Goal: Transaction & Acquisition: Purchase product/service

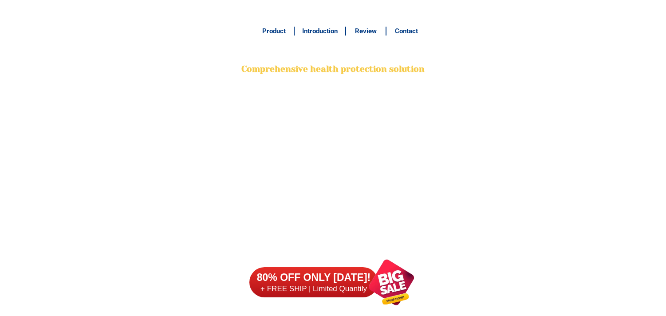
scroll to position [7034, 0]
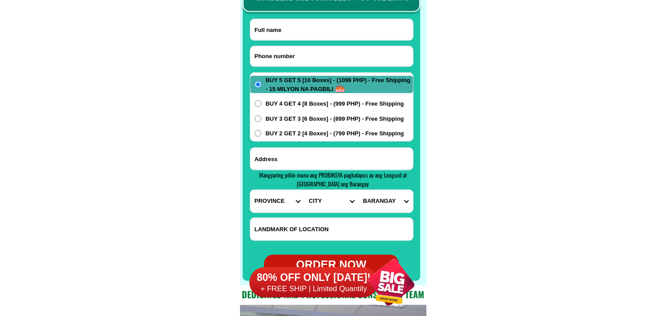
click at [289, 59] on input "Input phone_number" at bounding box center [331, 56] width 163 height 20
paste input "09859925773"
type input "09859925773"
drag, startPoint x: 307, startPoint y: 31, endPoint x: 302, endPoint y: 30, distance: 5.5
click at [307, 31] on input "Input full_name" at bounding box center [331, 29] width 163 height 21
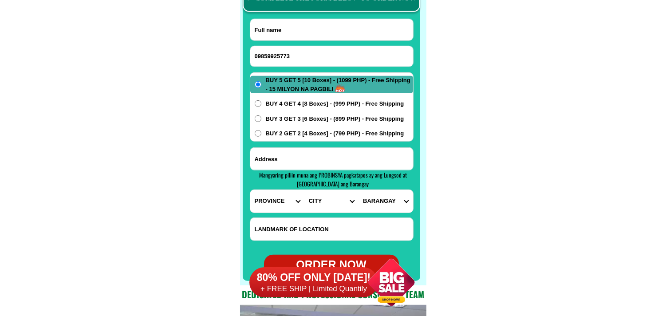
paste input "Liberty Dacquias Pamilar"
type input "Liberty Dacquias Pamilar"
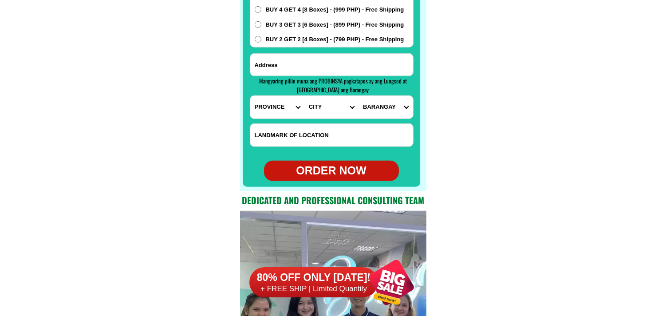
scroll to position [7132, 0]
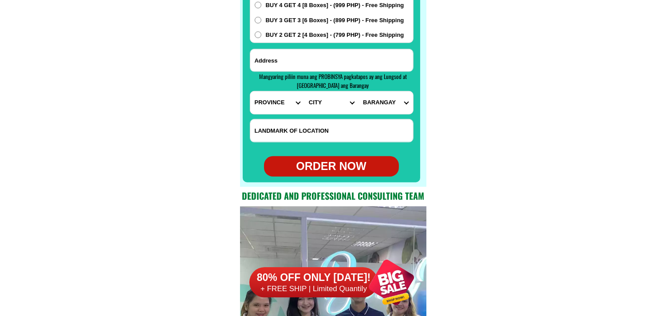
click at [317, 52] on input "Input address" at bounding box center [331, 60] width 163 height 22
paste input "mag saysay [PERSON_NAME] city Liberty [PERSON_NAME] diabetic po ako"
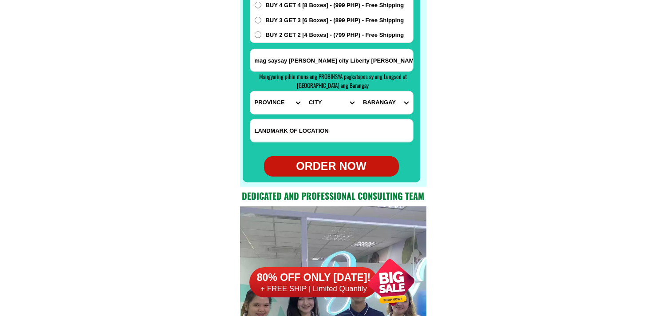
scroll to position [0, 11]
type input "mag saysay [PERSON_NAME] city Liberty [PERSON_NAME] diabetic po ako"
drag, startPoint x: 459, startPoint y: 62, endPoint x: 429, endPoint y: 60, distance: 30.2
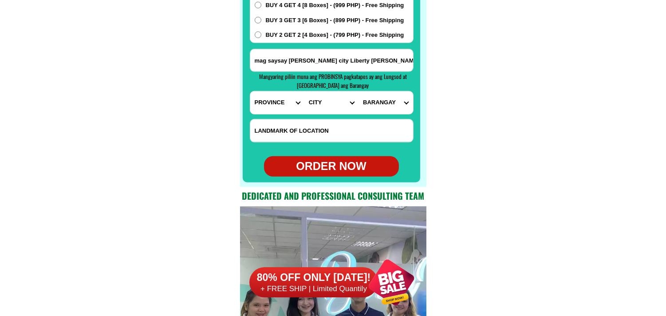
click at [379, 55] on input "mag saysay [PERSON_NAME] city Liberty [PERSON_NAME] diabetic po ako" at bounding box center [331, 60] width 163 height 22
click at [269, 98] on select "PROVINCE [GEOGRAPHIC_DATA] [GEOGRAPHIC_DATA][PERSON_NAME][GEOGRAPHIC_DATA][GEOG…" at bounding box center [277, 102] width 54 height 23
select select "63_170"
click at [250, 91] on select "PROVINCE [GEOGRAPHIC_DATA] [GEOGRAPHIC_DATA][PERSON_NAME][GEOGRAPHIC_DATA][GEOG…" at bounding box center [277, 102] width 54 height 23
click at [307, 112] on select "CITY Alamada Aleosan [PERSON_NAME][GEOGRAPHIC_DATA]-city [GEOGRAPHIC_DATA][PERS…" at bounding box center [331, 102] width 54 height 23
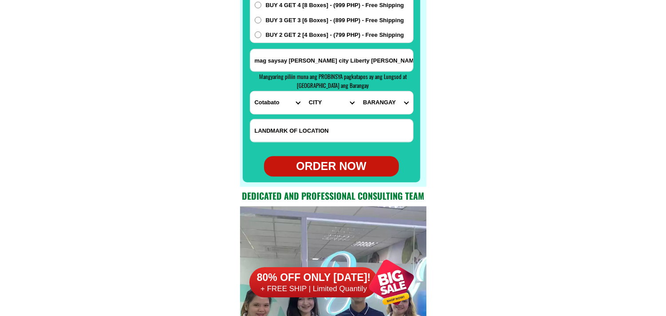
drag, startPoint x: 317, startPoint y: 107, endPoint x: 316, endPoint y: 99, distance: 7.6
click at [316, 100] on select "CITY Alamada Aleosan [PERSON_NAME][GEOGRAPHIC_DATA]-city [GEOGRAPHIC_DATA][PERS…" at bounding box center [331, 102] width 54 height 23
select select "63_1704381"
click at [304, 91] on select "CITY Alamada Aleosan [PERSON_NAME][GEOGRAPHIC_DATA]-city [GEOGRAPHIC_DATA][PERS…" at bounding box center [331, 102] width 54 height 23
click at [388, 100] on select "BARANGAY Amas Amazion [GEOGRAPHIC_DATA] Balindog Benoligan Berada [GEOGRAPHIC_D…" at bounding box center [385, 102] width 54 height 23
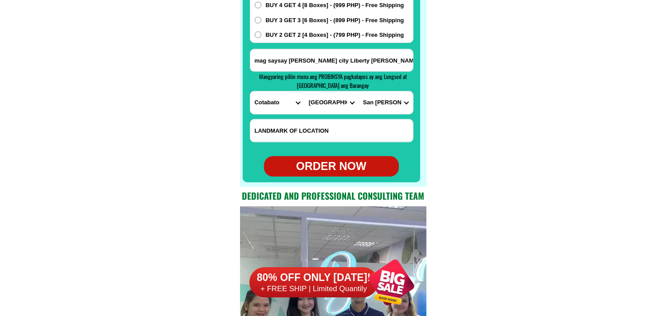
click at [386, 108] on select "BARANGAY Amas Amazion [GEOGRAPHIC_DATA] Balindog Benoligan Berada [GEOGRAPHIC_D…" at bounding box center [385, 102] width 54 height 23
click at [376, 103] on select "BARANGAY Amas Amazion [GEOGRAPHIC_DATA] Balindog Benoligan Berada [GEOGRAPHIC_D…" at bounding box center [385, 102] width 54 height 23
select select "63_17043813812"
click at [358, 91] on select "BARANGAY Amas Amazion [GEOGRAPHIC_DATA] Balindog Benoligan Berada [GEOGRAPHIC_D…" at bounding box center [385, 102] width 54 height 23
click at [327, 167] on div "ORDER NOW" at bounding box center [331, 166] width 135 height 17
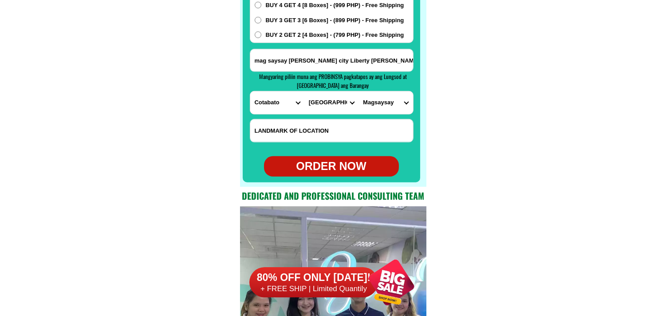
type input "09859925773"
radio input "true"
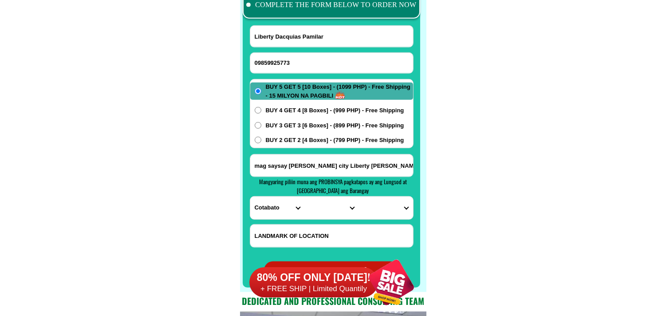
scroll to position [6985, 0]
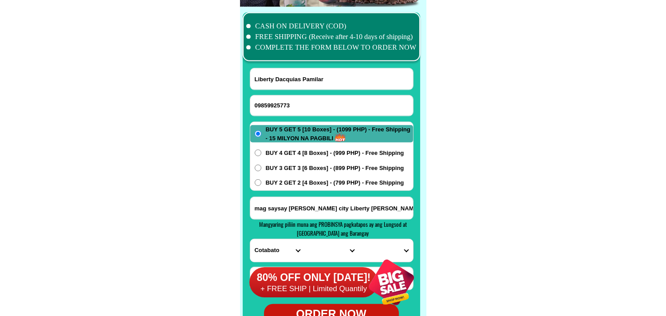
click at [302, 96] on input "09859925773" at bounding box center [331, 105] width 163 height 20
paste input "09216191666"
type input "09216191666"
paste input "Mhela Ardenio Cuajao"
click at [278, 74] on input "Input full_name" at bounding box center [331, 78] width 163 height 21
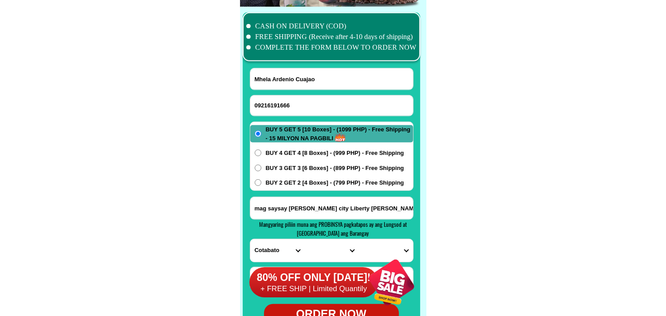
type input "Mhela Ardenio Cuajao"
click at [286, 206] on input "mag saysay [PERSON_NAME] city Liberty [PERSON_NAME] diabetic po ako" at bounding box center [331, 208] width 163 height 22
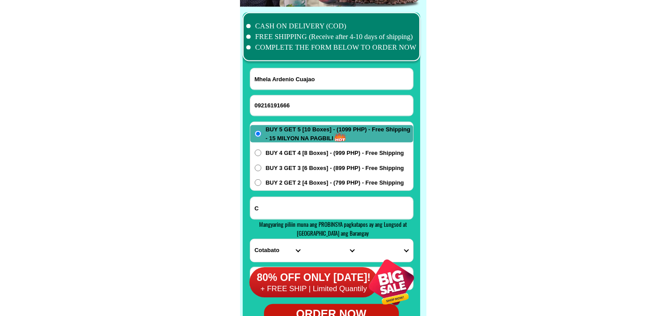
paste input "poblacion 2 zinia orchids [GEOGRAPHIC_DATA] cotabato"
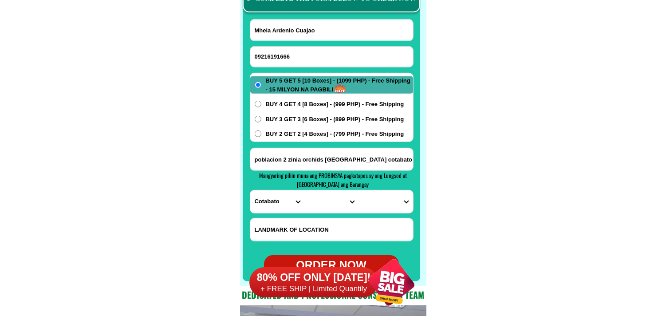
scroll to position [7034, 0]
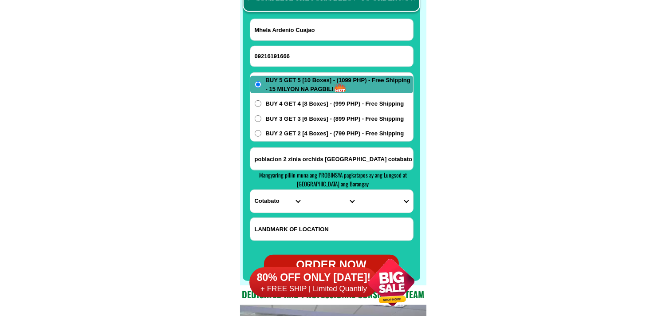
type input "poblacion 2 zinia orchids [GEOGRAPHIC_DATA] cotabato"
click at [270, 204] on select "PROVINCE [GEOGRAPHIC_DATA] [GEOGRAPHIC_DATA][PERSON_NAME][GEOGRAPHIC_DATA][GEOG…" at bounding box center [277, 201] width 54 height 23
click at [274, 200] on select "PROVINCE [GEOGRAPHIC_DATA] [GEOGRAPHIC_DATA][PERSON_NAME][GEOGRAPHIC_DATA][GEOG…" at bounding box center [277, 201] width 54 height 23
select select "63_170"
click at [250, 190] on select "PROVINCE [GEOGRAPHIC_DATA] [GEOGRAPHIC_DATA][PERSON_NAME][GEOGRAPHIC_DATA][GEOG…" at bounding box center [277, 201] width 54 height 23
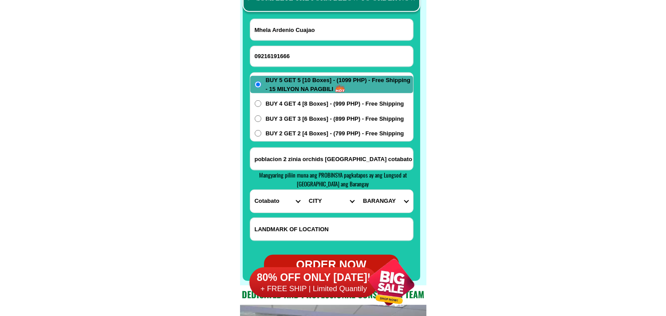
click at [315, 205] on select "CITY Alamada Aleosan [PERSON_NAME][GEOGRAPHIC_DATA]-city [GEOGRAPHIC_DATA][PERS…" at bounding box center [331, 201] width 54 height 23
select select "63_1707814"
click at [304, 190] on select "CITY Alamada Aleosan [PERSON_NAME][GEOGRAPHIC_DATA]-city [GEOGRAPHIC_DATA][PERS…" at bounding box center [331, 201] width 54 height 23
click at [378, 205] on select "BARANGAY Agriculture [GEOGRAPHIC_DATA] [US_STATE] [GEOGRAPHIC_DATA] [GEOGRAPHIC…" at bounding box center [385, 201] width 54 height 23
select select "63_17078145568"
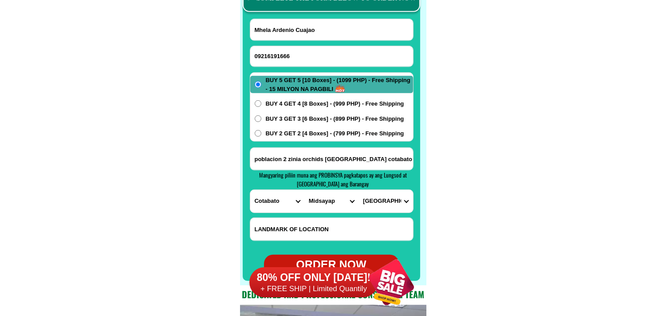
click at [358, 190] on select "BARANGAY Agriculture [GEOGRAPHIC_DATA] [US_STATE] [GEOGRAPHIC_DATA] [GEOGRAPHIC…" at bounding box center [385, 201] width 54 height 23
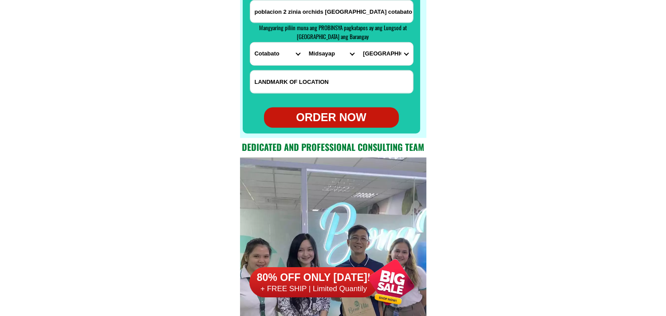
scroll to position [7182, 0]
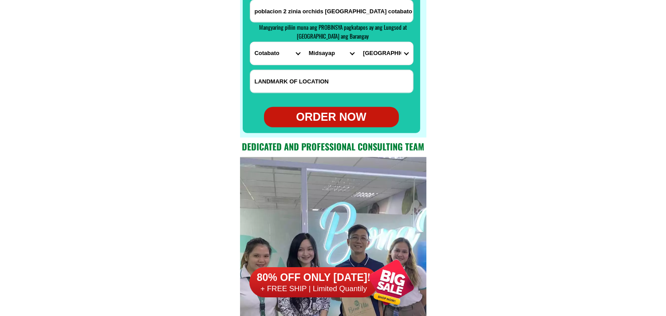
click at [348, 108] on div "ORDER NOW" at bounding box center [331, 117] width 135 height 20
type input "09216191666"
type input "poblacion 2 zinia orchids [GEOGRAPHIC_DATA] cotabato"
radio input "true"
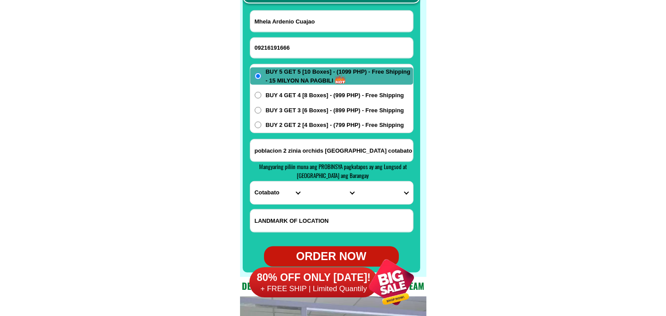
scroll to position [7034, 0]
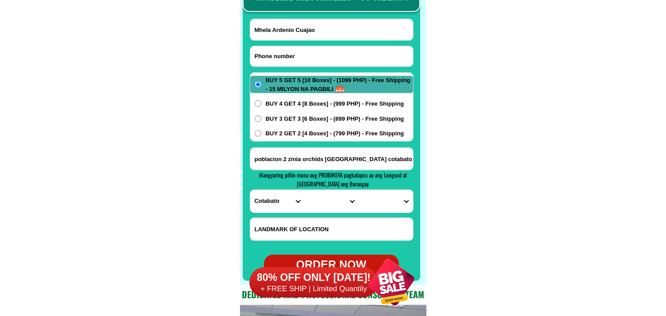
drag, startPoint x: 313, startPoint y: 52, endPoint x: 236, endPoint y: 29, distance: 79.7
click at [313, 52] on input "Input phone_number" at bounding box center [331, 56] width 163 height 20
paste input "09539603099"
type input "09539603099"
click at [305, 27] on input "Input full_name" at bounding box center [331, 29] width 163 height 21
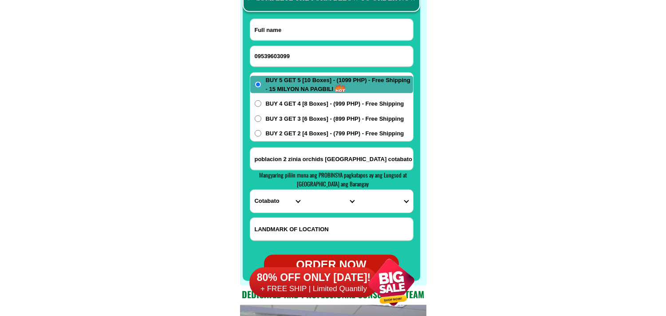
paste input "[PERSON_NAME]"
type input "[PERSON_NAME]"
click at [282, 134] on span "BUY 2 GET 2 [4 Boxes] - (799 PHP) - Free Shipping" at bounding box center [335, 133] width 138 height 9
click at [261, 134] on input "BUY 2 GET 2 [4 Boxes] - (799 PHP) - Free Shipping" at bounding box center [258, 133] width 7 height 7
radio input "true"
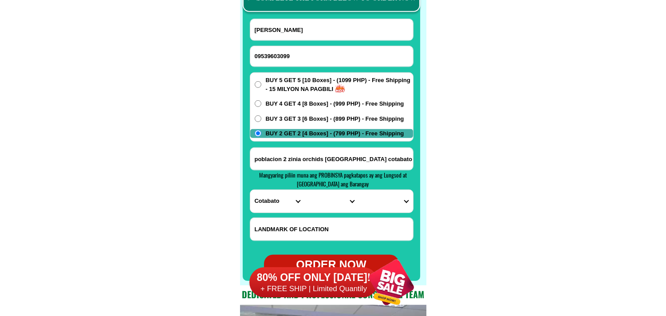
click at [282, 163] on input "poblacion 2 zinia orchids [GEOGRAPHIC_DATA] cotabato" at bounding box center [331, 159] width 163 height 22
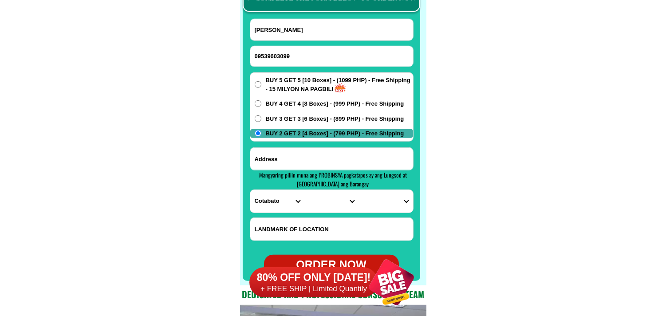
paste input ",[GEOGRAPHIC_DATA] brgy indahag habitat relucation pc2 tapat lang ng basket bal…"
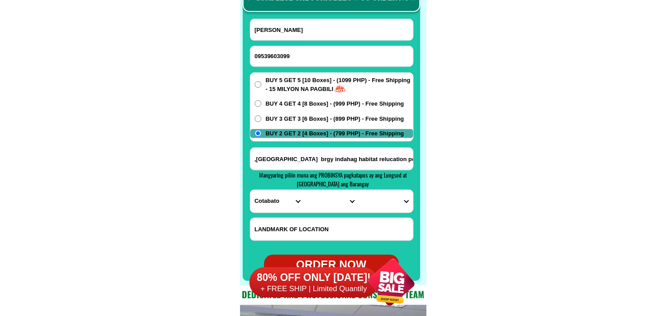
scroll to position [0, 218]
type input ",[GEOGRAPHIC_DATA] brgy indahag habitat relucation pc2 tapat lang ng basket bal…"
click at [280, 202] on select "PROVINCE [GEOGRAPHIC_DATA] [GEOGRAPHIC_DATA][PERSON_NAME][GEOGRAPHIC_DATA][GEOG…" at bounding box center [277, 201] width 54 height 23
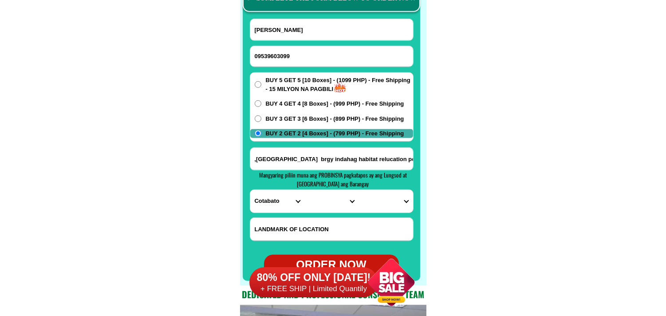
select select "63_386"
click at [250, 190] on select "PROVINCE [GEOGRAPHIC_DATA] [GEOGRAPHIC_DATA][PERSON_NAME][GEOGRAPHIC_DATA][GEOG…" at bounding box center [277, 201] width 54 height 23
click at [324, 199] on select "CITY Alubijid [PERSON_NAME][GEOGRAPHIC_DATA][GEOGRAPHIC_DATA] [GEOGRAPHIC_DATA]…" at bounding box center [331, 201] width 54 height 23
select select "63_386807"
click at [304, 190] on select "CITY Alubijid [PERSON_NAME][GEOGRAPHIC_DATA][GEOGRAPHIC_DATA] [GEOGRAPHIC_DATA]…" at bounding box center [331, 201] width 54 height 23
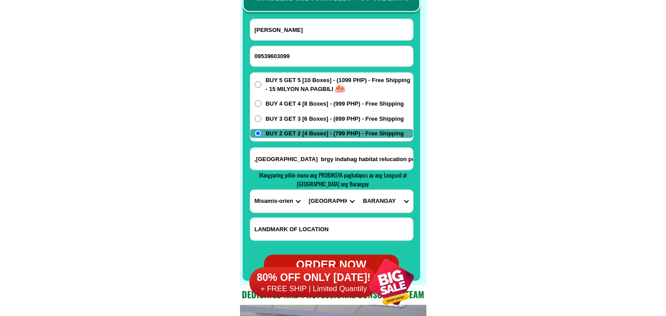
click at [386, 203] on select "BARANGAY Agusan [GEOGRAPHIC_DATA] [GEOGRAPHIC_DATA] Balulang Barangay 1 (pob.) …" at bounding box center [385, 201] width 54 height 23
select select "63_3868077130"
click at [358, 190] on select "BARANGAY Agusan [GEOGRAPHIC_DATA] [GEOGRAPHIC_DATA] Balulang Barangay 1 (pob.) …" at bounding box center [385, 201] width 54 height 23
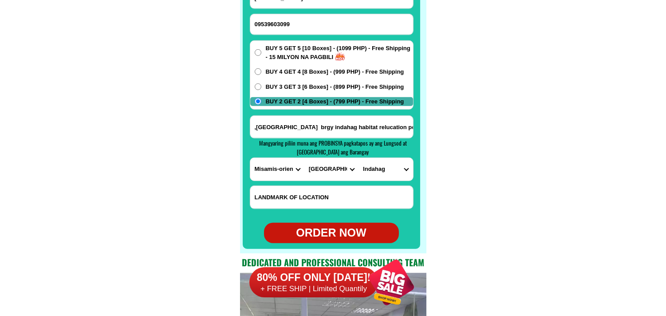
scroll to position [7083, 0]
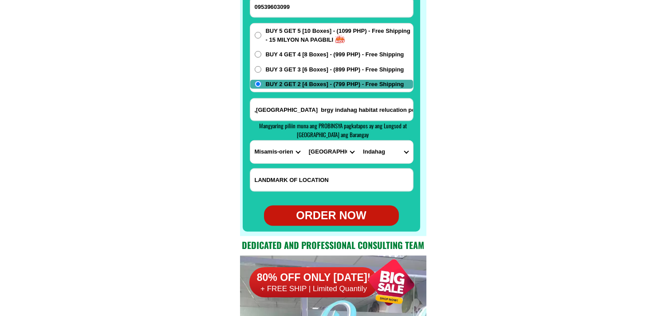
click at [339, 214] on div "ORDER NOW" at bounding box center [331, 215] width 135 height 17
type input "[PERSON_NAME]"
type input "09539603099"
radio input "true"
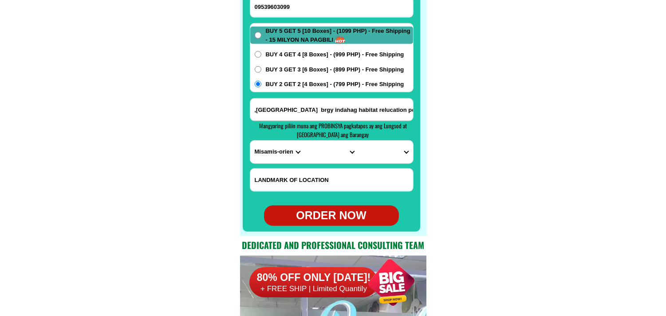
radio input "true"
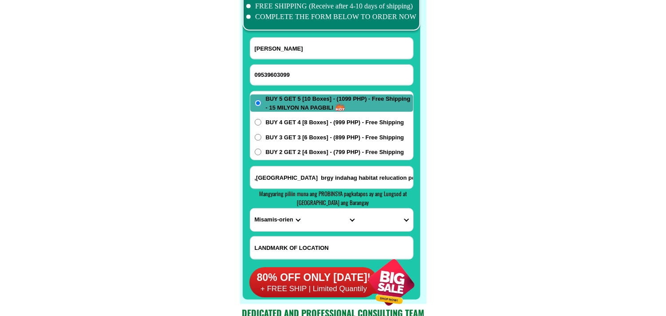
scroll to position [6985, 0]
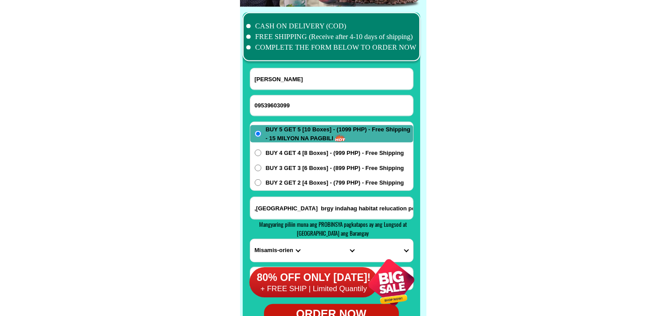
click at [281, 96] on input "09539603099" at bounding box center [331, 105] width 163 height 20
paste input "09168605930"
type input "09168605930"
click at [284, 84] on input "[PERSON_NAME]" at bounding box center [331, 78] width 163 height 21
paste input "[PERSON_NAME]."
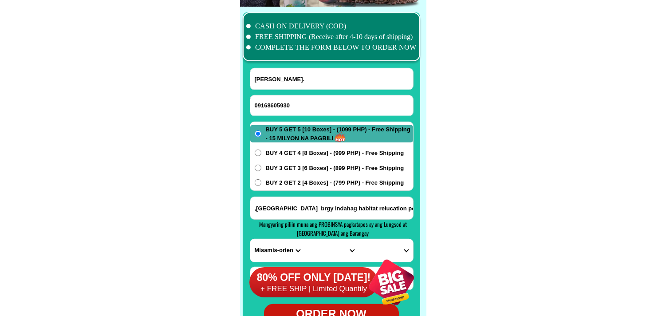
type input "[PERSON_NAME]."
click at [305, 213] on input ",[GEOGRAPHIC_DATA] brgy indahag habitat relucation pc2 tapat lang ng basket bal…" at bounding box center [331, 208] width 163 height 22
paste input "purok4b colon maasim sarangani prov .harapan ng uyakiki beach...buy 5get 5"
type input "purok4b colon maasim sarangani prov .harapan ng uyakiki beach...buy 5get 5"
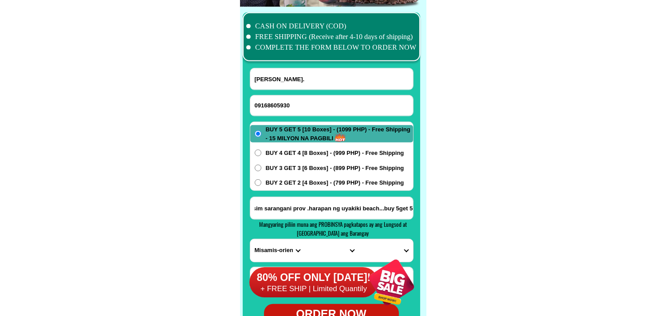
scroll to position [0, 0]
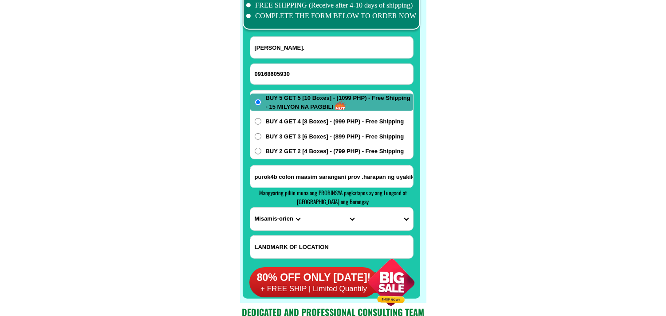
scroll to position [7034, 0]
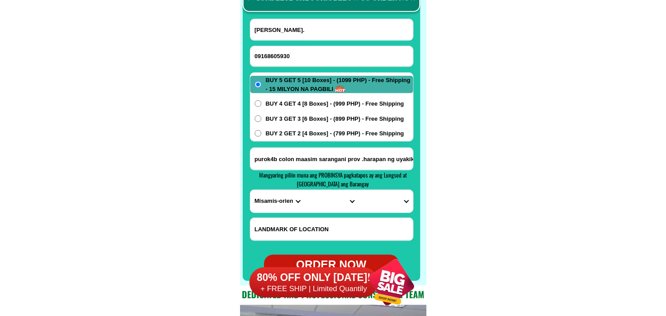
click at [261, 201] on select "PROVINCE [GEOGRAPHIC_DATA] [GEOGRAPHIC_DATA][PERSON_NAME][GEOGRAPHIC_DATA][GEOG…" at bounding box center [277, 201] width 54 height 23
select select "63_581"
click at [250, 190] on select "PROVINCE [GEOGRAPHIC_DATA] [GEOGRAPHIC_DATA][PERSON_NAME][GEOGRAPHIC_DATA][GEOG…" at bounding box center [277, 201] width 54 height 23
click at [319, 197] on select "CITY [PERSON_NAME] Maasim Maitum Malapatan [GEOGRAPHIC_DATA]" at bounding box center [331, 201] width 54 height 23
select select "63_5814329"
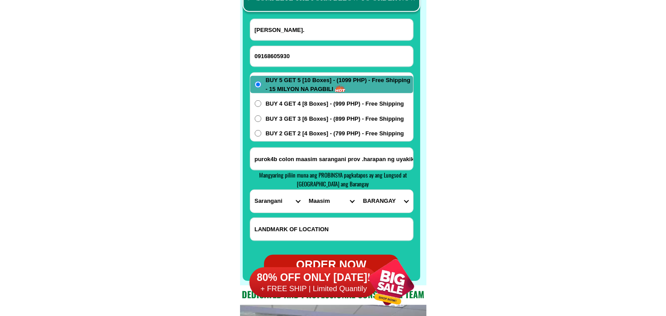
click at [304, 190] on select "CITY [PERSON_NAME] Maasim Maitum Malapatan [GEOGRAPHIC_DATA]" at bounding box center [331, 201] width 54 height 23
click at [375, 204] on select "BARANGAY [PERSON_NAME] Bales Colon Daliao [GEOGRAPHIC_DATA] [GEOGRAPHIC_DATA] K…" at bounding box center [385, 201] width 54 height 23
select select "63_58143294285"
click at [358, 190] on select "BARANGAY [PERSON_NAME] Bales Colon Daliao [GEOGRAPHIC_DATA] [GEOGRAPHIC_DATA] K…" at bounding box center [385, 201] width 54 height 23
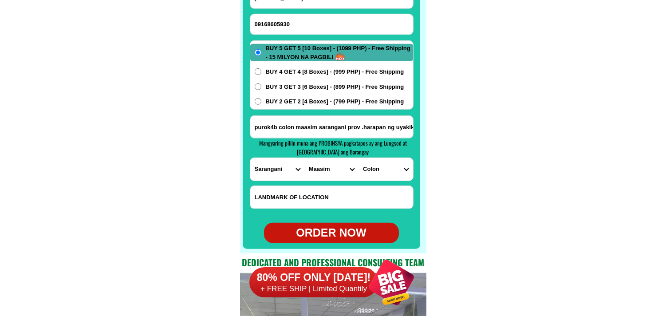
scroll to position [7083, 0]
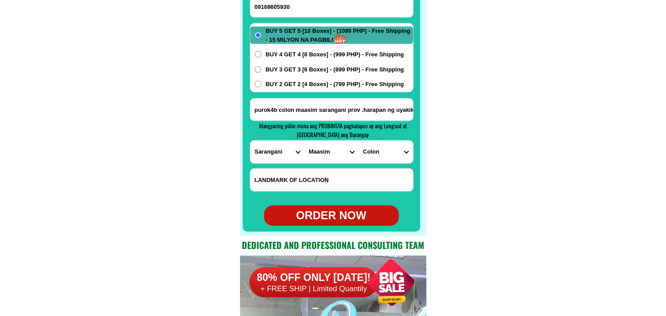
click at [333, 213] on div "ORDER NOW" at bounding box center [331, 215] width 135 height 17
radio input "true"
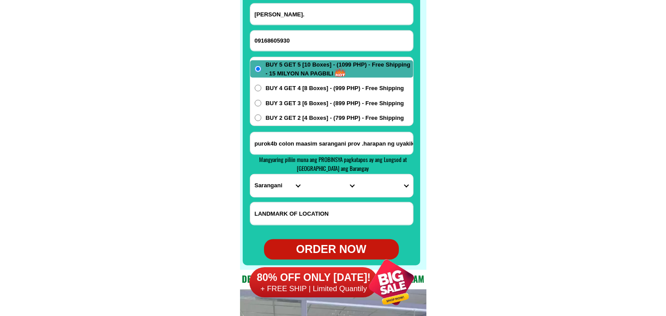
scroll to position [6985, 0]
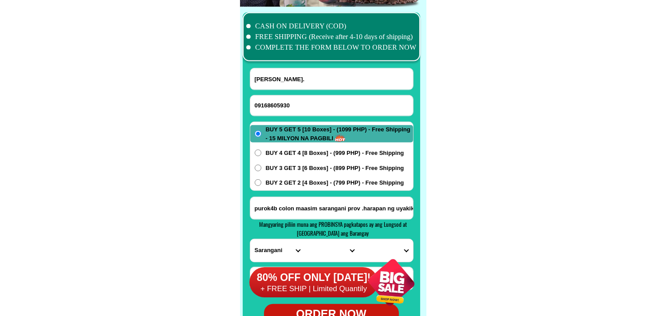
click at [287, 101] on input "09168605930" at bounding box center [331, 105] width 163 height 20
paste input "09272951665"
type input "09272951665"
click at [292, 86] on input "Input full_name" at bounding box center [331, 78] width 163 height 21
paste input "[PERSON_NAME]"
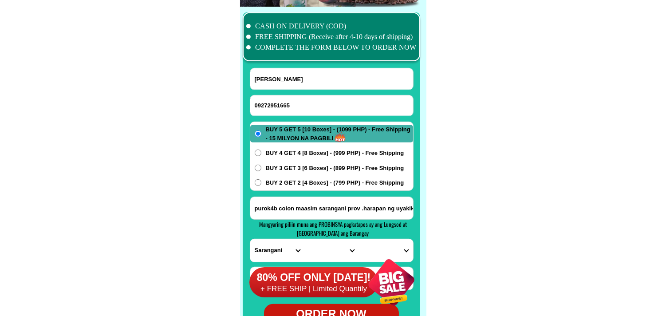
type input "[PERSON_NAME]"
click at [297, 204] on input "Input address" at bounding box center [331, 208] width 163 height 22
paste input "[PERSON_NAME] cmpd multinational Ave multinational villages [PERSON_NAME][GEOGR…"
type input "[PERSON_NAME] cmpd multinational Ave multinational villages [PERSON_NAME][GEOGR…"
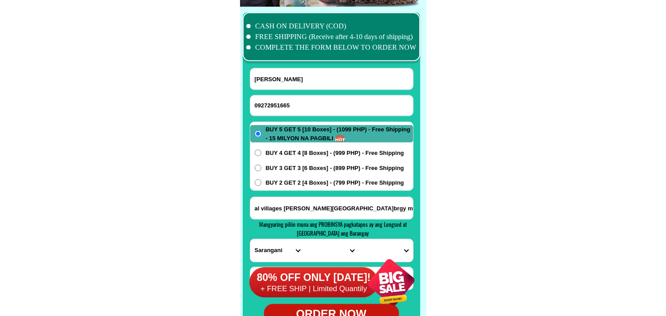
click at [273, 233] on h4 "Mangyaring piliin muna ang PROBINSYA pagkatapos ay ang Lungsod at [GEOGRAPHIC_D…" at bounding box center [333, 228] width 157 height 17
click at [271, 244] on select "PROVINCE [GEOGRAPHIC_DATA] [GEOGRAPHIC_DATA][PERSON_NAME][GEOGRAPHIC_DATA][GEOG…" at bounding box center [277, 250] width 54 height 23
select select "63_219"
click at [250, 239] on select "PROVINCE [GEOGRAPHIC_DATA] [GEOGRAPHIC_DATA][PERSON_NAME][GEOGRAPHIC_DATA][GEOG…" at bounding box center [277, 250] width 54 height 23
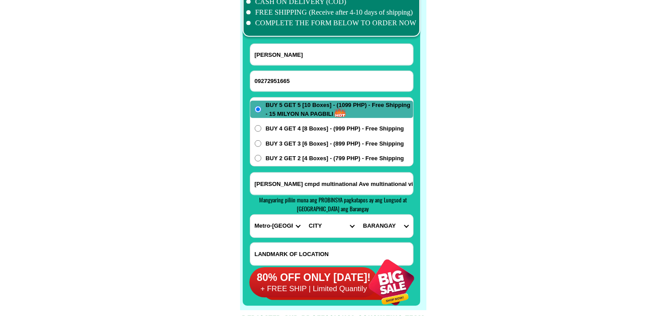
scroll to position [7034, 0]
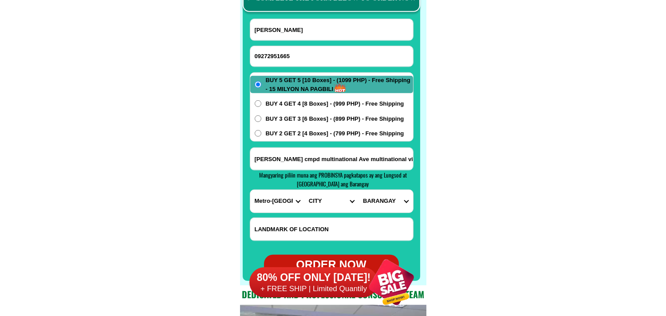
click at [340, 156] on input "[PERSON_NAME] cmpd multinational Ave multinational villages [PERSON_NAME][GEOGR…" at bounding box center [331, 159] width 163 height 22
click at [321, 198] on select "CITY [GEOGRAPHIC_DATA] [GEOGRAPHIC_DATA] [GEOGRAPHIC_DATA] [GEOGRAPHIC_DATA]-ci…" at bounding box center [331, 201] width 54 height 23
select select "63_2195840"
click at [304, 190] on select "CITY [GEOGRAPHIC_DATA] [GEOGRAPHIC_DATA] [GEOGRAPHIC_DATA] [GEOGRAPHIC_DATA]-ci…" at bounding box center [331, 201] width 54 height 23
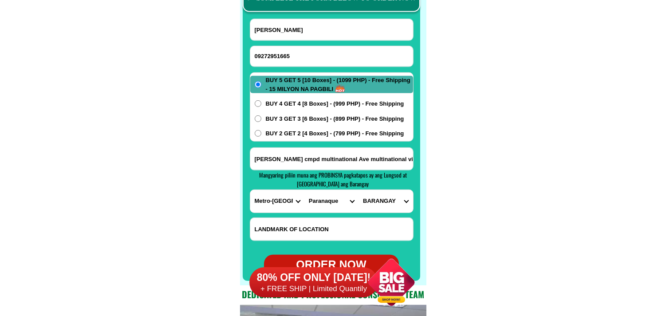
click at [392, 159] on input "[PERSON_NAME] cmpd multinational Ave multinational villages [PERSON_NAME][GEOGR…" at bounding box center [331, 159] width 163 height 22
click at [388, 201] on select "BARANGAY B. f. homes Baclaran [PERSON_NAME] [PERSON_NAME] [GEOGRAPHIC_DATA][PER…" at bounding box center [385, 201] width 54 height 23
select select "63_21958407791"
click at [358, 190] on select "BARANGAY B. f. homes Baclaran [PERSON_NAME] [PERSON_NAME] [GEOGRAPHIC_DATA][PER…" at bounding box center [385, 201] width 54 height 23
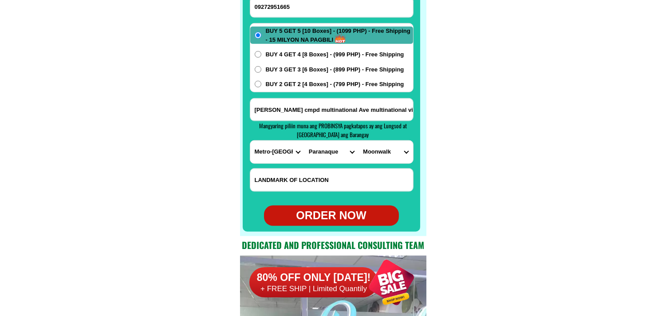
click at [332, 214] on div "ORDER NOW" at bounding box center [331, 215] width 135 height 17
radio input "true"
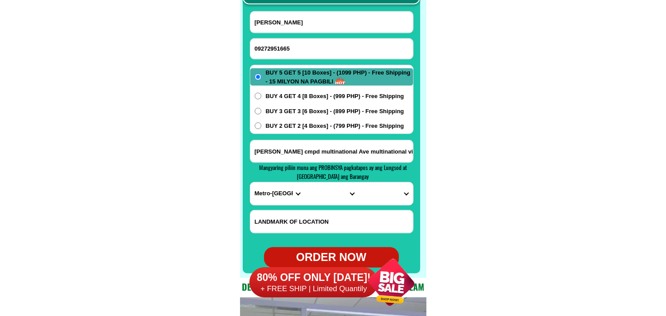
scroll to position [6985, 0]
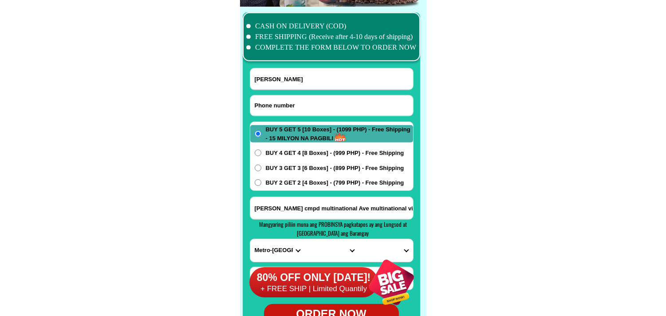
drag, startPoint x: 289, startPoint y: 100, endPoint x: 230, endPoint y: 58, distance: 72.8
click at [287, 101] on input "Input phone_number" at bounding box center [331, 105] width 163 height 20
paste input "09549726223"
type input "09549726223"
click at [285, 73] on input "Input full_name" at bounding box center [331, 78] width 163 height 21
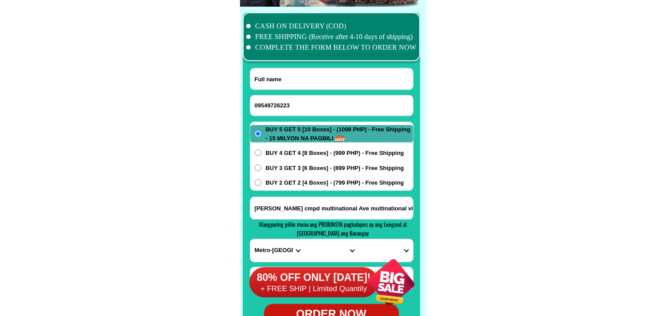
paste input "[PERSON_NAME]"
type input "[PERSON_NAME]"
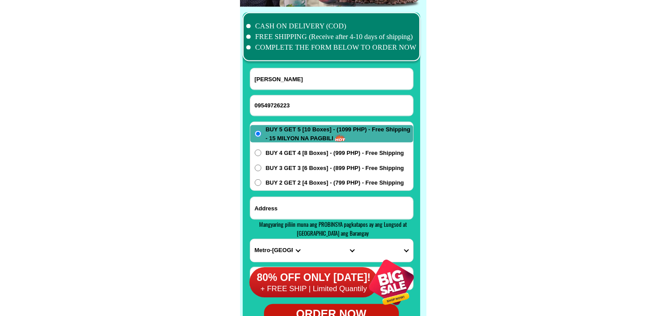
click at [296, 205] on input "Input address" at bounding box center [331, 208] width 163 height 22
paste input "brgy cupang sto Tomas la Union"
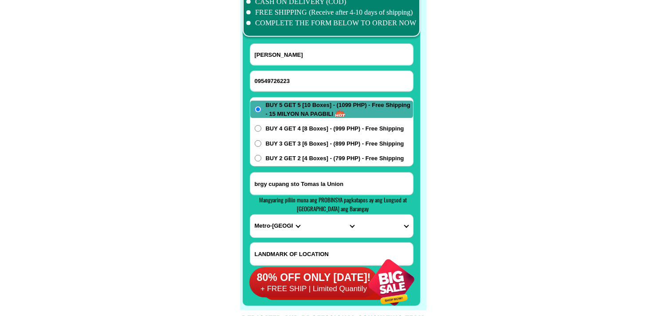
scroll to position [7034, 0]
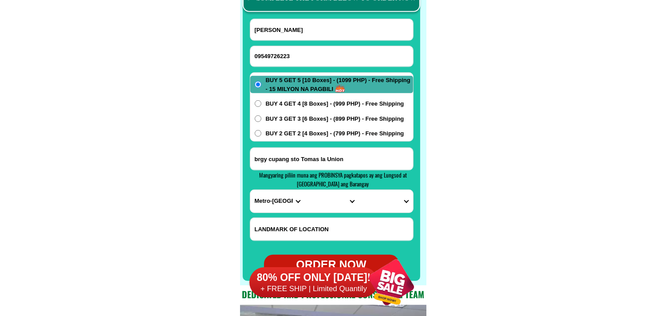
type input "brgy cupang sto Tomas la Union"
click at [269, 198] on select "PROVINCE [GEOGRAPHIC_DATA] [GEOGRAPHIC_DATA][PERSON_NAME][GEOGRAPHIC_DATA][GEOG…" at bounding box center [277, 201] width 54 height 23
select select "63_32"
click at [327, 203] on select "CITY [PERSON_NAME] Bagulin Balaoan [PERSON_NAME][GEOGRAPHIC_DATA] La-union-[GEO…" at bounding box center [331, 201] width 54 height 23
select select "63_321771"
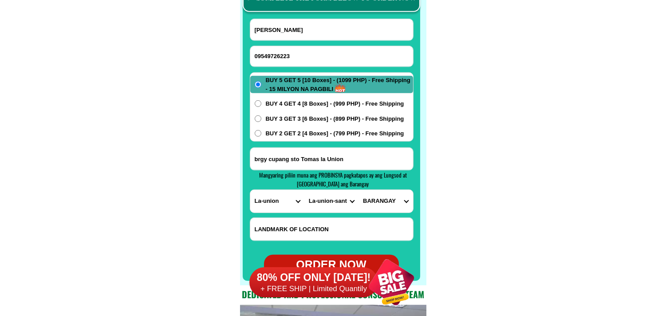
click at [304, 190] on select "CITY [PERSON_NAME] Bagulin Balaoan [PERSON_NAME][GEOGRAPHIC_DATA] La-union-[GEO…" at bounding box center [331, 201] width 54 height 23
click at [380, 200] on select "BARANGAY Ambitacay Bail [GEOGRAPHIC_DATA][PERSON_NAME][GEOGRAPHIC_DATA][GEOGRAP…" at bounding box center [385, 201] width 54 height 23
select select "63_32177128161"
click at [358, 190] on select "BARANGAY Ambitacay Bail [GEOGRAPHIC_DATA][PERSON_NAME][GEOGRAPHIC_DATA][GEOGRAP…" at bounding box center [385, 201] width 54 height 23
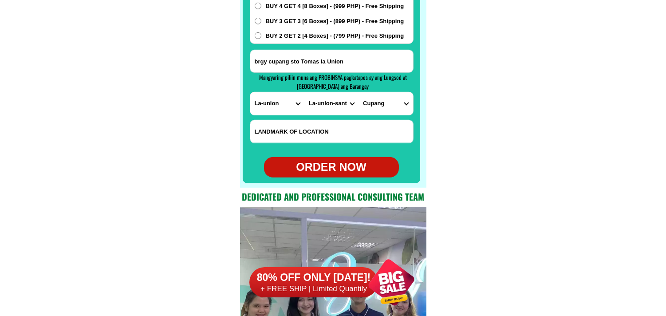
scroll to position [7132, 0]
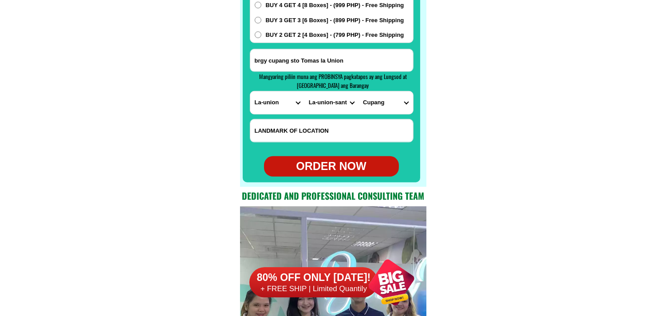
drag, startPoint x: 333, startPoint y: 163, endPoint x: 329, endPoint y: 159, distance: 5.3
click at [333, 163] on div "ORDER NOW" at bounding box center [331, 166] width 135 height 17
radio input "true"
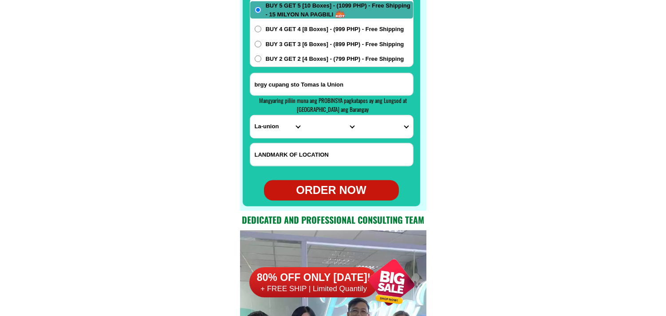
scroll to position [7034, 0]
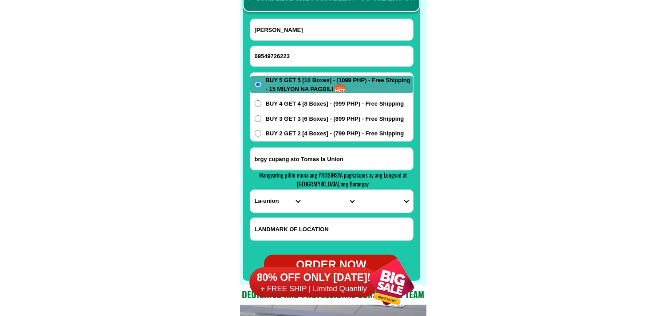
drag, startPoint x: 298, startPoint y: 67, endPoint x: 286, endPoint y: 55, distance: 16.6
click at [299, 67] on div "09549726223" at bounding box center [332, 56] width 164 height 21
click at [280, 52] on input "09549726223" at bounding box center [331, 56] width 163 height 20
paste input "09084804458"
type input "09084804458"
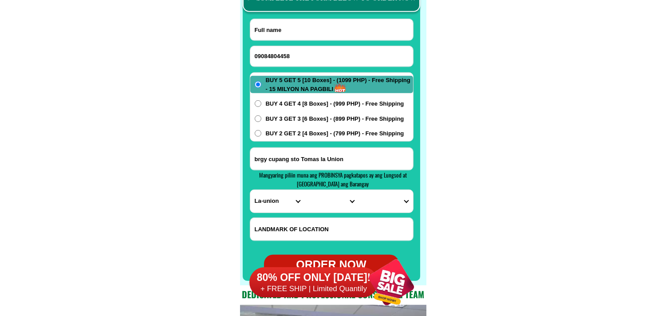
drag, startPoint x: 311, startPoint y: 33, endPoint x: 251, endPoint y: 3, distance: 66.8
click at [311, 33] on input "Input full_name" at bounding box center [331, 29] width 163 height 21
paste input "Filipinasnena Pasilaban"
type input "Filipinasnena Pasilaban"
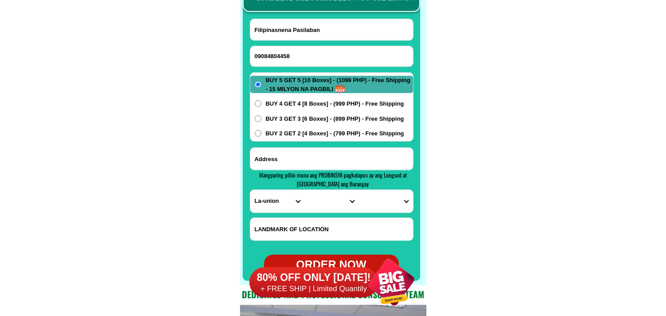
paste input "#446 Zone4Bgy. [PERSON_NAME], Camaligan Cam.Sur front [PERSON_NAME][GEOGRAPHIC_…"
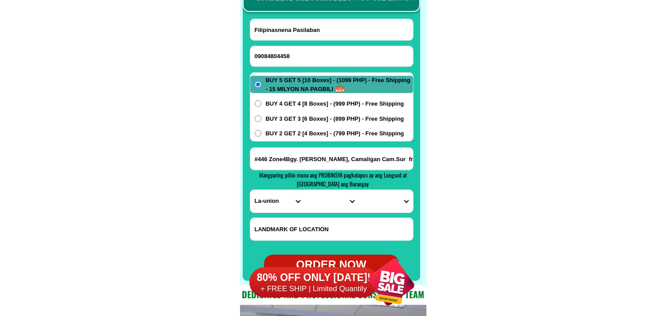
click at [302, 162] on input "#446 Zone4Bgy. [PERSON_NAME], Camaligan Cam.Sur front [PERSON_NAME][GEOGRAPHIC_…" at bounding box center [331, 159] width 163 height 22
type input "#446 Zone4Bgy. [PERSON_NAME], Camaligan Cam.Sur front [PERSON_NAME][GEOGRAPHIC_…"
click at [259, 200] on select "PROVINCE [GEOGRAPHIC_DATA] [GEOGRAPHIC_DATA][PERSON_NAME][GEOGRAPHIC_DATA][GEOG…" at bounding box center [277, 201] width 54 height 23
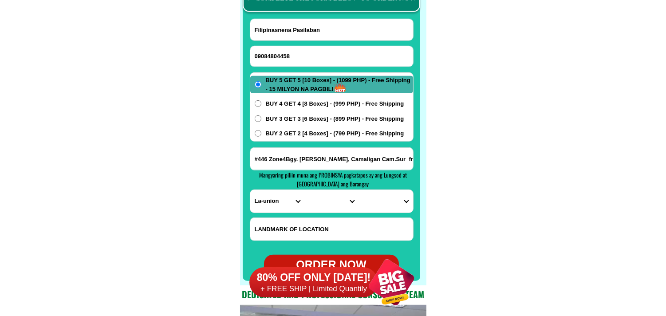
select select "63_374"
click at [250, 190] on select "PROVINCE [GEOGRAPHIC_DATA] [GEOGRAPHIC_DATA][PERSON_NAME][GEOGRAPHIC_DATA][GEOG…" at bounding box center [277, 201] width 54 height 23
click at [317, 202] on select "CITY Baao Balatan [PERSON_NAME] [GEOGRAPHIC_DATA] [PERSON_NAME][GEOGRAPHIC_DATA…" at bounding box center [331, 201] width 54 height 23
select select "63_3742541"
click at [304, 190] on select "CITY Baao Balatan [PERSON_NAME] [GEOGRAPHIC_DATA] [PERSON_NAME][GEOGRAPHIC_DATA…" at bounding box center [331, 201] width 54 height 23
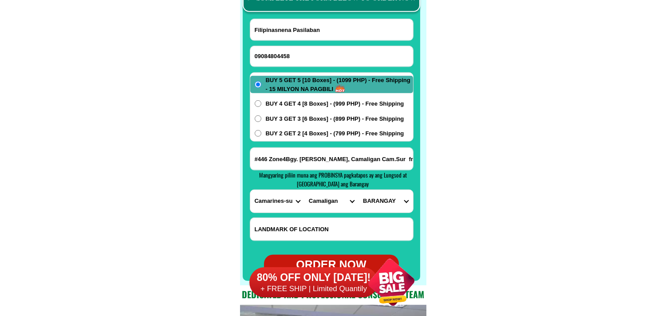
click at [378, 203] on select "BARANGAY [PERSON_NAME] [GEOGRAPHIC_DATA] [GEOGRAPHIC_DATA][PERSON_NAME]-[GEOGRA…" at bounding box center [385, 201] width 54 height 23
select select "63_37425414187"
click at [358, 190] on select "BARANGAY [PERSON_NAME] [GEOGRAPHIC_DATA] [GEOGRAPHIC_DATA][PERSON_NAME]-[GEOGRA…" at bounding box center [385, 201] width 54 height 23
click at [290, 130] on span "BUY 2 GET 2 [4 Boxes] - (799 PHP) - Free Shipping" at bounding box center [335, 133] width 138 height 9
click at [261, 130] on input "BUY 2 GET 2 [4 Boxes] - (799 PHP) - Free Shipping" at bounding box center [258, 133] width 7 height 7
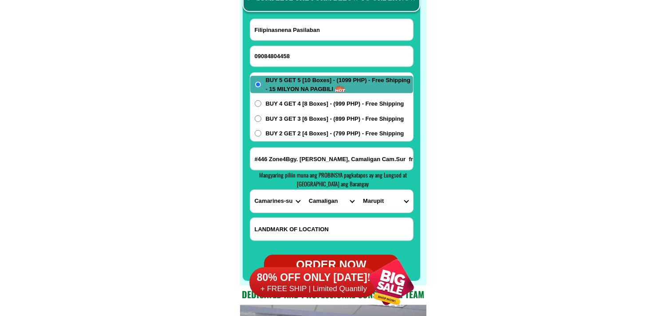
radio input "true"
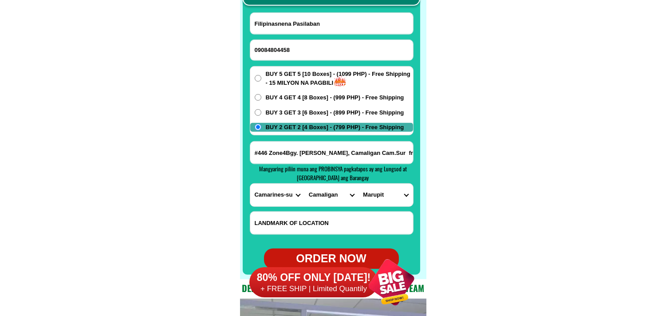
scroll to position [7083, 0]
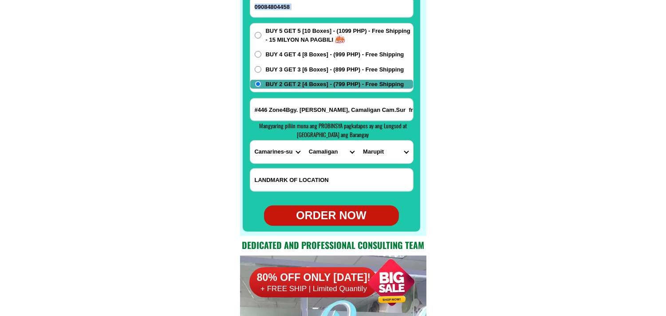
click at [336, 205] on form "Filipinasnena Pasilaban 09084804458 ORDER NOW #446 Zone4Bgy. [PERSON_NAME], Cam…" at bounding box center [332, 97] width 164 height 256
click at [325, 210] on div "ORDER NOW" at bounding box center [331, 215] width 135 height 17
type input "09084804458"
type input "#446 Zone4Bgy. [PERSON_NAME], Camaligan Cam.Sur front [PERSON_NAME][GEOGRAPHIC_…"
radio input "true"
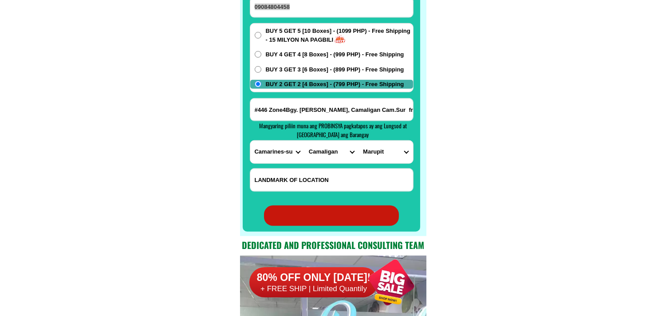
radio input "true"
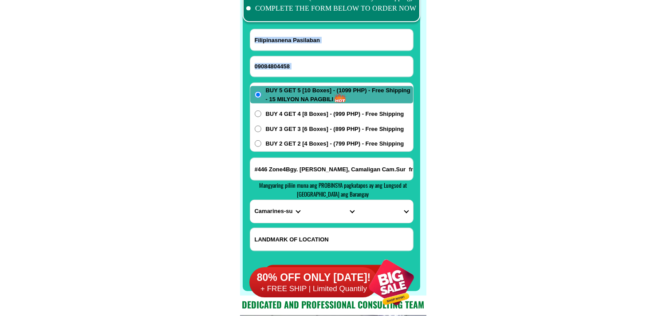
scroll to position [6985, 0]
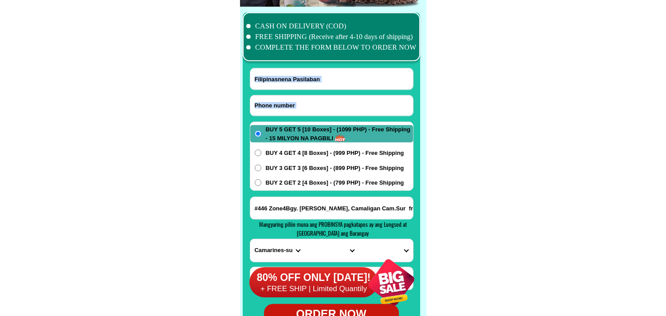
click at [307, 104] on input "Input phone_number" at bounding box center [331, 105] width 163 height 20
paste input "09306071157"
type input "09306071157"
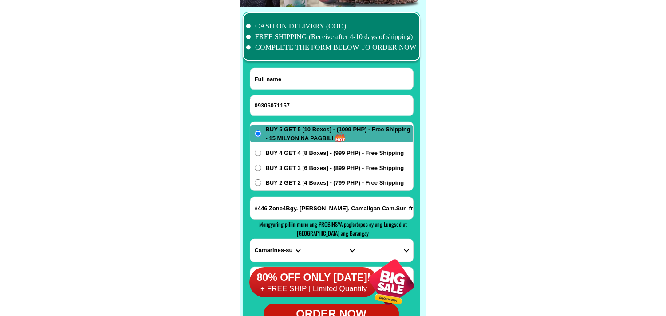
drag, startPoint x: 294, startPoint y: 73, endPoint x: 243, endPoint y: 30, distance: 67.0
click at [293, 72] on input "Input full_name" at bounding box center [331, 78] width 163 height 21
paste input "Ponso Sarsate"
type input "Ponso Sarsate"
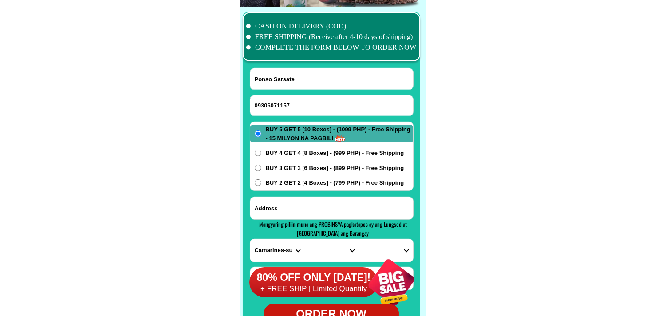
paste input "[PERSON_NAME] P5 Maug [GEOGRAPHIC_DATA] [GEOGRAPHIC_DATA]"
click at [307, 212] on input "[PERSON_NAME] P5 Maug [GEOGRAPHIC_DATA] [GEOGRAPHIC_DATA]" at bounding box center [331, 208] width 163 height 22
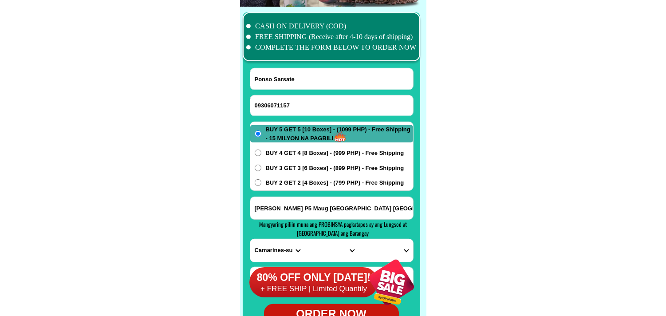
click at [299, 210] on input "[PERSON_NAME] P5 Maug [GEOGRAPHIC_DATA] [GEOGRAPHIC_DATA]" at bounding box center [331, 208] width 163 height 22
drag, startPoint x: 266, startPoint y: 209, endPoint x: 227, endPoint y: 208, distance: 39.0
type input "[PERSON_NAME] P5 Maug [GEOGRAPHIC_DATA] [GEOGRAPHIC_DATA]"
click at [321, 75] on input "Ponso Sarsate" at bounding box center [331, 78] width 163 height 21
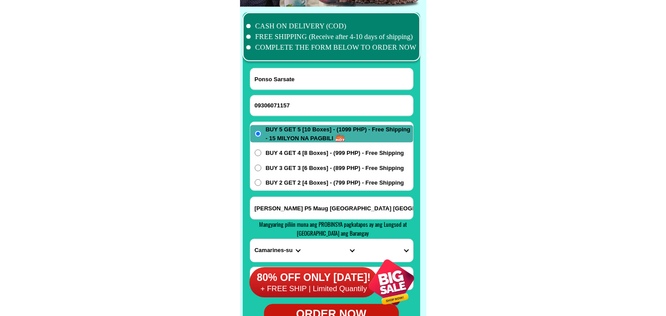
paste input "[PERSON_NAME]"
type input "[PERSON_NAME]"
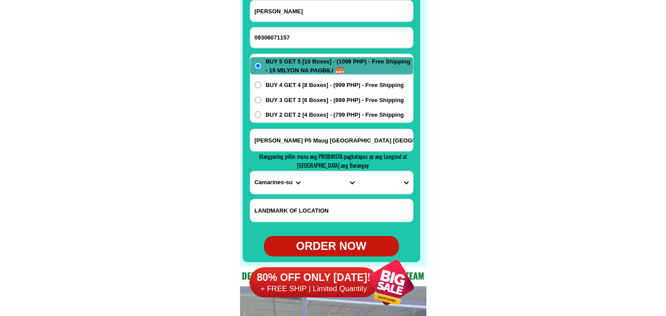
scroll to position [7083, 0]
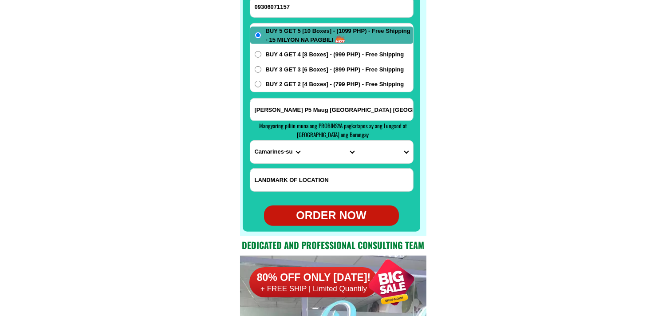
click at [254, 165] on form "[PERSON_NAME] 09306071157 ORDER NOW [PERSON_NAME] P5 [GEOGRAPHIC_DATA] [GEOGRAP…" at bounding box center [332, 97] width 164 height 256
click at [274, 154] on select "PROVINCE [GEOGRAPHIC_DATA] [GEOGRAPHIC_DATA][PERSON_NAME][GEOGRAPHIC_DATA][GEOG…" at bounding box center [277, 152] width 54 height 23
select select "63_513"
click at [250, 141] on select "PROVINCE [GEOGRAPHIC_DATA] [GEOGRAPHIC_DATA][PERSON_NAME][GEOGRAPHIC_DATA][GEOG…" at bounding box center [277, 152] width 54 height 23
click at [323, 151] on select "CITY [GEOGRAPHIC_DATA]-[GEOGRAPHIC_DATA] [GEOGRAPHIC_DATA]-[PERSON_NAME] [GEOGR…" at bounding box center [331, 152] width 54 height 23
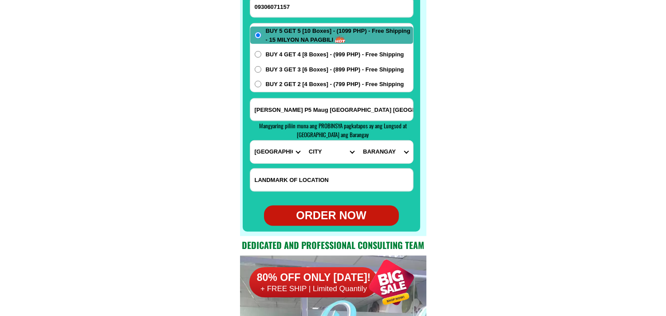
select select "63_5131995"
click at [304, 141] on select "CITY [GEOGRAPHIC_DATA]-[GEOGRAPHIC_DATA] [GEOGRAPHIC_DATA]-[PERSON_NAME] [GEOGR…" at bounding box center [331, 152] width 54 height 23
click at [394, 163] on div "PROVINCE [GEOGRAPHIC_DATA] [GEOGRAPHIC_DATA][PERSON_NAME][GEOGRAPHIC_DATA][GEOG…" at bounding box center [332, 152] width 164 height 24
click at [393, 157] on select "BARANGAY Agao pob. (bgy. 3) [GEOGRAPHIC_DATA][PERSON_NAME] Ampayon Anticala [GE…" at bounding box center [385, 152] width 54 height 23
select select "63_51319958744"
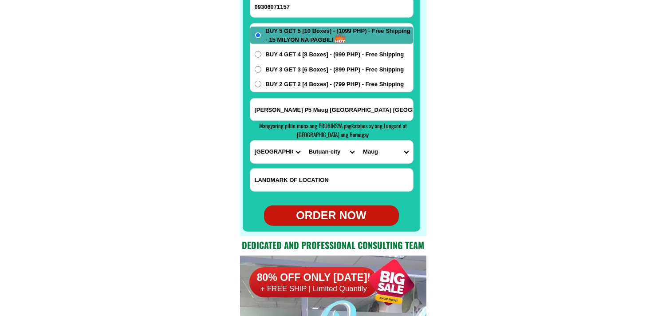
click at [358, 141] on select "BARANGAY Agao pob. (bgy. 3) [GEOGRAPHIC_DATA][PERSON_NAME] Ampayon Anticala [GE…" at bounding box center [385, 152] width 54 height 23
click at [341, 218] on div "ORDER NOW" at bounding box center [331, 215] width 135 height 17
type input "[PERSON_NAME]"
radio input "true"
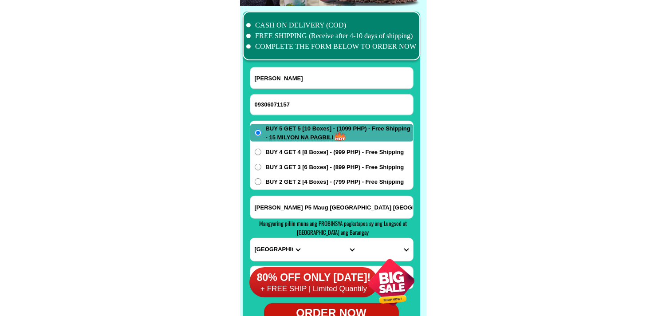
scroll to position [6985, 0]
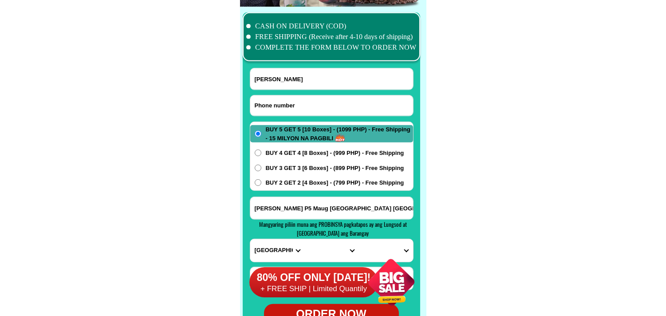
drag, startPoint x: 294, startPoint y: 110, endPoint x: 258, endPoint y: 78, distance: 48.4
click at [294, 110] on input "Input phone_number" at bounding box center [331, 105] width 163 height 20
paste input "09203787796"
type input "09203787796"
drag, startPoint x: 296, startPoint y: 84, endPoint x: 258, endPoint y: 56, distance: 46.9
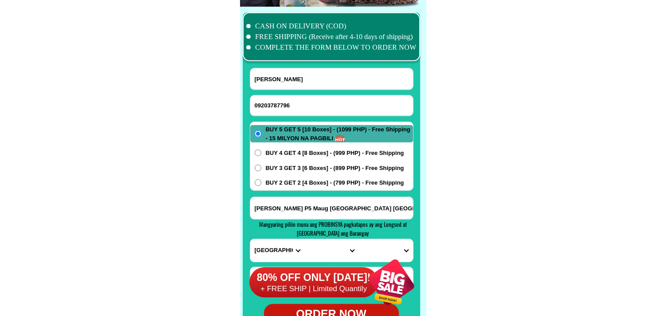
click at [295, 85] on input "[PERSON_NAME]" at bounding box center [331, 78] width 163 height 21
paste input "[PERSON_NAME]"
type input "[PERSON_NAME]"
click at [295, 192] on form "[PERSON_NAME] 09203787796 ORDER NOW [PERSON_NAME] P5 [GEOGRAPHIC_DATA] [GEOGRAP…" at bounding box center [332, 196] width 164 height 256
click at [293, 207] on input "[PERSON_NAME] P5 Maug [GEOGRAPHIC_DATA] [GEOGRAPHIC_DATA]" at bounding box center [331, 208] width 163 height 22
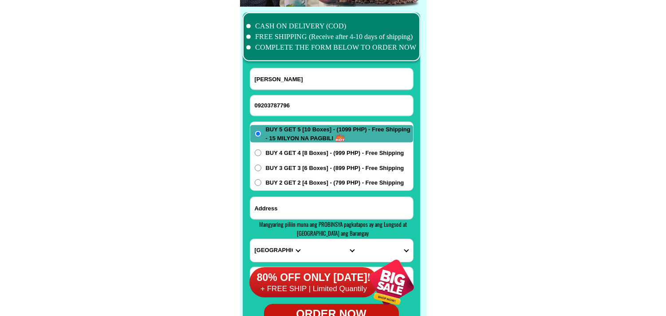
paste input "arebaje st. Sagnap [PERSON_NAME] porok1c/mariners carwash"
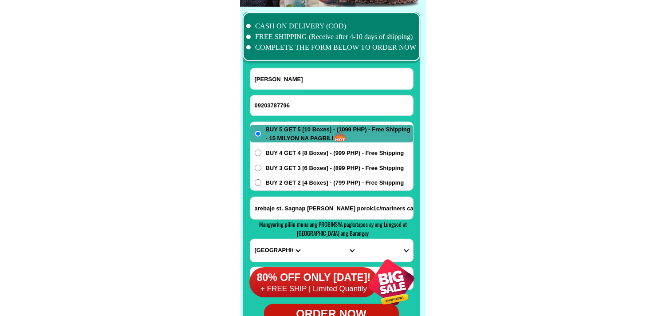
scroll to position [7034, 0]
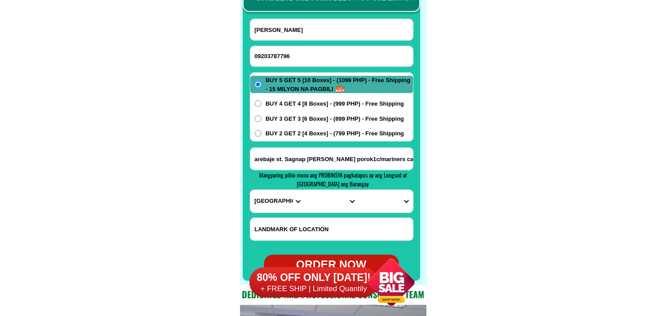
type input "arebaje st. Sagnap [PERSON_NAME] porok1c/mariners carwash"
click at [284, 201] on select "PROVINCE [GEOGRAPHIC_DATA] [GEOGRAPHIC_DATA][PERSON_NAME][GEOGRAPHIC_DATA][GEOG…" at bounding box center [277, 201] width 54 height 23
select select "63_137"
click at [250, 190] on select "PROVINCE [GEOGRAPHIC_DATA] [GEOGRAPHIC_DATA][PERSON_NAME][GEOGRAPHIC_DATA][GEOG…" at bounding box center [277, 201] width 54 height 23
click at [321, 199] on select "CITY Alburquerque Antequera Baclayon Balilihan Bien-unido Bilar Bohol-[PERSON_N…" at bounding box center [331, 201] width 54 height 23
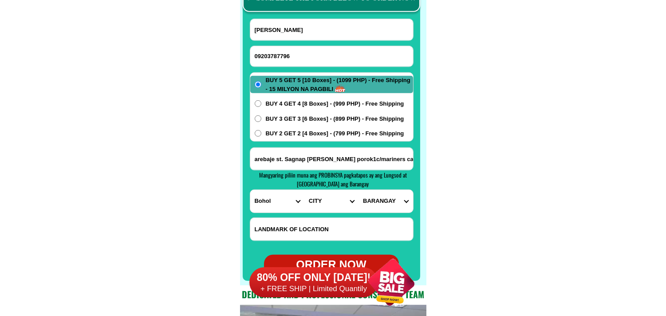
select select "63_1378644"
click at [304, 190] on select "CITY Alburquerque Antequera Baclayon Balilihan Bien-unido Bilar Bohol-[PERSON_N…" at bounding box center [331, 201] width 54 height 23
click at [373, 198] on select "BARANGAY [GEOGRAPHIC_DATA][PERSON_NAME] norte [GEOGRAPHIC_DATA] sur [GEOGRAPHIC…" at bounding box center [385, 201] width 54 height 23
select select "63_13786441992"
click at [358, 190] on select "BARANGAY [GEOGRAPHIC_DATA][PERSON_NAME] norte [GEOGRAPHIC_DATA] sur [GEOGRAPHIC…" at bounding box center [385, 201] width 54 height 23
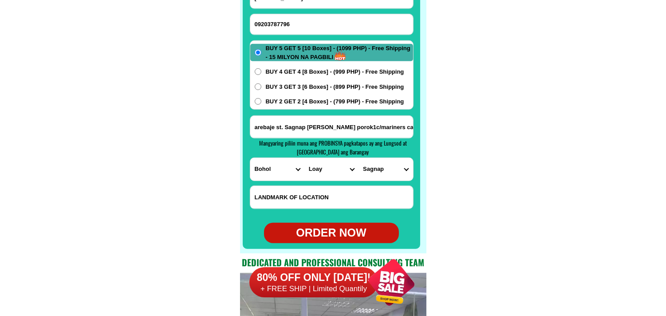
scroll to position [7083, 0]
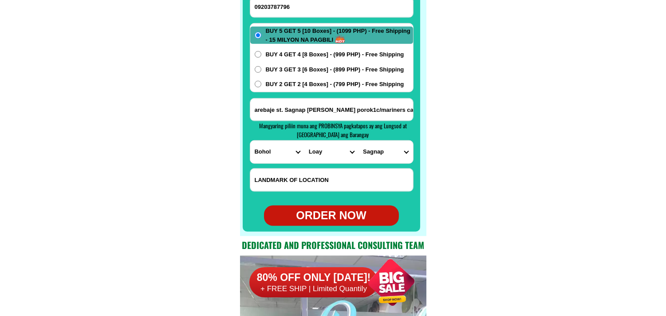
click at [338, 209] on div "ORDER NOW" at bounding box center [331, 215] width 135 height 17
type input "09203787796"
radio input "true"
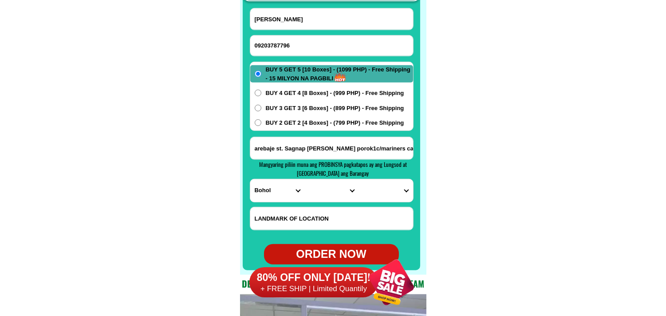
scroll to position [7034, 0]
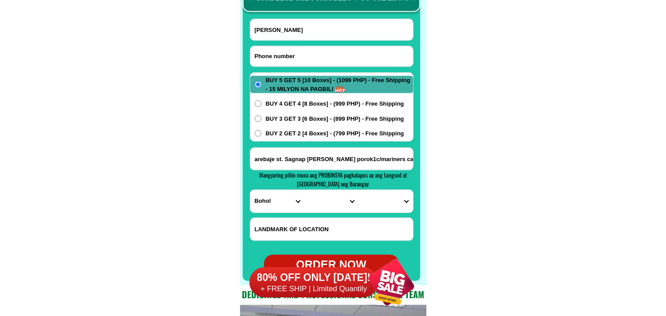
drag, startPoint x: 295, startPoint y: 52, endPoint x: 220, endPoint y: 19, distance: 82.2
click at [294, 51] on input "Input phone_number" at bounding box center [331, 56] width 163 height 20
paste input "09506290634"
type input "09506290634"
drag, startPoint x: 273, startPoint y: 27, endPoint x: 243, endPoint y: 6, distance: 36.7
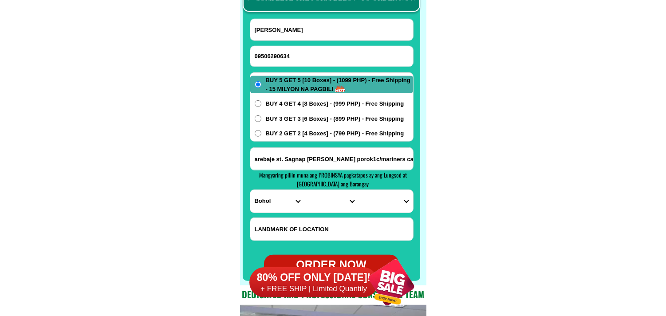
click at [273, 27] on input "[PERSON_NAME]" at bounding box center [331, 29] width 163 height 21
paste input "[PERSON_NAME]"
type input "[PERSON_NAME]"
click at [296, 148] on input "Input address" at bounding box center [331, 159] width 163 height 22
paste input "[PERSON_NAME] sitio vimbo brgy hulo pililla rizal land [PERSON_NAME] ng sabunga…"
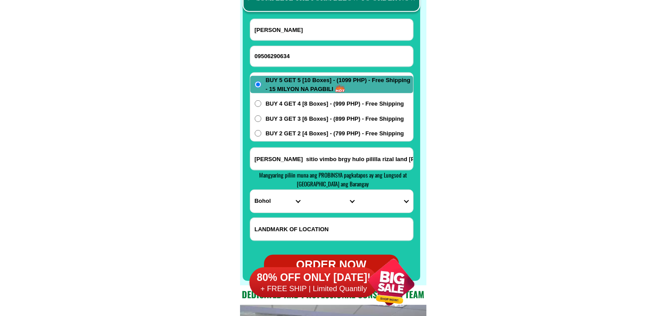
click at [293, 158] on input "[PERSON_NAME] sitio vimbo brgy hulo pililla rizal land [PERSON_NAME] ng sabunga…" at bounding box center [331, 159] width 163 height 22
type input "[PERSON_NAME] sitio vimbo brgy hulo pililla rizal land [PERSON_NAME] ng sabunga…"
click at [259, 203] on select "PROVINCE [GEOGRAPHIC_DATA] [GEOGRAPHIC_DATA][PERSON_NAME][GEOGRAPHIC_DATA][GEOG…" at bounding box center [277, 201] width 54 height 23
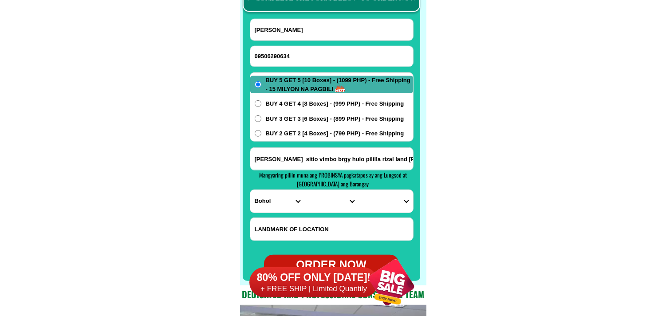
select select "63_993"
click at [250, 190] on select "PROVINCE [GEOGRAPHIC_DATA] [GEOGRAPHIC_DATA][PERSON_NAME][GEOGRAPHIC_DATA][GEOG…" at bounding box center [277, 201] width 54 height 23
click at [332, 200] on select "CITY Angono Antipolo-city [GEOGRAPHIC_DATA] [GEOGRAPHIC_DATA] [PERSON_NAME][GEO…" at bounding box center [331, 201] width 54 height 23
select select "63_993636"
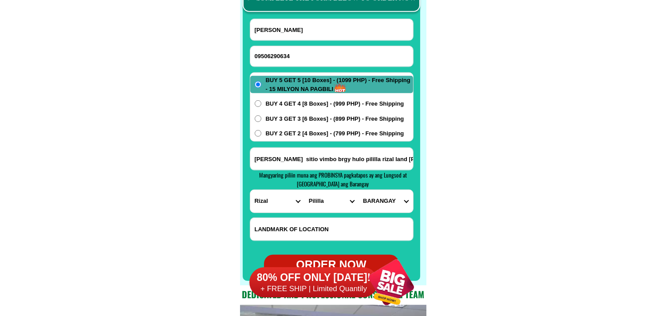
click at [304, 190] on select "CITY Angono Antipolo-city [GEOGRAPHIC_DATA] [GEOGRAPHIC_DATA] [PERSON_NAME][GEO…" at bounding box center [331, 201] width 54 height 23
click at [376, 204] on select "BARANGAY [GEOGRAPHIC_DATA] (pob.) Halayhayin Hulo (pob.) [GEOGRAPHIC_DATA] (pob…" at bounding box center [385, 201] width 54 height 23
select select "63_9936365607"
click at [358, 190] on select "BARANGAY [GEOGRAPHIC_DATA] (pob.) Halayhayin Hulo (pob.) [GEOGRAPHIC_DATA] (pob…" at bounding box center [385, 201] width 54 height 23
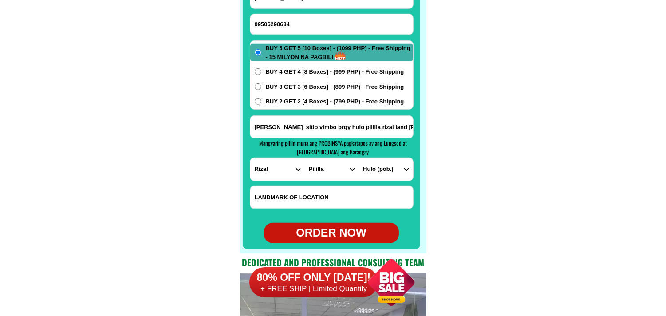
scroll to position [7083, 0]
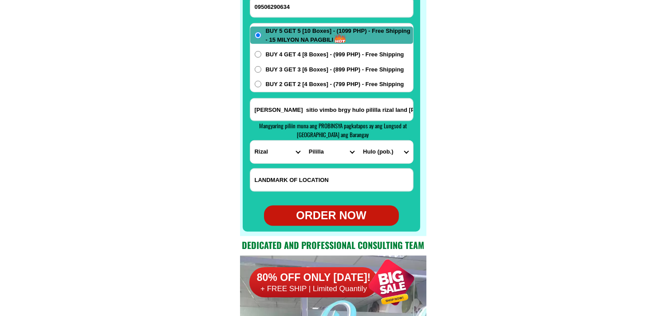
click at [324, 218] on div "ORDER NOW" at bounding box center [331, 215] width 135 height 17
radio input "true"
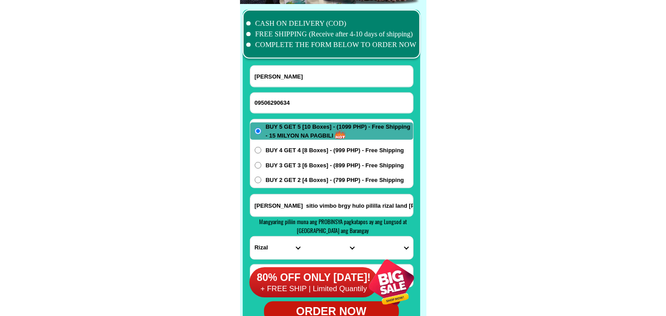
scroll to position [6985, 0]
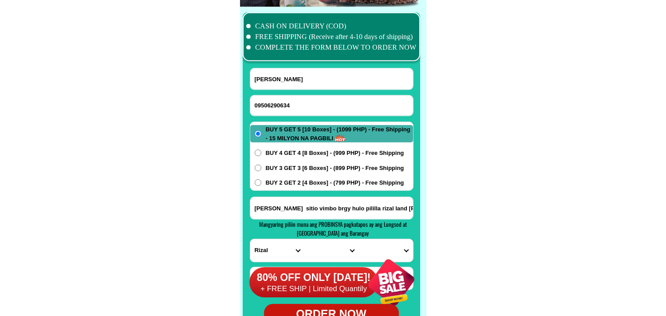
drag, startPoint x: 306, startPoint y: 96, endPoint x: 206, endPoint y: 54, distance: 108.9
click at [306, 96] on input "09506290634" at bounding box center [331, 105] width 163 height 20
paste input "09164460677"
type input "09164460677"
drag, startPoint x: 319, startPoint y: 82, endPoint x: 290, endPoint y: 67, distance: 32.7
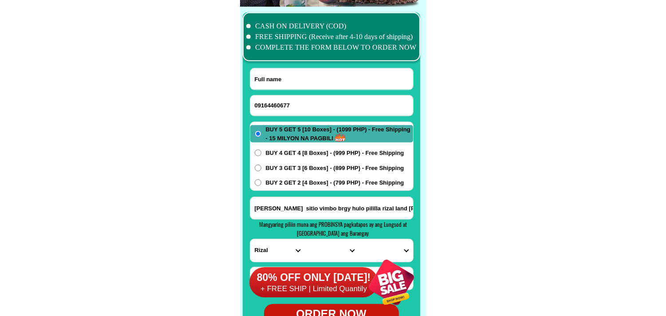
click at [320, 82] on input "Input full_name" at bounding box center [331, 78] width 163 height 21
paste input "[PERSON_NAME]"
type input "[PERSON_NAME]"
click at [300, 197] on input "Input address" at bounding box center [331, 208] width 163 height 22
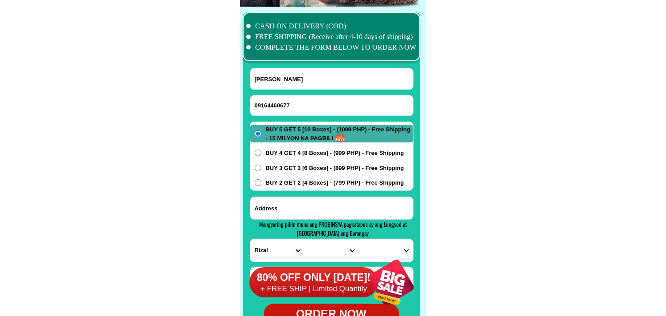
paste input "order buy 5 boses get 5 10onnao bpx s1099 b"
paste input "[PERSON_NAME] nrgy. [PERSON_NAME]"
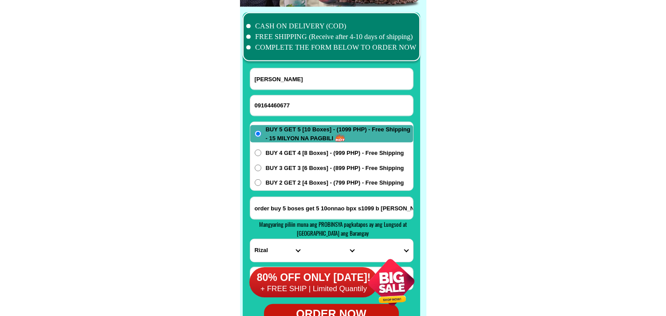
scroll to position [0, 127]
type input "order buy 5 boses get 5 10onnao bpx s1099 b [PERSON_NAME] nrgy. [PERSON_NAME]"
click at [284, 241] on select "PROVINCE [GEOGRAPHIC_DATA] [GEOGRAPHIC_DATA][PERSON_NAME][GEOGRAPHIC_DATA][GEOG…" at bounding box center [277, 250] width 54 height 23
select select "63_247"
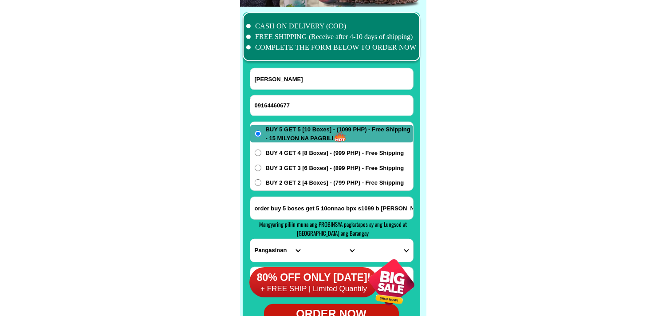
click at [250, 239] on select "PROVINCE [GEOGRAPHIC_DATA] [GEOGRAPHIC_DATA][PERSON_NAME][GEOGRAPHIC_DATA][GEOG…" at bounding box center [277, 250] width 54 height 23
click at [387, 209] on input "order buy 5 boses get 5 10onnao bpx s1099 b [PERSON_NAME] nrgy. [PERSON_NAME]" at bounding box center [331, 208] width 163 height 22
click at [331, 251] on div "80% OFF ONLY [DATE]! + FREE SHIP | Limited Quantily" at bounding box center [337, 281] width 176 height 67
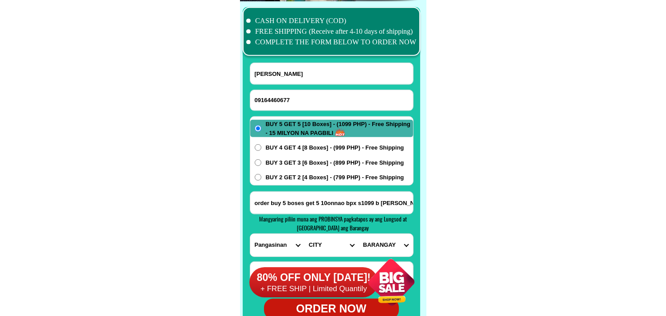
scroll to position [6991, 0]
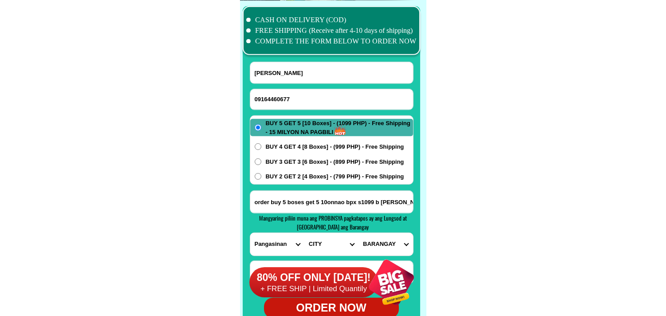
click at [327, 246] on select "CITY [GEOGRAPHIC_DATA] [PERSON_NAME]-city [GEOGRAPHIC_DATA] [GEOGRAPHIC_DATA] […" at bounding box center [331, 244] width 54 height 23
select select "63_2475757"
click at [304, 233] on select "CITY [GEOGRAPHIC_DATA] [PERSON_NAME]-city [GEOGRAPHIC_DATA] [GEOGRAPHIC_DATA] […" at bounding box center [331, 244] width 54 height 23
click at [389, 236] on select "[GEOGRAPHIC_DATA][PERSON_NAME][GEOGRAPHIC_DATA] [GEOGRAPHIC_DATA][PERSON_NAME] …" at bounding box center [385, 244] width 54 height 23
select select "63_24757578027"
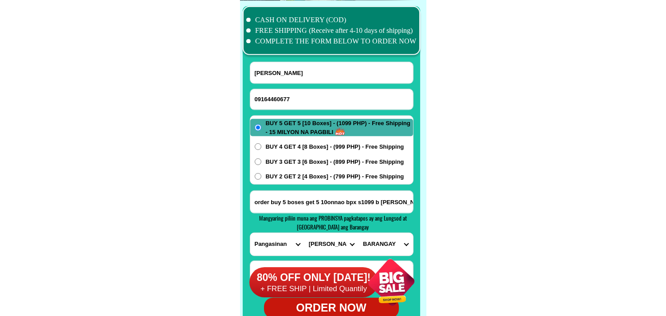
click at [358, 233] on select "[GEOGRAPHIC_DATA][PERSON_NAME][GEOGRAPHIC_DATA] [GEOGRAPHIC_DATA][PERSON_NAME] …" at bounding box center [385, 244] width 54 height 23
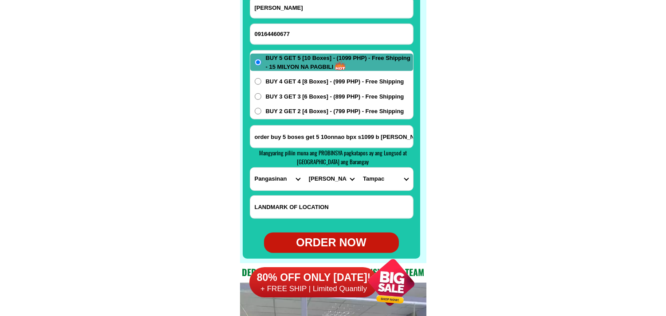
scroll to position [7089, 0]
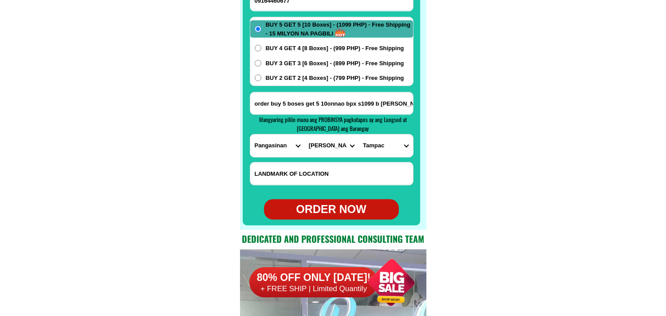
click at [311, 200] on div "ORDER NOW" at bounding box center [331, 209] width 135 height 20
radio input "true"
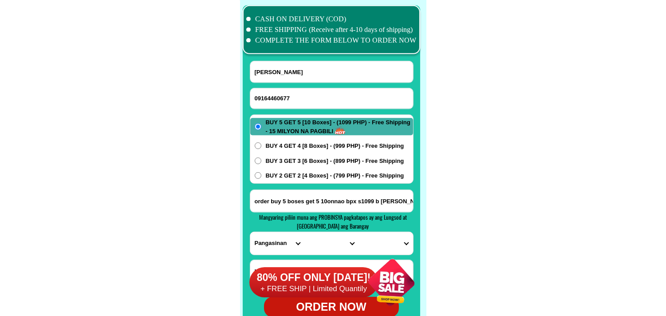
scroll to position [6991, 0]
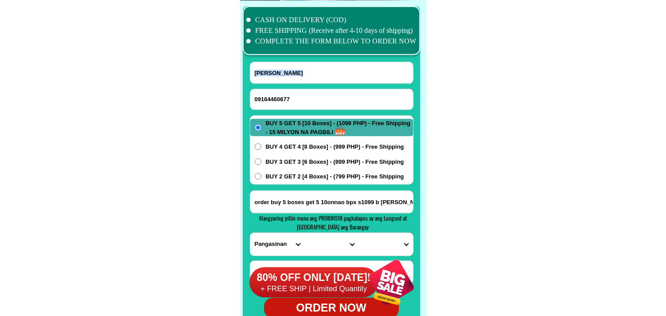
drag, startPoint x: 289, startPoint y: 109, endPoint x: 288, endPoint y: 103, distance: 5.8
click at [290, 110] on form "[PERSON_NAME] 09164460677 ORDER NOW order buy 5 boses get 5 10onnao bpx s1099 b…" at bounding box center [332, 190] width 164 height 256
drag, startPoint x: 276, startPoint y: 95, endPoint x: 267, endPoint y: 85, distance: 13.5
click at [276, 95] on input "Input phone_number" at bounding box center [331, 99] width 163 height 20
click at [309, 96] on input "Input phone_number" at bounding box center [331, 99] width 163 height 20
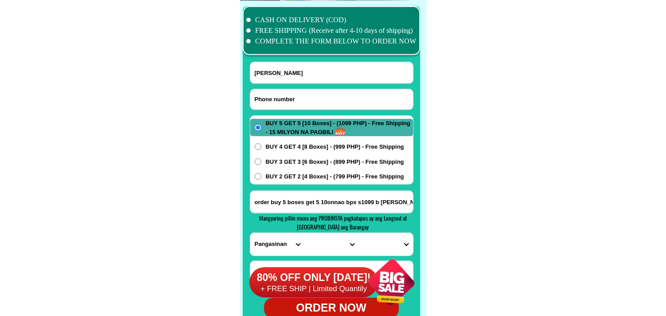
paste input "09534720488"
type input "09534720488"
drag, startPoint x: 297, startPoint y: 70, endPoint x: 287, endPoint y: 62, distance: 13.0
click at [297, 70] on input "Input full_name" at bounding box center [331, 72] width 163 height 21
paste input "[PERSON_NAME]"
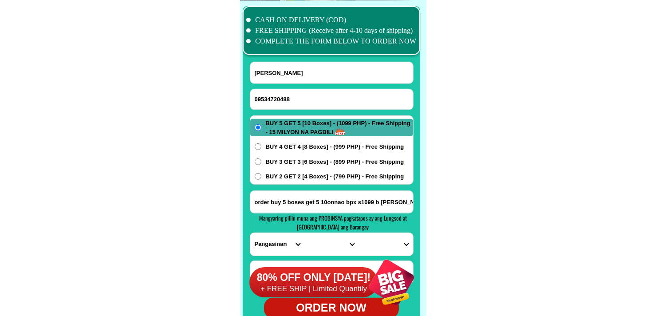
type input "[PERSON_NAME]"
paste input "sitio ngabango brgy [PERSON_NAME] city porok kauswagan brgy [PERSON_NAME][GEOGR…"
drag, startPoint x: 299, startPoint y: 199, endPoint x: 307, endPoint y: 189, distance: 12.6
click at [300, 198] on input "sitio ngabango brgy [PERSON_NAME] city porok kauswagan brgy [PERSON_NAME][GEOGR…" at bounding box center [331, 202] width 163 height 22
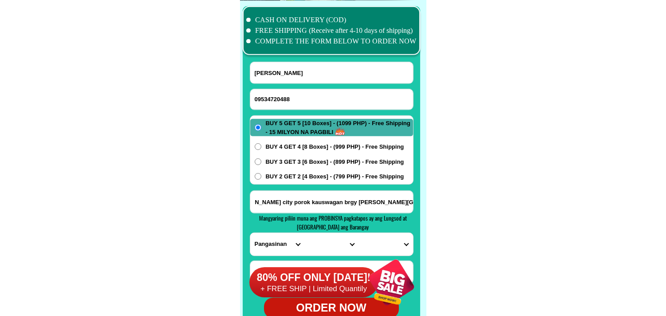
type input "sitio ngabango brgy [PERSON_NAME] city porok kauswagan brgy [PERSON_NAME][GEOGR…"
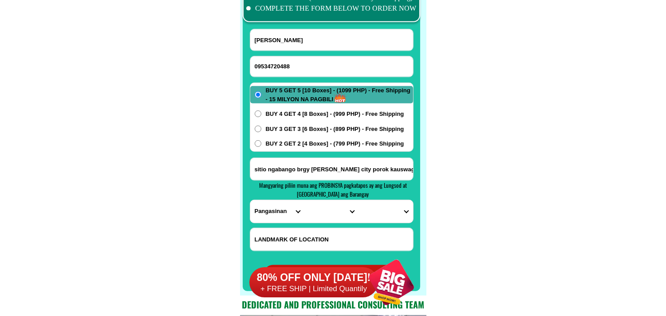
scroll to position [7040, 0]
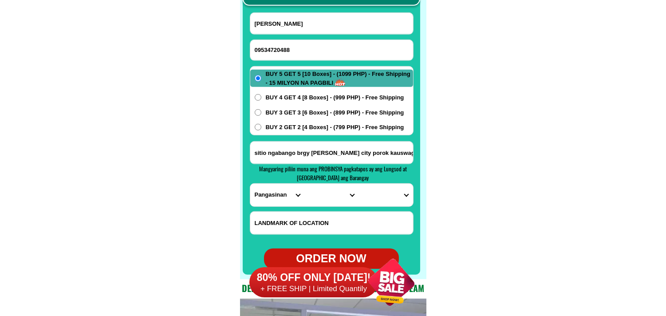
click at [281, 198] on select "PROVINCE [GEOGRAPHIC_DATA] [GEOGRAPHIC_DATA][PERSON_NAME][GEOGRAPHIC_DATA][GEOG…" at bounding box center [277, 195] width 54 height 23
select select "63_995"
click at [250, 184] on select "PROVINCE [GEOGRAPHIC_DATA] [GEOGRAPHIC_DATA][PERSON_NAME][GEOGRAPHIC_DATA][GEOG…" at bounding box center [277, 195] width 54 height 23
click at [308, 196] on select "CITY General-[GEOGRAPHIC_DATA]-city [GEOGRAPHIC_DATA]-[GEOGRAPHIC_DATA]-[GEOGRA…" at bounding box center [331, 195] width 54 height 23
select select "63_9954192"
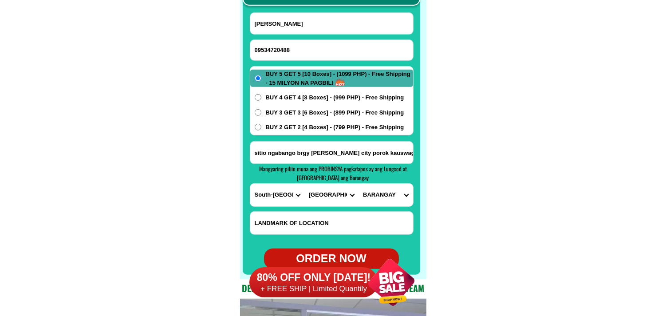
click at [304, 184] on select "CITY General-[GEOGRAPHIC_DATA]-city [GEOGRAPHIC_DATA]-[GEOGRAPHIC_DATA]-[GEOGRA…" at bounding box center [331, 195] width 54 height 23
click at [396, 191] on select "BARANGAY Assumption (bulol) Avancena (bo. 3) [PERSON_NAME] [PERSON_NAME] (bo. 6…" at bounding box center [385, 195] width 54 height 23
select select "63_9954192584"
click at [358, 184] on select "BARANGAY Assumption (bulol) Avancena (bo. 3) [PERSON_NAME] [PERSON_NAME] (bo. 6…" at bounding box center [385, 195] width 54 height 23
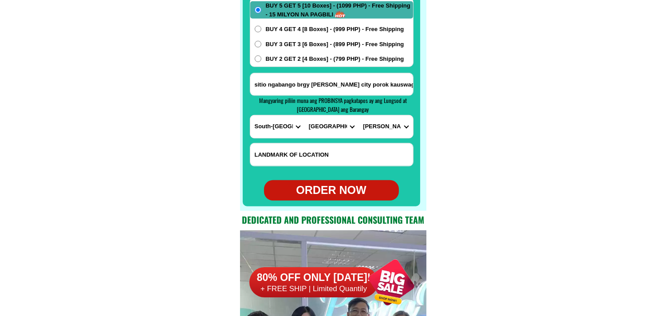
scroll to position [7139, 0]
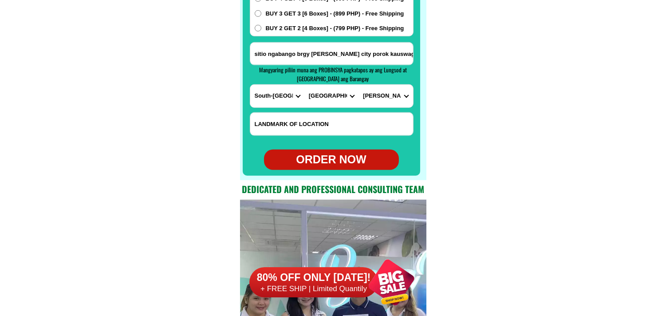
click at [347, 161] on div "ORDER NOW" at bounding box center [331, 159] width 135 height 17
type input "09534720488"
radio input "true"
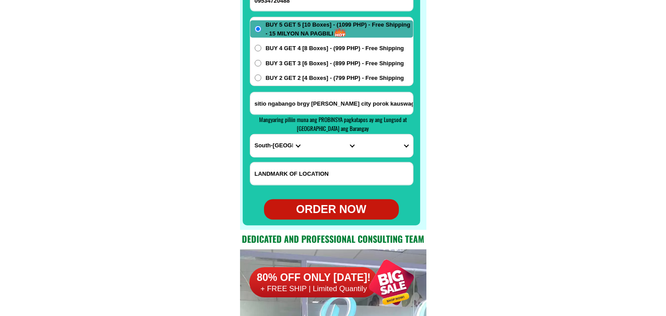
scroll to position [7040, 0]
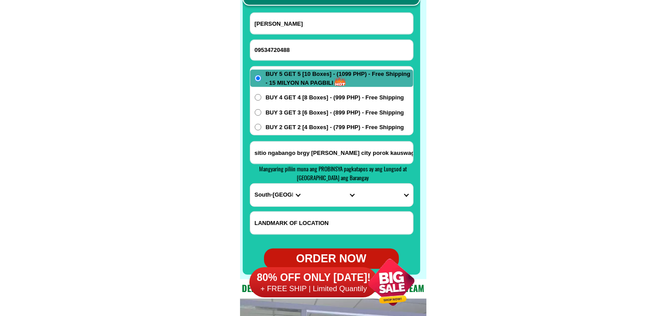
click at [290, 48] on input "09534720488" at bounding box center [331, 50] width 163 height 20
paste input "00639287320571"
drag, startPoint x: 266, startPoint y: 48, endPoint x: 249, endPoint y: 46, distance: 17.8
click at [249, 46] on div "CASH ON DELIVERY (COD) FREE SHIPPING (Receive after 4-10 days of shipping) COMP…" at bounding box center [333, 115] width 186 height 328
type input "09287320571"
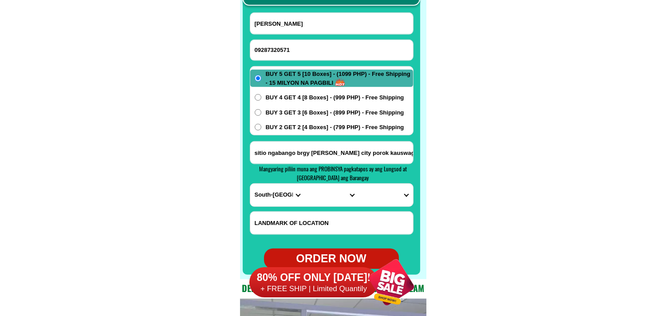
drag, startPoint x: 114, startPoint y: 64, endPoint x: 116, endPoint y: 20, distance: 44.0
drag, startPoint x: 294, startPoint y: 25, endPoint x: 212, endPoint y: 3, distance: 85.0
click at [294, 25] on input "Input full_name" at bounding box center [331, 23] width 163 height 21
paste input "[PERSON_NAME]"
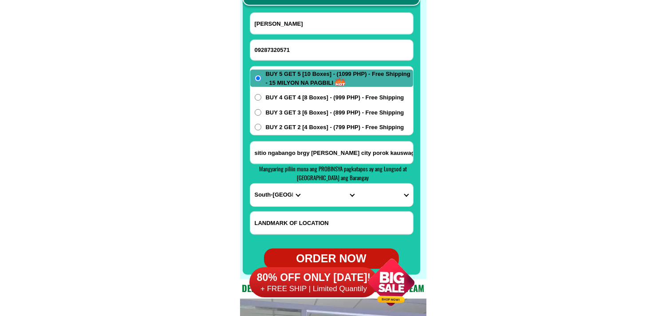
type input "[PERSON_NAME]"
paste input "Brgy. Man-it Passi City [GEOGRAPHIC_DATA] [GEOGRAPHIC_DATA] buy 5 get 5 10 boxe…"
click at [320, 155] on input "Input address" at bounding box center [331, 152] width 163 height 22
type input "Brgy. Man-it Passi City [GEOGRAPHIC_DATA] [GEOGRAPHIC_DATA] buy 5 get 5 10 boxe…"
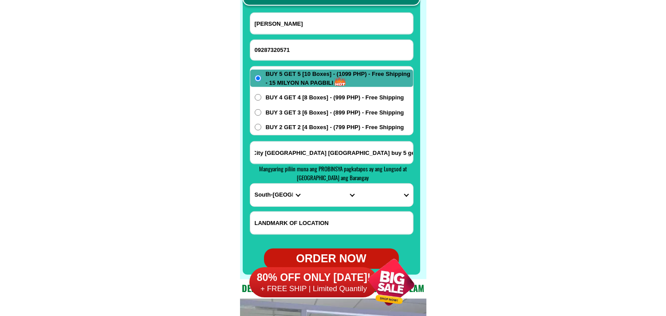
scroll to position [0, 0]
drag, startPoint x: 267, startPoint y: 197, endPoint x: 267, endPoint y: 189, distance: 8.0
click at [267, 189] on select "PROVINCE [GEOGRAPHIC_DATA] [GEOGRAPHIC_DATA][PERSON_NAME][GEOGRAPHIC_DATA][GEOG…" at bounding box center [277, 195] width 54 height 23
select select "63_151"
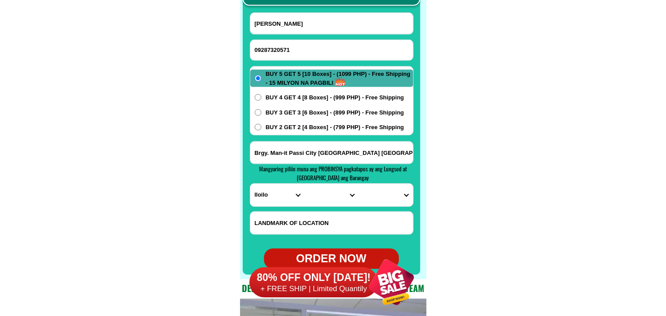
click at [250, 184] on select "PROVINCE [GEOGRAPHIC_DATA] [GEOGRAPHIC_DATA][PERSON_NAME][GEOGRAPHIC_DATA][GEOG…" at bounding box center [277, 195] width 54 height 23
drag, startPoint x: 330, startPoint y: 193, endPoint x: 325, endPoint y: 191, distance: 5.4
click at [330, 193] on select "CITY [PERSON_NAME] [PERSON_NAME][GEOGRAPHIC_DATA][GEOGRAPHIC_DATA]-[GEOGRAPHIC_…" at bounding box center [331, 195] width 54 height 23
select select "63_1512306"
click at [304, 184] on select "CITY [PERSON_NAME] [PERSON_NAME][GEOGRAPHIC_DATA][GEOGRAPHIC_DATA]-[GEOGRAPHIC_…" at bounding box center [331, 195] width 54 height 23
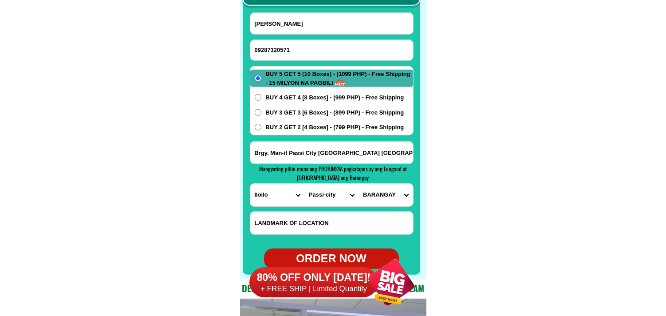
click at [382, 194] on select "BARANGAY [GEOGRAPHIC_DATA] [GEOGRAPHIC_DATA] [GEOGRAPHIC_DATA] [GEOGRAPHIC_DATA…" at bounding box center [385, 195] width 54 height 23
select select "63_151230679973"
click at [358, 184] on select "BARANGAY [GEOGRAPHIC_DATA] [GEOGRAPHIC_DATA] [GEOGRAPHIC_DATA] [GEOGRAPHIC_DATA…" at bounding box center [385, 195] width 54 height 23
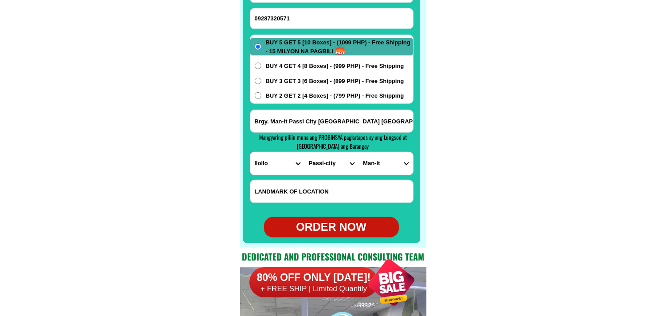
scroll to position [7089, 0]
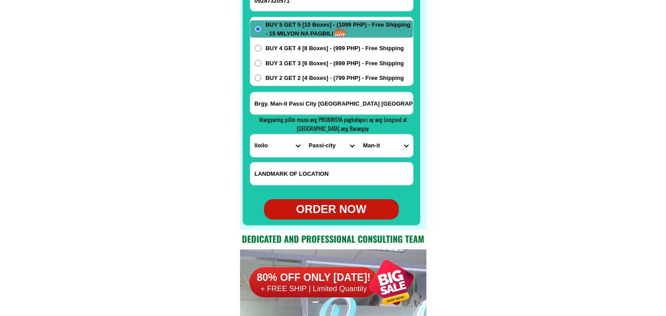
click at [322, 215] on div "ORDER NOW" at bounding box center [331, 209] width 135 height 17
type input "09287320571"
type input "Brgy. Man-it Passi City [GEOGRAPHIC_DATA] [GEOGRAPHIC_DATA] buy 5 get 5 10 boxe…"
radio input "true"
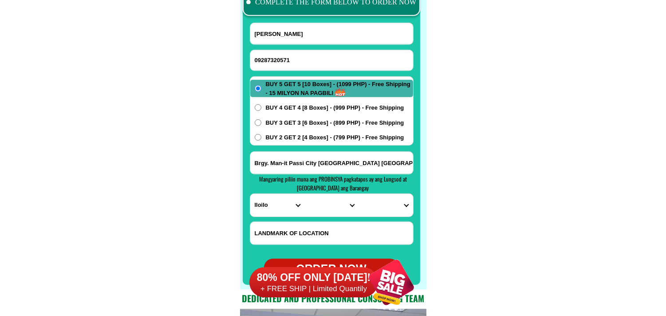
scroll to position [6991, 0]
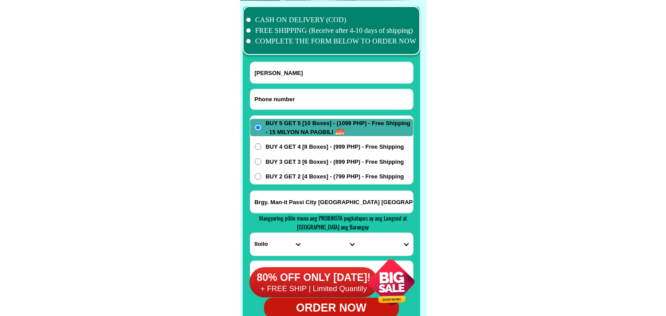
click at [303, 94] on input "Input phone_number" at bounding box center [331, 99] width 163 height 20
paste input "09544460145"
type input "09544460145"
click at [297, 67] on input "Input full_name" at bounding box center [331, 72] width 163 height 21
paste input "[PERSON_NAME]"
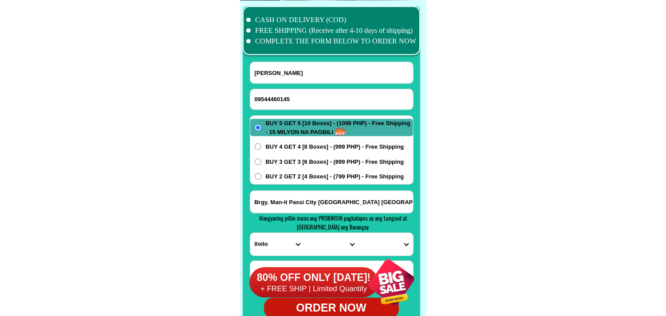
type input "[PERSON_NAME]"
click at [316, 175] on span "BUY 2 GET 2 [4 Boxes] - (799 PHP) - Free Shipping" at bounding box center [335, 176] width 138 height 9
click at [261, 175] on input "BUY 2 GET 2 [4 Boxes] - (799 PHP) - Free Shipping" at bounding box center [258, 176] width 7 height 7
radio input "true"
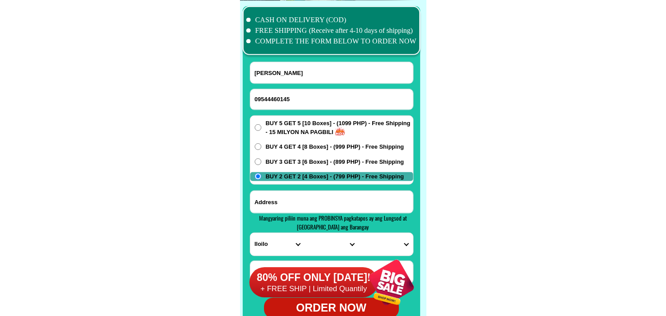
click at [296, 202] on input "Input address" at bounding box center [331, 202] width 163 height 22
paste input ". e Oca st. nanhaya. [PERSON_NAME]"
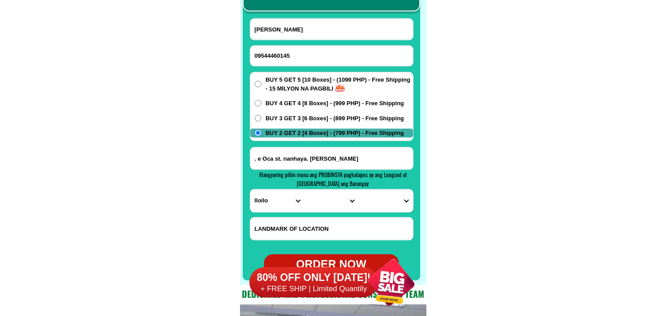
scroll to position [7089, 0]
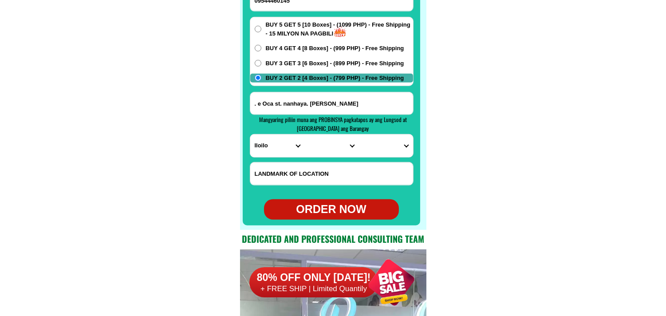
type input ". e Oca st. nanhaya. [PERSON_NAME]"
click at [273, 147] on select "PROVINCE [GEOGRAPHIC_DATA] [GEOGRAPHIC_DATA][PERSON_NAME][GEOGRAPHIC_DATA][GEOG…" at bounding box center [277, 145] width 54 height 23
select select "63_904"
click at [250, 134] on select "PROVINCE [GEOGRAPHIC_DATA] [GEOGRAPHIC_DATA][PERSON_NAME][GEOGRAPHIC_DATA][GEOG…" at bounding box center [277, 145] width 54 height 23
click at [315, 145] on select "CITY [GEOGRAPHIC_DATA]-city [GEOGRAPHIC_DATA]-city [GEOGRAPHIC_DATA][PERSON_NAM…" at bounding box center [331, 145] width 54 height 23
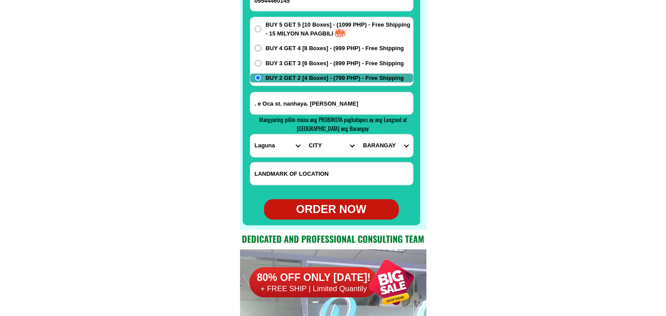
select select "63_9048740"
click at [304, 134] on select "CITY [GEOGRAPHIC_DATA]-city [GEOGRAPHIC_DATA]-city [GEOGRAPHIC_DATA][PERSON_NAM…" at bounding box center [331, 145] width 54 height 23
click at [385, 157] on div "PROVINCE [GEOGRAPHIC_DATA] [GEOGRAPHIC_DATA][PERSON_NAME][GEOGRAPHIC_DATA][GEOG…" at bounding box center [332, 146] width 164 height 24
click at [389, 147] on select "BARANGAY Banca-banca Daniw Masapang Nanhaya (pob.) Pagalangan [GEOGRAPHIC_DATA]…" at bounding box center [385, 145] width 54 height 23
select select "63_90487403013"
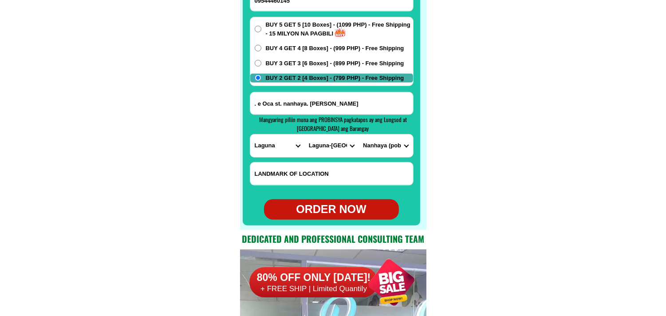
click at [358, 134] on select "BARANGAY Banca-banca Daniw Masapang Nanhaya (pob.) Pagalangan [GEOGRAPHIC_DATA]…" at bounding box center [385, 145] width 54 height 23
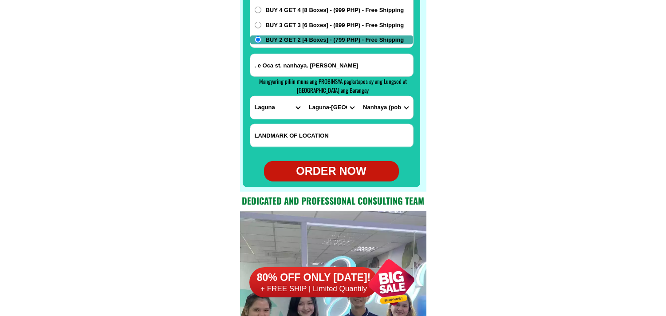
scroll to position [7139, 0]
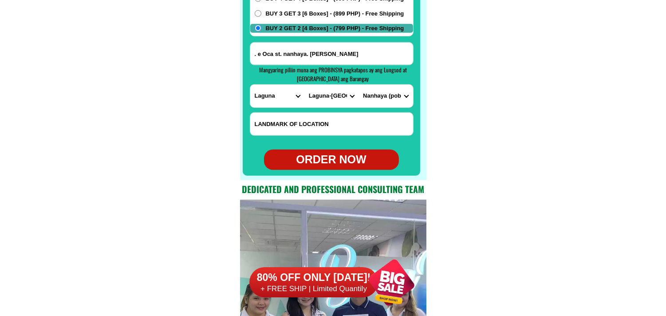
click at [329, 166] on div "ORDER NOW" at bounding box center [331, 159] width 135 height 17
type input "09544460145"
type input ". e Oca st. nanhaya. [PERSON_NAME]"
radio input "true"
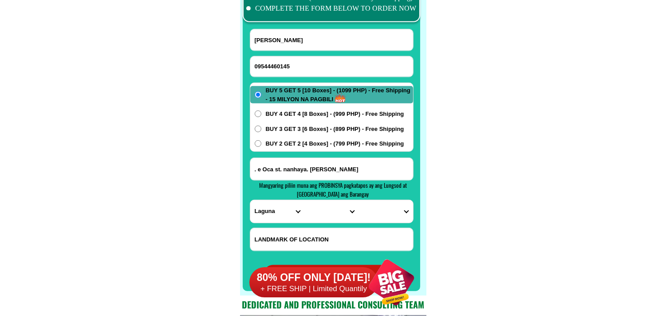
scroll to position [6991, 0]
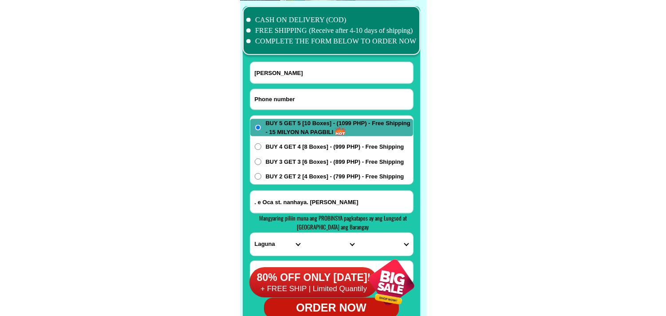
click at [302, 93] on input "Input phone_number" at bounding box center [331, 99] width 163 height 20
paste input "[PHONE_NUMBER]"
click at [280, 97] on input "[PHONE_NUMBER]" at bounding box center [331, 99] width 163 height 20
click at [284, 99] on input "[PHONE_NUMBER]" at bounding box center [331, 99] width 163 height 20
click at [282, 99] on input "[PHONE_NUMBER]" at bounding box center [331, 99] width 163 height 20
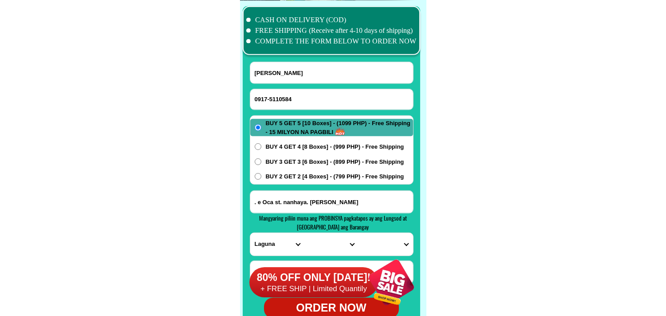
click at [273, 98] on input "0917-5110584" at bounding box center [331, 99] width 163 height 20
click at [272, 98] on input "0917-5110584" at bounding box center [331, 99] width 163 height 20
click at [269, 99] on input "0917-5110584" at bounding box center [331, 99] width 163 height 20
click at [274, 98] on input "0917-5110584" at bounding box center [331, 99] width 163 height 20
drag, startPoint x: 271, startPoint y: 98, endPoint x: 276, endPoint y: 98, distance: 4.9
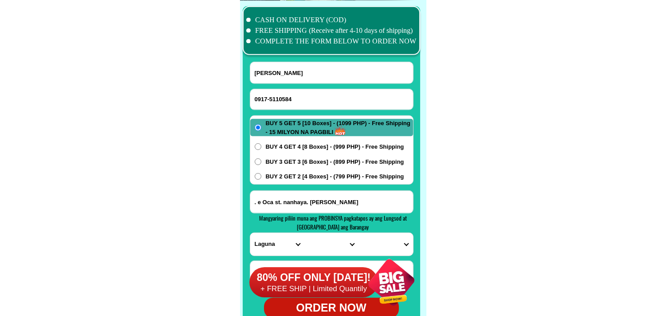
click at [272, 98] on input "0917-5110584" at bounding box center [331, 99] width 163 height 20
click at [280, 100] on input "0917-5110584" at bounding box center [331, 99] width 163 height 20
click at [272, 98] on input "0917-5110584" at bounding box center [331, 99] width 163 height 20
type input "09175110584"
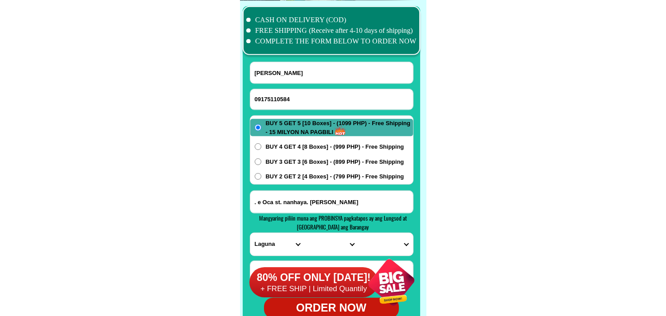
click at [306, 52] on div "CASH ON DELIVERY (COD) FREE SHIPPING (Receive after 4-10 days of shipping) COMP…" at bounding box center [333, 164] width 186 height 328
drag, startPoint x: 294, startPoint y: 70, endPoint x: 251, endPoint y: 41, distance: 51.8
click at [293, 70] on input "[PERSON_NAME]" at bounding box center [331, 72] width 163 height 21
paste input "[PERSON_NAME] Sun"
paste input "[PERSON_NAME]"
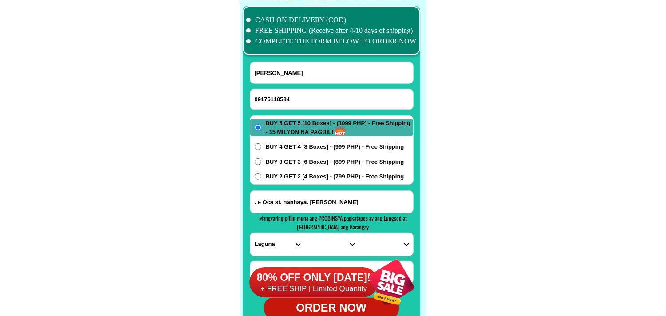
type input "[PERSON_NAME]"
paste input "[GEOGRAPHIC_DATA], [GEOGRAPHIC_DATA], [GEOGRAPHIC_DATA], land Mark near [GEOGRA…"
click at [298, 197] on input "[GEOGRAPHIC_DATA], [GEOGRAPHIC_DATA], [GEOGRAPHIC_DATA], land Mark near [GEOGRA…" at bounding box center [331, 202] width 163 height 22
type input "[GEOGRAPHIC_DATA], [GEOGRAPHIC_DATA], [GEOGRAPHIC_DATA], land Mark near [GEOGRA…"
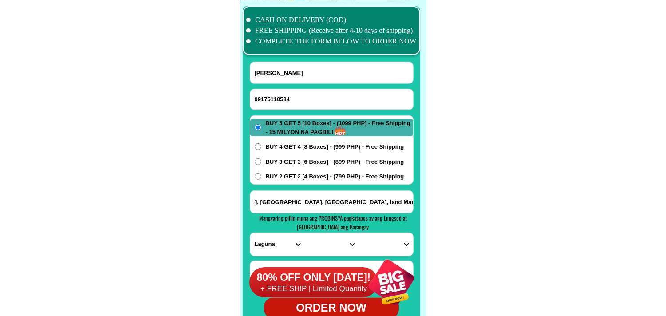
click at [296, 241] on select "PROVINCE [GEOGRAPHIC_DATA] [GEOGRAPHIC_DATA][PERSON_NAME][GEOGRAPHIC_DATA][GEOG…" at bounding box center [277, 244] width 54 height 23
select select "63_48"
click at [250, 233] on select "PROVINCE [GEOGRAPHIC_DATA] [GEOGRAPHIC_DATA][PERSON_NAME][GEOGRAPHIC_DATA][GEOG…" at bounding box center [277, 244] width 54 height 23
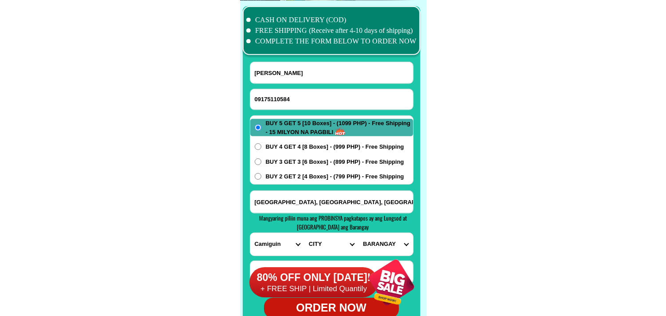
scroll to position [7040, 0]
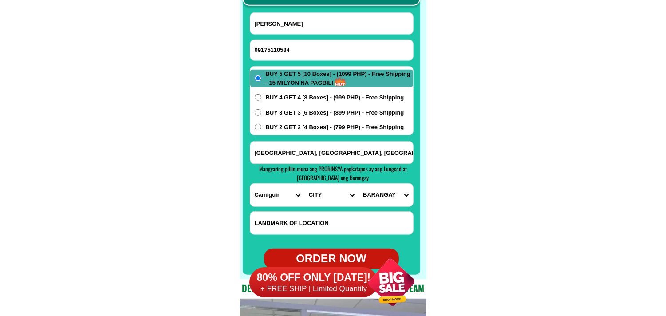
click at [324, 180] on span "Mangyaring piliin muna ang PROBINSYA pagkatapos ay ang Lungsod at [GEOGRAPHIC_D…" at bounding box center [333, 173] width 148 height 18
click at [320, 192] on select "CITY Camiguin-catarman Guinsiliban Mahinog Mambajao Sagay" at bounding box center [331, 195] width 54 height 23
select select "63_489904"
click at [304, 184] on select "CITY Camiguin-catarman Guinsiliban Mahinog Mambajao Sagay" at bounding box center [331, 195] width 54 height 23
click at [384, 193] on select "BARANGAY Agoho [PERSON_NAME][GEOGRAPHIC_DATA] Baylao Benhaan Bug-ong [PERSON_NA…" at bounding box center [385, 195] width 54 height 23
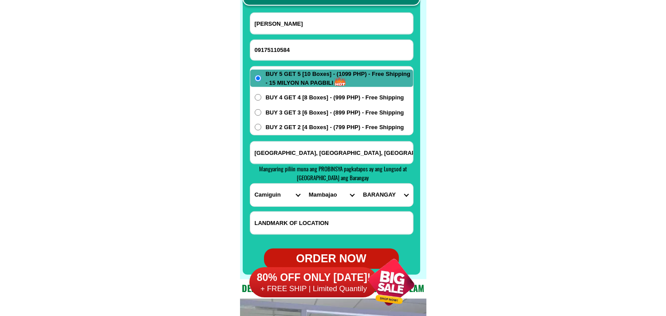
select select "63_4899044160"
click at [358, 184] on select "BARANGAY Agoho [PERSON_NAME][GEOGRAPHIC_DATA] Baylao Benhaan Bug-ong [PERSON_NA…" at bounding box center [385, 195] width 54 height 23
click at [275, 128] on span "BUY 2 GET 2 [4 Boxes] - (799 PHP) - Free Shipping" at bounding box center [335, 127] width 138 height 9
click at [261, 128] on input "BUY 2 GET 2 [4 Boxes] - (799 PHP) - Free Shipping" at bounding box center [258, 127] width 7 height 7
radio input "true"
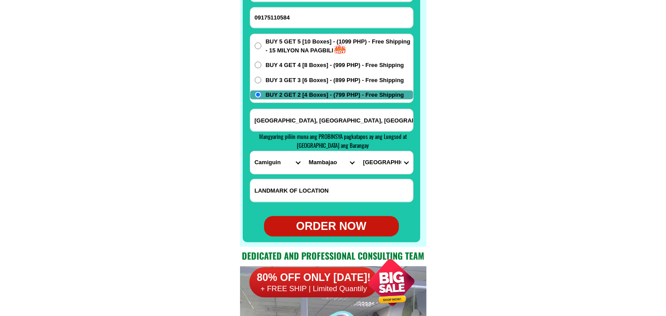
scroll to position [7089, 0]
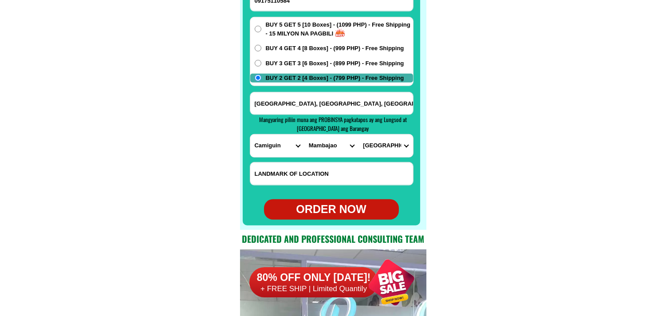
drag, startPoint x: 330, startPoint y: 191, endPoint x: 331, endPoint y: 201, distance: 10.7
click at [330, 193] on form "[PERSON_NAME] 09175110584 ORDER NOW [GEOGRAPHIC_DATA], [GEOGRAPHIC_DATA], [GEOG…" at bounding box center [332, 91] width 164 height 256
click at [332, 204] on div "ORDER NOW" at bounding box center [331, 209] width 135 height 17
type input "09175110584"
type input "[GEOGRAPHIC_DATA], [GEOGRAPHIC_DATA], [GEOGRAPHIC_DATA], land Mark near [GEOGRA…"
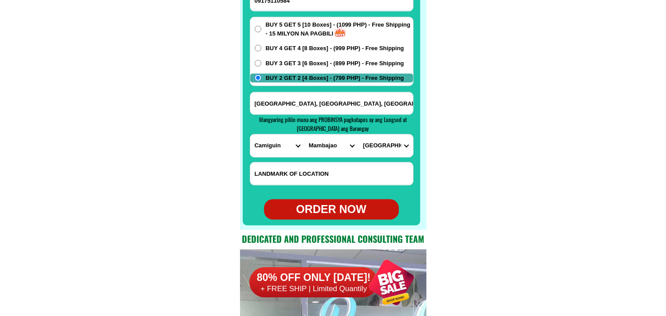
radio input "true"
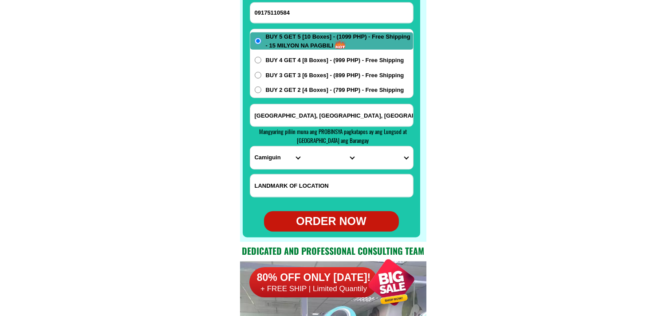
scroll to position [7040, 0]
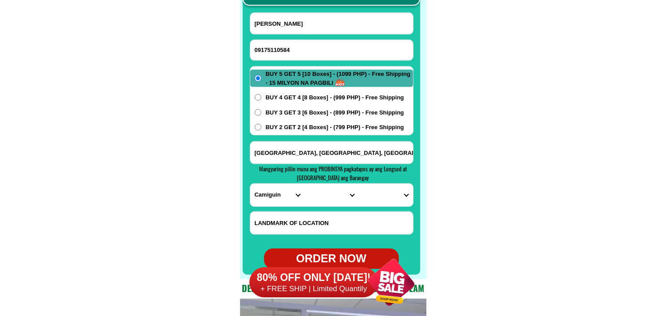
drag, startPoint x: 274, startPoint y: 49, endPoint x: 191, endPoint y: 9, distance: 91.8
click at [274, 47] on input "09175110584" at bounding box center [331, 50] width 163 height 20
paste input "09637741950"
type input "09637741950"
drag, startPoint x: 307, startPoint y: 30, endPoint x: 296, endPoint y: 26, distance: 11.8
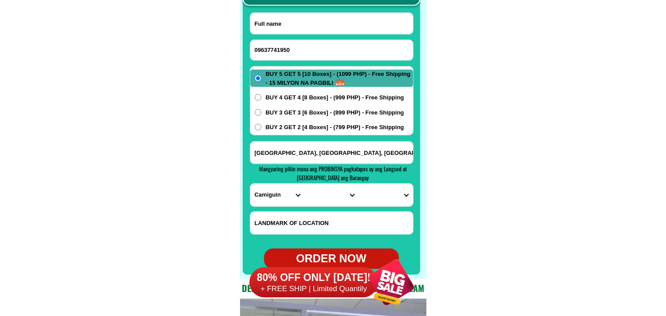
click at [307, 30] on input "Input full_name" at bounding box center [331, 23] width 163 height 21
paste input "[PERSON_NAME]"
type input "[PERSON_NAME]"
click at [360, 155] on input "[GEOGRAPHIC_DATA], [GEOGRAPHIC_DATA], [GEOGRAPHIC_DATA], land Mark near [GEOGRA…" at bounding box center [331, 152] width 163 height 22
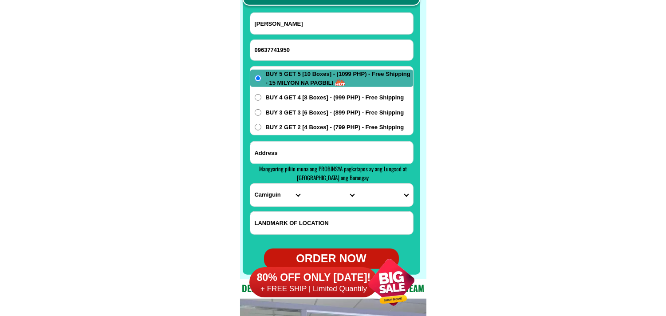
paste input "[PERSON_NAME] Nestle 1A2 z [GEOGRAPHIC_DATA] 649 zon68."
type input "[PERSON_NAME] Nestle 1A2 z [GEOGRAPHIC_DATA] 649 zon68."
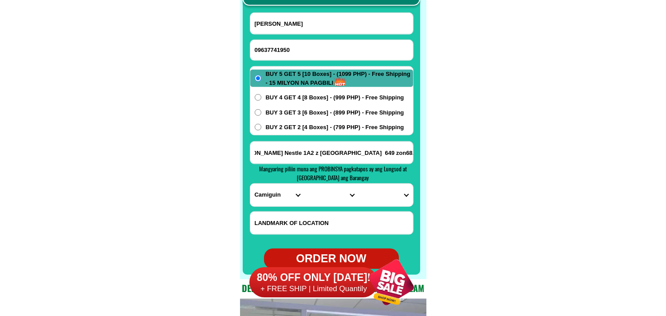
scroll to position [0, 0]
click at [271, 199] on select "PROVINCE [GEOGRAPHIC_DATA] [GEOGRAPHIC_DATA][PERSON_NAME][GEOGRAPHIC_DATA][GEOG…" at bounding box center [277, 195] width 54 height 23
select select "63_219"
click at [250, 184] on select "PROVINCE [GEOGRAPHIC_DATA] [GEOGRAPHIC_DATA][PERSON_NAME][GEOGRAPHIC_DATA][GEOG…" at bounding box center [277, 195] width 54 height 23
click at [327, 197] on select "CITY [GEOGRAPHIC_DATA] [GEOGRAPHIC_DATA] [GEOGRAPHIC_DATA] [GEOGRAPHIC_DATA]-ci…" at bounding box center [331, 195] width 54 height 23
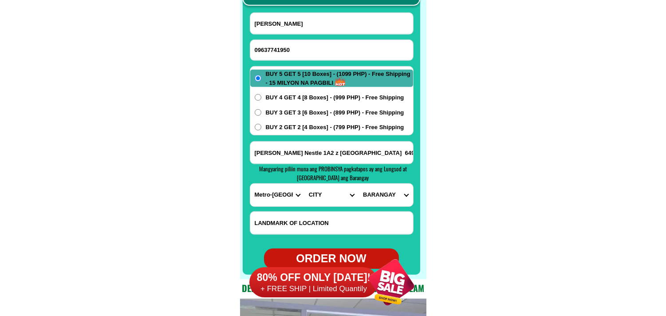
click at [325, 197] on select "CITY [GEOGRAPHIC_DATA] [GEOGRAPHIC_DATA] [GEOGRAPHIC_DATA] [GEOGRAPHIC_DATA]-ci…" at bounding box center [331, 195] width 54 height 23
click at [332, 202] on select "CITY [GEOGRAPHIC_DATA] [GEOGRAPHIC_DATA] [GEOGRAPHIC_DATA] [GEOGRAPHIC_DATA]-ci…" at bounding box center [331, 195] width 54 height 23
click at [304, 184] on select "CITY [GEOGRAPHIC_DATA] [GEOGRAPHIC_DATA] [GEOGRAPHIC_DATA] [GEOGRAPHIC_DATA]-ci…" at bounding box center [331, 195] width 54 height 23
click at [384, 198] on select "[GEOGRAPHIC_DATA]" at bounding box center [385, 195] width 54 height 23
click at [323, 201] on select "CITY [GEOGRAPHIC_DATA] [GEOGRAPHIC_DATA] [GEOGRAPHIC_DATA] [GEOGRAPHIC_DATA]-ci…" at bounding box center [331, 195] width 54 height 23
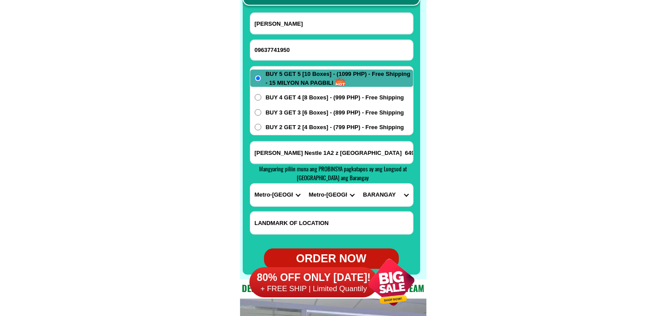
click at [304, 184] on select "CITY [GEOGRAPHIC_DATA] [GEOGRAPHIC_DATA] [GEOGRAPHIC_DATA] [GEOGRAPHIC_DATA]-ci…" at bounding box center [331, 195] width 54 height 23
click at [373, 196] on select "BARANGAY Addition hills [GEOGRAPHIC_DATA]-bato [PERSON_NAME][GEOGRAPHIC_DATA][P…" at bounding box center [385, 195] width 54 height 23
click at [327, 202] on select "CITY [GEOGRAPHIC_DATA] [GEOGRAPHIC_DATA] [GEOGRAPHIC_DATA] [GEOGRAPHIC_DATA]-ci…" at bounding box center [331, 195] width 54 height 23
click at [304, 184] on select "CITY [GEOGRAPHIC_DATA] [GEOGRAPHIC_DATA] [GEOGRAPHIC_DATA] [GEOGRAPHIC_DATA]-ci…" at bounding box center [331, 195] width 54 height 23
click at [398, 194] on select "[GEOGRAPHIC_DATA]" at bounding box center [385, 195] width 54 height 23
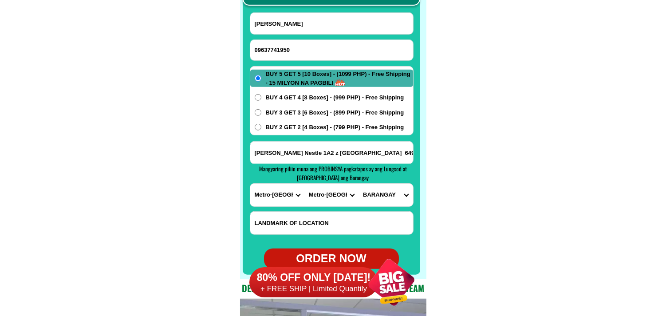
click at [326, 193] on select "CITY [GEOGRAPHIC_DATA] [GEOGRAPHIC_DATA] [GEOGRAPHIC_DATA] [GEOGRAPHIC_DATA]-ci…" at bounding box center [331, 195] width 54 height 23
click at [304, 184] on select "CITY [GEOGRAPHIC_DATA] [GEOGRAPHIC_DATA] [GEOGRAPHIC_DATA] [GEOGRAPHIC_DATA]-ci…" at bounding box center [331, 195] width 54 height 23
click at [388, 188] on select "[GEOGRAPHIC_DATA]" at bounding box center [385, 195] width 54 height 23
click at [329, 201] on select "CITY [GEOGRAPHIC_DATA] [GEOGRAPHIC_DATA] [GEOGRAPHIC_DATA] [GEOGRAPHIC_DATA]-ci…" at bounding box center [331, 195] width 54 height 23
click at [304, 184] on select "CITY [GEOGRAPHIC_DATA] [GEOGRAPHIC_DATA] [GEOGRAPHIC_DATA] [GEOGRAPHIC_DATA]-ci…" at bounding box center [331, 195] width 54 height 23
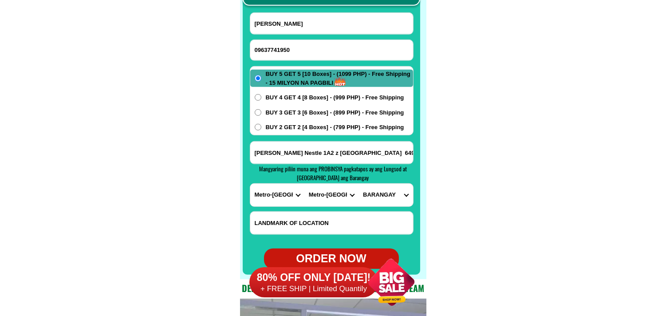
click at [375, 197] on select "[GEOGRAPHIC_DATA]" at bounding box center [385, 195] width 54 height 23
click at [333, 196] on select "CITY [GEOGRAPHIC_DATA] [GEOGRAPHIC_DATA] [GEOGRAPHIC_DATA] [GEOGRAPHIC_DATA]-ci…" at bounding box center [331, 195] width 54 height 23
click at [304, 184] on select "CITY [GEOGRAPHIC_DATA] [GEOGRAPHIC_DATA] [GEOGRAPHIC_DATA] [GEOGRAPHIC_DATA]-ci…" at bounding box center [331, 195] width 54 height 23
click at [393, 211] on div at bounding box center [332, 223] width 164 height 24
click at [393, 198] on select "[GEOGRAPHIC_DATA] 587-a [GEOGRAPHIC_DATA]" at bounding box center [385, 195] width 54 height 23
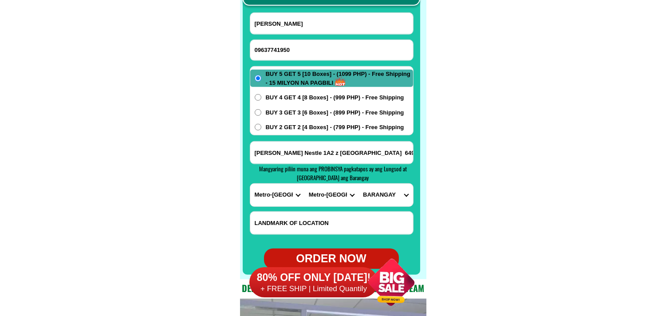
click at [324, 196] on select "CITY [GEOGRAPHIC_DATA] [GEOGRAPHIC_DATA] [GEOGRAPHIC_DATA] [GEOGRAPHIC_DATA]-ci…" at bounding box center [331, 195] width 54 height 23
click at [304, 184] on select "CITY [GEOGRAPHIC_DATA] [GEOGRAPHIC_DATA] [GEOGRAPHIC_DATA] [GEOGRAPHIC_DATA]-ci…" at bounding box center [331, 195] width 54 height 23
click at [391, 192] on select "BARANGAY [PERSON_NAME] alabang Bayanan Buli [GEOGRAPHIC_DATA] [GEOGRAPHIC_DATA]…" at bounding box center [385, 195] width 54 height 23
click at [322, 201] on select "CITY [GEOGRAPHIC_DATA] [GEOGRAPHIC_DATA] [GEOGRAPHIC_DATA] [GEOGRAPHIC_DATA]-ci…" at bounding box center [331, 195] width 54 height 23
click at [304, 184] on select "CITY [GEOGRAPHIC_DATA] [GEOGRAPHIC_DATA] [GEOGRAPHIC_DATA] [GEOGRAPHIC_DATA]-ci…" at bounding box center [331, 195] width 54 height 23
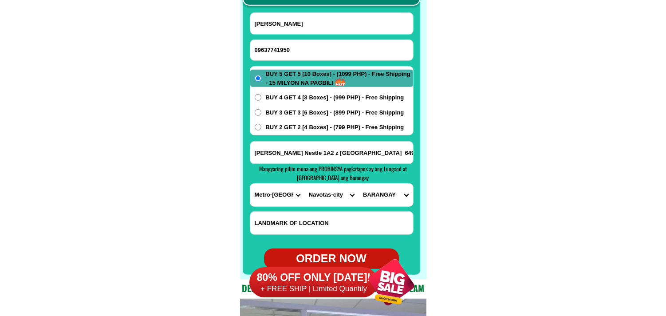
click at [371, 197] on select "BARANGAY Bagumbayan north Bagumbayan south Bangculasi [GEOGRAPHIC_DATA] east Na…" at bounding box center [385, 195] width 54 height 23
drag, startPoint x: 318, startPoint y: 194, endPoint x: 326, endPoint y: 184, distance: 12.3
click at [318, 194] on select "CITY [GEOGRAPHIC_DATA] [GEOGRAPHIC_DATA] [GEOGRAPHIC_DATA] [GEOGRAPHIC_DATA]-ci…" at bounding box center [331, 195] width 54 height 23
click at [304, 184] on select "CITY [GEOGRAPHIC_DATA] [GEOGRAPHIC_DATA] [GEOGRAPHIC_DATA] [GEOGRAPHIC_DATA]-ci…" at bounding box center [331, 195] width 54 height 23
click at [386, 200] on select "[GEOGRAPHIC_DATA]" at bounding box center [385, 195] width 54 height 23
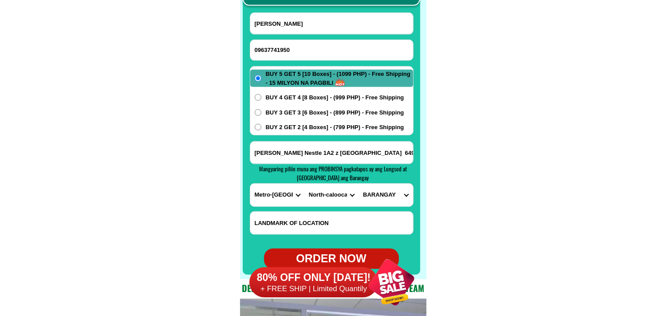
click at [312, 200] on select "CITY [GEOGRAPHIC_DATA] [GEOGRAPHIC_DATA] [GEOGRAPHIC_DATA] [GEOGRAPHIC_DATA]-ci…" at bounding box center [331, 195] width 54 height 23
click at [304, 184] on select "CITY [GEOGRAPHIC_DATA] [GEOGRAPHIC_DATA] [GEOGRAPHIC_DATA] [GEOGRAPHIC_DATA]-ci…" at bounding box center [331, 195] width 54 height 23
click at [390, 192] on select "[GEOGRAPHIC_DATA]" at bounding box center [385, 195] width 54 height 23
click at [313, 190] on select "CITY [GEOGRAPHIC_DATA] [GEOGRAPHIC_DATA] [GEOGRAPHIC_DATA] [GEOGRAPHIC_DATA]-ci…" at bounding box center [331, 195] width 54 height 23
click at [304, 184] on select "CITY [GEOGRAPHIC_DATA] [GEOGRAPHIC_DATA] [GEOGRAPHIC_DATA] [GEOGRAPHIC_DATA]-ci…" at bounding box center [331, 195] width 54 height 23
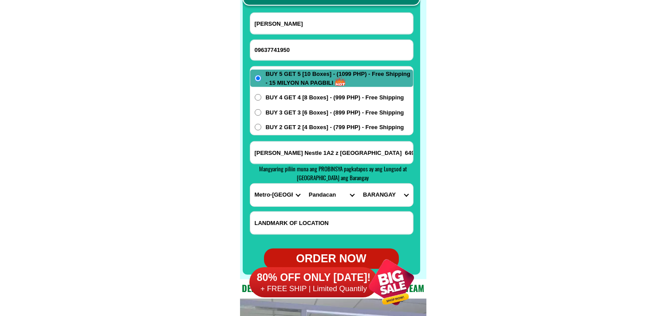
click at [383, 199] on select "[GEOGRAPHIC_DATA]" at bounding box center [385, 195] width 54 height 23
click at [321, 198] on select "CITY [GEOGRAPHIC_DATA] [GEOGRAPHIC_DATA] [GEOGRAPHIC_DATA] [GEOGRAPHIC_DATA]-ci…" at bounding box center [331, 195] width 54 height 23
click at [304, 184] on select "CITY [GEOGRAPHIC_DATA] [GEOGRAPHIC_DATA] [GEOGRAPHIC_DATA] [GEOGRAPHIC_DATA]-ci…" at bounding box center [331, 195] width 54 height 23
click at [388, 203] on select "BARANGAY B. f. homes Baclaran [PERSON_NAME] [PERSON_NAME] [GEOGRAPHIC_DATA][PER…" at bounding box center [385, 195] width 54 height 23
click at [329, 185] on select "CITY [GEOGRAPHIC_DATA] [GEOGRAPHIC_DATA] [GEOGRAPHIC_DATA] [GEOGRAPHIC_DATA]-ci…" at bounding box center [331, 195] width 54 height 23
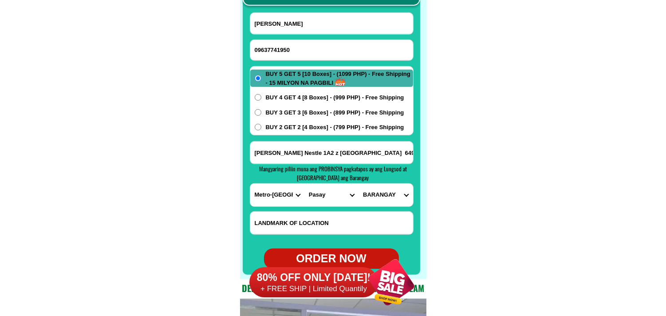
click at [304, 184] on select "CITY [GEOGRAPHIC_DATA] [GEOGRAPHIC_DATA] [GEOGRAPHIC_DATA] [GEOGRAPHIC_DATA]-ci…" at bounding box center [331, 195] width 54 height 23
click at [382, 201] on select "[GEOGRAPHIC_DATA]" at bounding box center [385, 195] width 54 height 23
click at [335, 191] on select "CITY [GEOGRAPHIC_DATA] [GEOGRAPHIC_DATA] [GEOGRAPHIC_DATA] [GEOGRAPHIC_DATA]-ci…" at bounding box center [331, 195] width 54 height 23
click at [304, 184] on select "CITY [GEOGRAPHIC_DATA] [GEOGRAPHIC_DATA] [GEOGRAPHIC_DATA] [GEOGRAPHIC_DATA]-ci…" at bounding box center [331, 195] width 54 height 23
drag, startPoint x: 374, startPoint y: 194, endPoint x: 377, endPoint y: 191, distance: 4.7
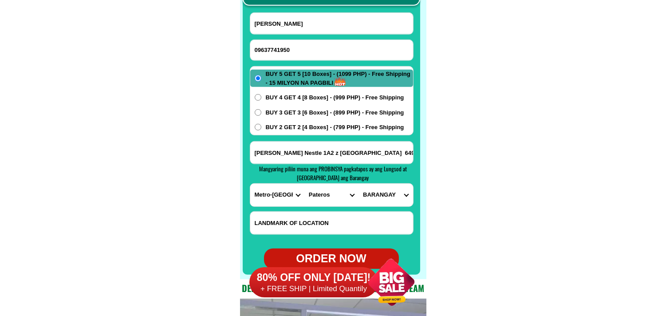
click at [374, 194] on select "BARANGAY [PERSON_NAME] del 96 [GEOGRAPHIC_DATA] [GEOGRAPHIC_DATA][PERSON_NAME][…" at bounding box center [385, 195] width 54 height 23
click at [321, 194] on select "CITY [GEOGRAPHIC_DATA] [GEOGRAPHIC_DATA] [GEOGRAPHIC_DATA] [GEOGRAPHIC_DATA]-ci…" at bounding box center [331, 195] width 54 height 23
click at [304, 184] on select "CITY [GEOGRAPHIC_DATA] [GEOGRAPHIC_DATA] [GEOGRAPHIC_DATA] [GEOGRAPHIC_DATA]-ci…" at bounding box center [331, 195] width 54 height 23
click at [400, 205] on select "BARANGAY [GEOGRAPHIC_DATA] [GEOGRAPHIC_DATA] [GEOGRAPHIC_DATA] Buting [GEOGRAPH…" at bounding box center [385, 195] width 54 height 23
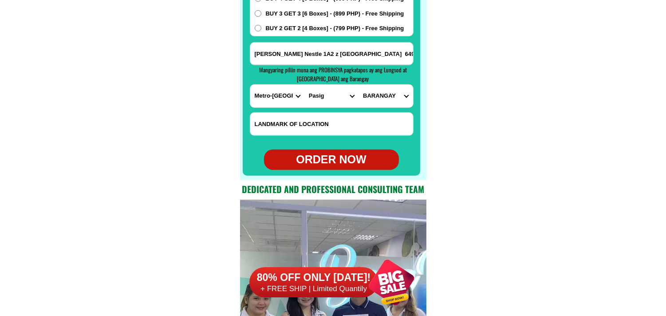
click at [323, 92] on select "CITY [GEOGRAPHIC_DATA] [GEOGRAPHIC_DATA] [GEOGRAPHIC_DATA] [GEOGRAPHIC_DATA]-ci…" at bounding box center [331, 96] width 54 height 23
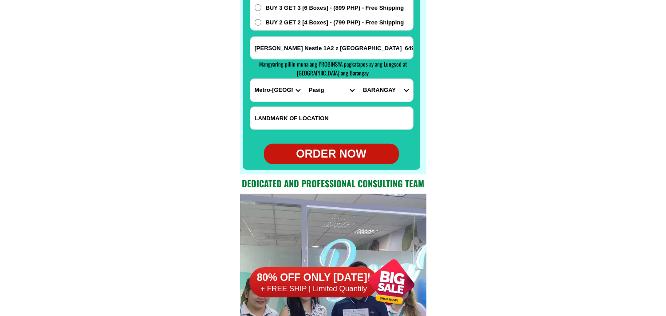
scroll to position [7089, 0]
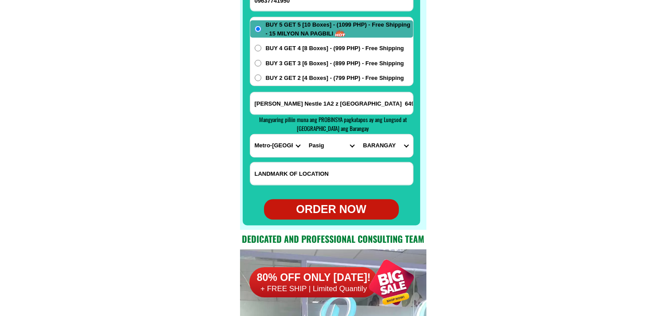
click at [321, 147] on select "CITY [GEOGRAPHIC_DATA] [GEOGRAPHIC_DATA] [GEOGRAPHIC_DATA] [GEOGRAPHIC_DATA]-ci…" at bounding box center [331, 145] width 54 height 23
click at [304, 134] on select "CITY [GEOGRAPHIC_DATA] [GEOGRAPHIC_DATA] [GEOGRAPHIC_DATA] [GEOGRAPHIC_DATA]-ci…" at bounding box center [331, 145] width 54 height 23
click at [380, 157] on form "[PERSON_NAME] 09637741950 ORDER NOW [PERSON_NAME] Nestle 1A2 z [GEOGRAPHIC_DATA…" at bounding box center [332, 91] width 164 height 256
click at [380, 144] on select "BARANGAY [PERSON_NAME] del 96 [GEOGRAPHIC_DATA] [GEOGRAPHIC_DATA][PERSON_NAME][…" at bounding box center [385, 145] width 54 height 23
drag, startPoint x: 379, startPoint y: 144, endPoint x: 367, endPoint y: 144, distance: 11.5
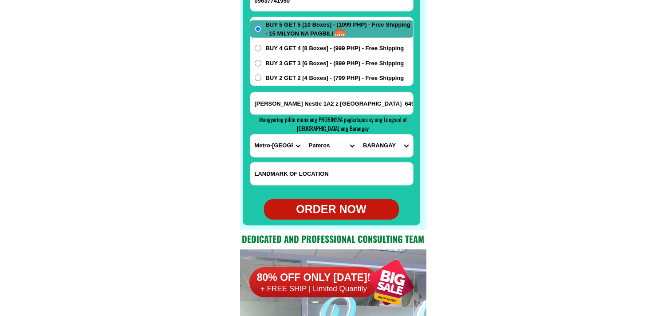
click at [379, 144] on select "BARANGAY [PERSON_NAME] del 96 [GEOGRAPHIC_DATA] [GEOGRAPHIC_DATA][PERSON_NAME][…" at bounding box center [385, 145] width 54 height 23
click at [325, 144] on select "CITY [GEOGRAPHIC_DATA] [GEOGRAPHIC_DATA] [GEOGRAPHIC_DATA] [GEOGRAPHIC_DATA]-ci…" at bounding box center [331, 145] width 54 height 23
click at [304, 134] on select "CITY [GEOGRAPHIC_DATA] [GEOGRAPHIC_DATA] [GEOGRAPHIC_DATA] [GEOGRAPHIC_DATA]-ci…" at bounding box center [331, 145] width 54 height 23
click at [385, 146] on select "BARANGAY [PERSON_NAME] [PERSON_NAME] Bagbag Bago bantay Bagong lipunan ng crame…" at bounding box center [385, 145] width 54 height 23
click at [331, 143] on select "CITY [GEOGRAPHIC_DATA] [GEOGRAPHIC_DATA] [GEOGRAPHIC_DATA] [GEOGRAPHIC_DATA]-ci…" at bounding box center [331, 145] width 54 height 23
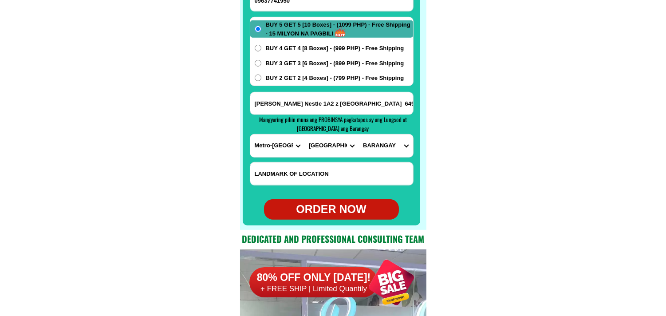
select select "63_219821"
click at [304, 134] on select "CITY [GEOGRAPHIC_DATA] [GEOGRAPHIC_DATA] [GEOGRAPHIC_DATA] [GEOGRAPHIC_DATA]-ci…" at bounding box center [331, 145] width 54 height 23
click at [382, 149] on select "[GEOGRAPHIC_DATA]" at bounding box center [385, 145] width 54 height 23
select select "63_2198215146"
click at [358, 134] on select "[GEOGRAPHIC_DATA]" at bounding box center [385, 145] width 54 height 23
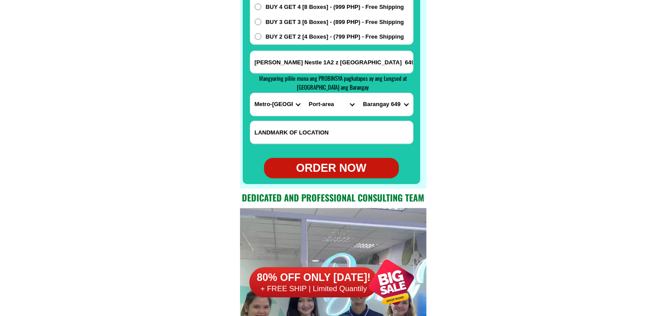
scroll to position [7139, 0]
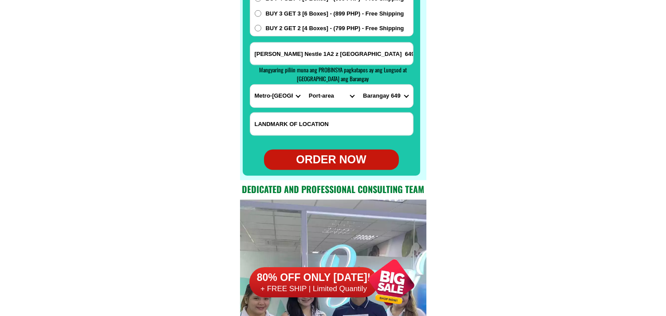
click at [349, 160] on div "ORDER NOW" at bounding box center [331, 159] width 135 height 17
type input "[PERSON_NAME] Nestle 1A2 z [GEOGRAPHIC_DATA] 649 zon68."
radio input "true"
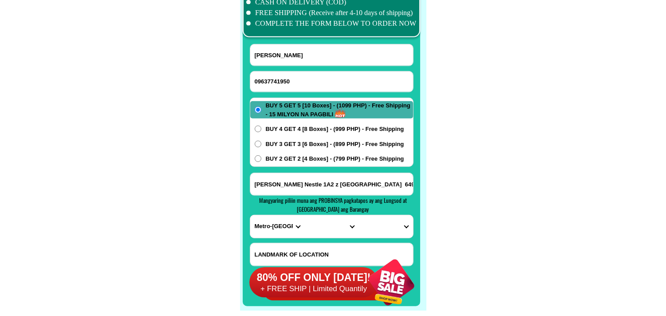
scroll to position [6991, 0]
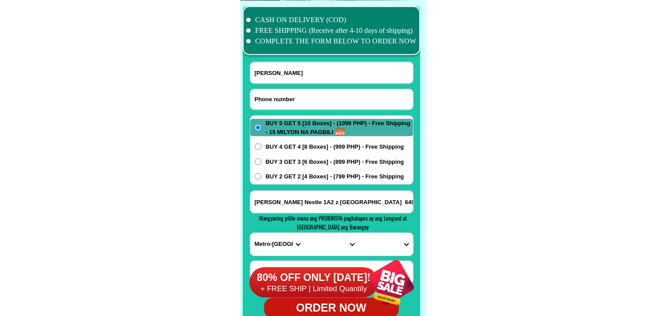
click at [278, 90] on input "Input phone_number" at bounding box center [331, 99] width 163 height 20
paste input "0955 503 4159"
click at [281, 97] on input "0955 503 4159" at bounding box center [331, 99] width 163 height 20
click at [269, 96] on input "0955 5034159" at bounding box center [331, 99] width 163 height 20
type input "09555034159"
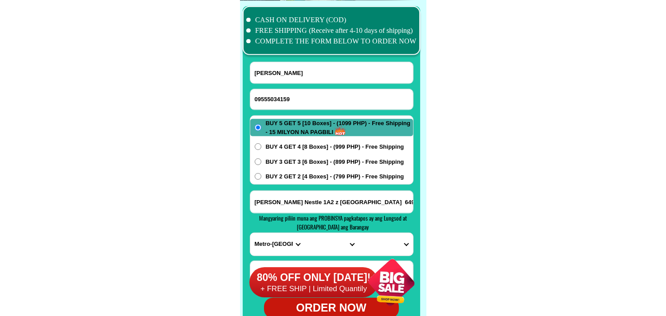
drag, startPoint x: 296, startPoint y: 69, endPoint x: 277, endPoint y: 54, distance: 24.2
click at [296, 71] on input "[PERSON_NAME]" at bounding box center [331, 72] width 163 height 21
paste input "[PERSON_NAME]"
type input "[PERSON_NAME]"
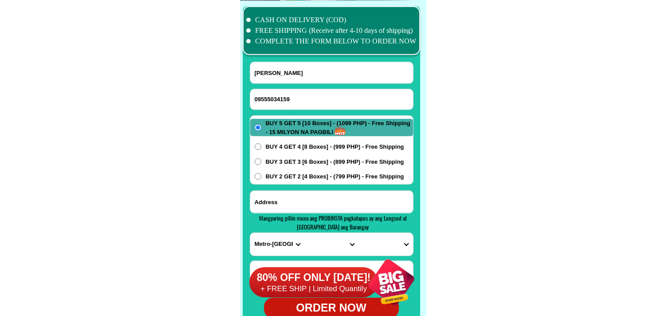
click at [297, 196] on input "Input address" at bounding box center [331, 202] width 163 height 22
paste input "Zone 5 Lasilat Baggao [GEOGRAPHIC_DATA]"
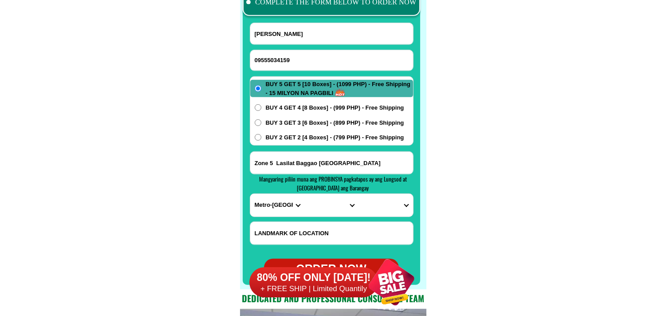
scroll to position [7040, 0]
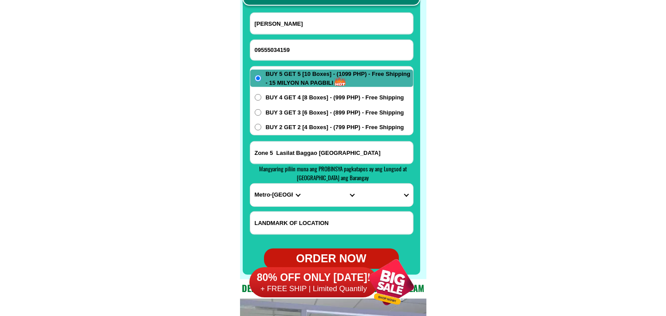
type input "Zone 5 Lasilat Baggao [GEOGRAPHIC_DATA]"
click at [274, 189] on select "PROVINCE [GEOGRAPHIC_DATA] [GEOGRAPHIC_DATA][PERSON_NAME][GEOGRAPHIC_DATA][GEOG…" at bounding box center [277, 195] width 54 height 23
select select "63_869"
click at [250, 184] on select "PROVINCE [GEOGRAPHIC_DATA] [GEOGRAPHIC_DATA][PERSON_NAME][GEOGRAPHIC_DATA][GEOG…" at bounding box center [277, 195] width 54 height 23
click at [321, 191] on select "CITY Abulug Allacapan Amulung [GEOGRAPHIC_DATA][PERSON_NAME][GEOGRAPHIC_DATA] […" at bounding box center [331, 195] width 54 height 23
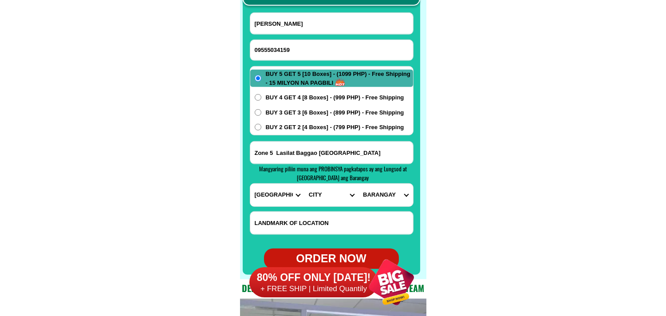
select select "63_8696420"
click at [304, 184] on select "CITY Abulug Allacapan Amulung [GEOGRAPHIC_DATA][PERSON_NAME][GEOGRAPHIC_DATA] […" at bounding box center [331, 195] width 54 height 23
click at [384, 198] on select "[GEOGRAPHIC_DATA] Agaman (proper) Agaman norte Agaman sur [GEOGRAPHIC_DATA] [GE…" at bounding box center [385, 195] width 54 height 23
select select "63_86964202246"
click at [358, 184] on select "[GEOGRAPHIC_DATA] Agaman (proper) Agaman norte Agaman sur [GEOGRAPHIC_DATA] [GE…" at bounding box center [385, 195] width 54 height 23
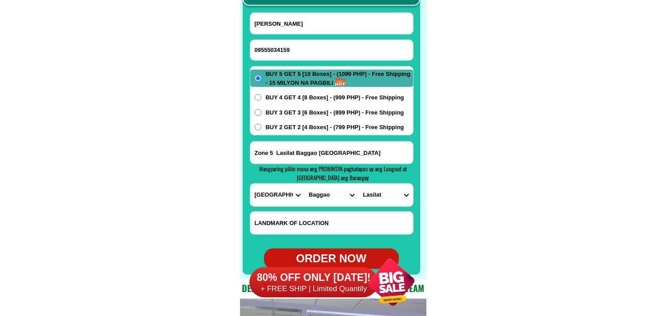
scroll to position [7089, 0]
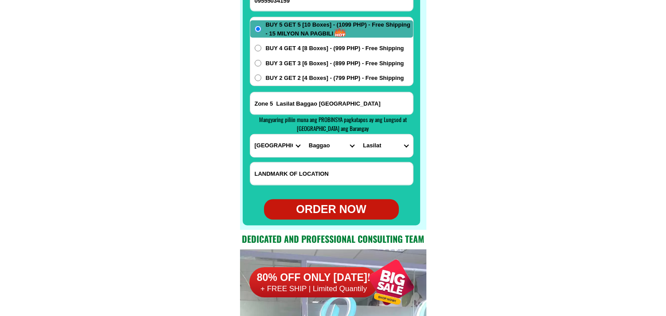
click at [335, 213] on div "ORDER NOW" at bounding box center [331, 209] width 135 height 17
radio input "true"
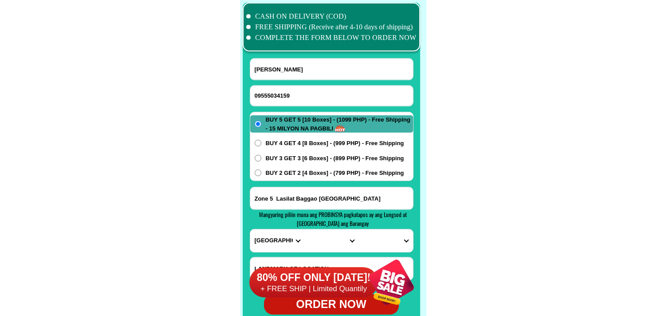
scroll to position [6991, 0]
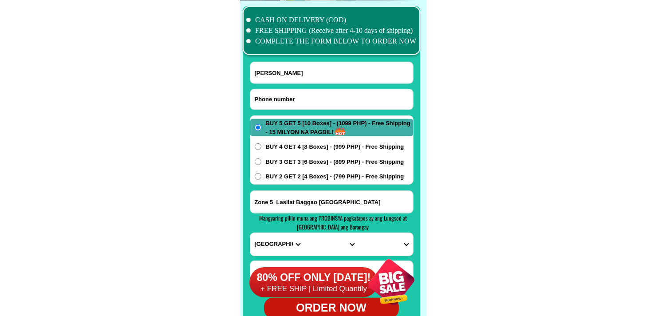
click at [280, 90] on input "Input phone_number" at bounding box center [331, 99] width 163 height 20
paste input "09480736060"
type input "09480736060"
click at [267, 65] on input "Input full_name" at bounding box center [331, 72] width 163 height 21
paste input "C [PERSON_NAME]"
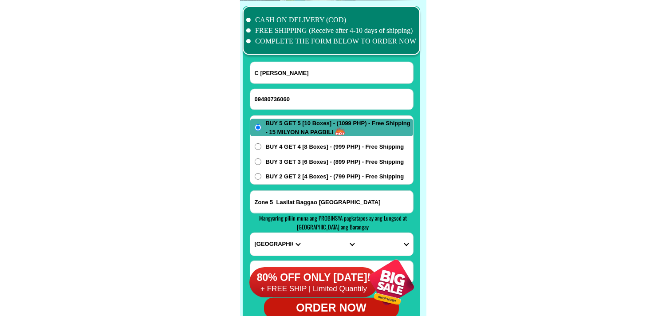
type input "C [PERSON_NAME]"
click at [315, 198] on input "Input address" at bounding box center [331, 202] width 163 height 22
paste input "[PERSON_NAME] address: minoro 2, lilo-an, [PERSON_NAME] salamat po"
type input "[PERSON_NAME] address: minoro 2, lilo-an, [PERSON_NAME] salamat po"
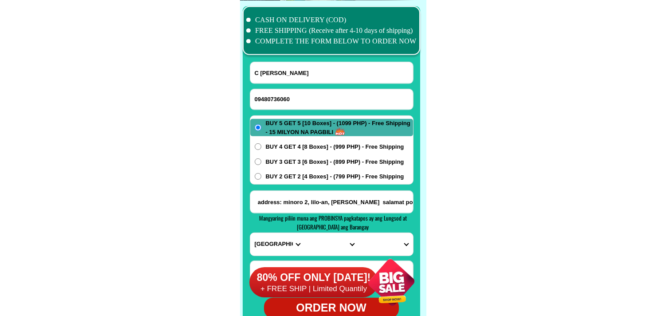
click at [263, 245] on select "PROVINCE [GEOGRAPHIC_DATA] [GEOGRAPHIC_DATA][PERSON_NAME][GEOGRAPHIC_DATA][GEOG…" at bounding box center [277, 244] width 54 height 23
select select "63_595"
click at [250, 233] on select "PROVINCE [GEOGRAPHIC_DATA] [GEOGRAPHIC_DATA][PERSON_NAME][GEOGRAPHIC_DATA][GEOG…" at bounding box center [277, 244] width 54 height 23
click at [375, 209] on input "[PERSON_NAME] address: minoro 2, lilo-an, [PERSON_NAME] salamat po" at bounding box center [331, 202] width 163 height 22
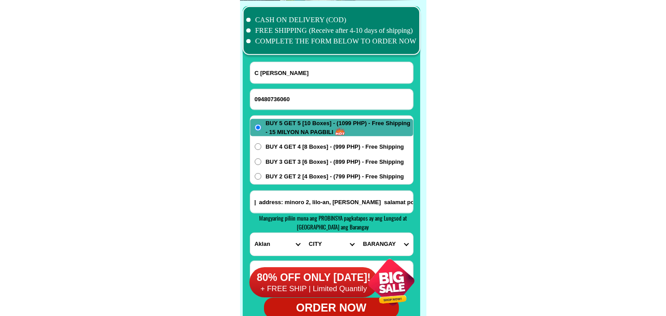
scroll to position [0, 65]
click at [335, 240] on select "CITY Aklan-balete [GEOGRAPHIC_DATA]-banga [GEOGRAPHIC_DATA][PERSON_NAME] [PERSO…" at bounding box center [331, 244] width 54 height 23
select select "63_5952743"
click at [304, 233] on select "CITY Aklan-balete [GEOGRAPHIC_DATA]-banga [GEOGRAPHIC_DATA][PERSON_NAME] [PERSO…" at bounding box center [331, 244] width 54 height 23
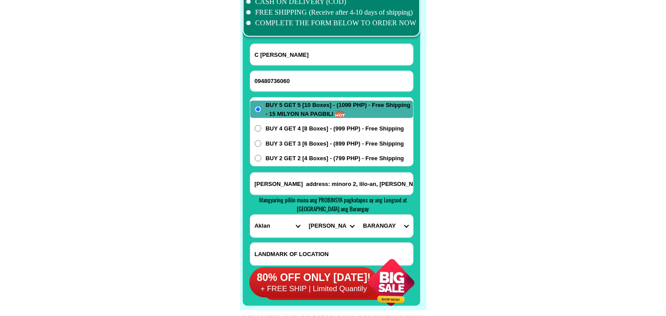
scroll to position [7040, 0]
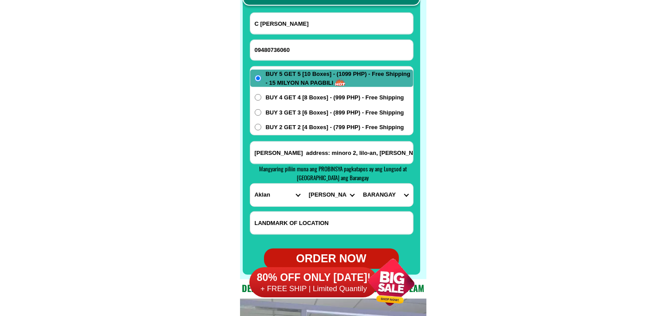
click at [392, 194] on select "BARANGAY Banaybanay Biga-[PERSON_NAME] Cabayugan [PERSON_NAME][GEOGRAPHIC_DATA]…" at bounding box center [385, 195] width 54 height 23
select select "63_59527434938"
click at [358, 184] on select "BARANGAY Banaybanay Biga-[PERSON_NAME] Cabayugan [PERSON_NAME][GEOGRAPHIC_DATA]…" at bounding box center [385, 195] width 54 height 23
click at [291, 112] on span "BUY 3 GET 3 [6 Boxes] - (899 PHP) - Free Shipping" at bounding box center [335, 112] width 138 height 9
click at [261, 112] on input "BUY 3 GET 3 [6 Boxes] - (899 PHP) - Free Shipping" at bounding box center [258, 112] width 7 height 7
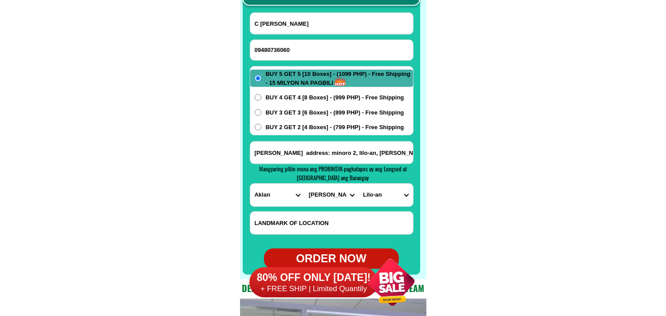
radio input "true"
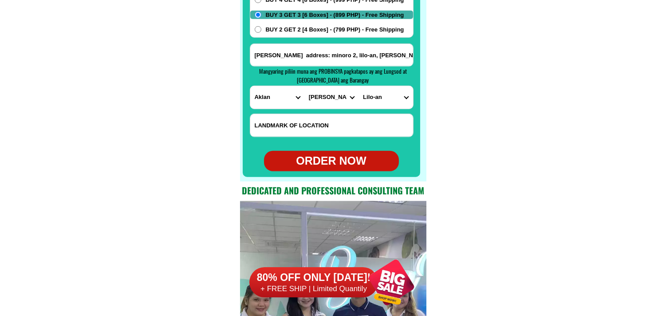
scroll to position [7139, 0]
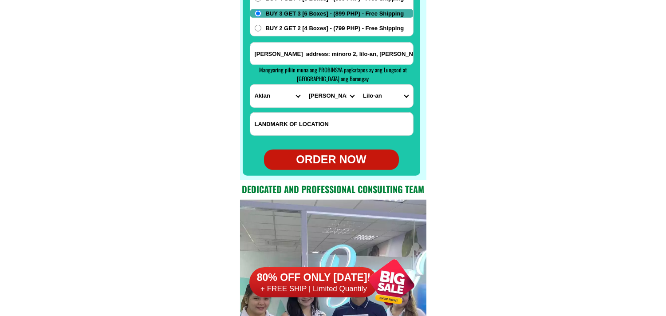
click at [336, 165] on div "ORDER NOW" at bounding box center [331, 159] width 135 height 17
type input "[PERSON_NAME] address: minoro 2, lilo-an, [PERSON_NAME] salamat po"
radio input "true"
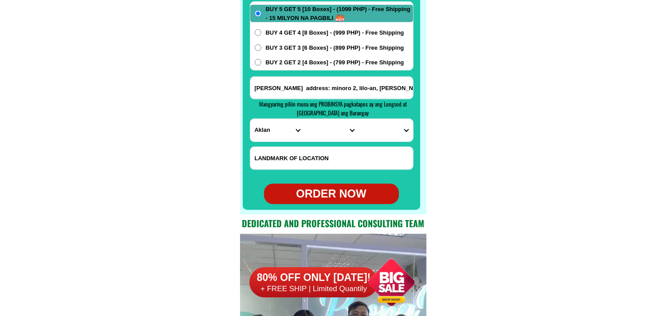
scroll to position [7040, 0]
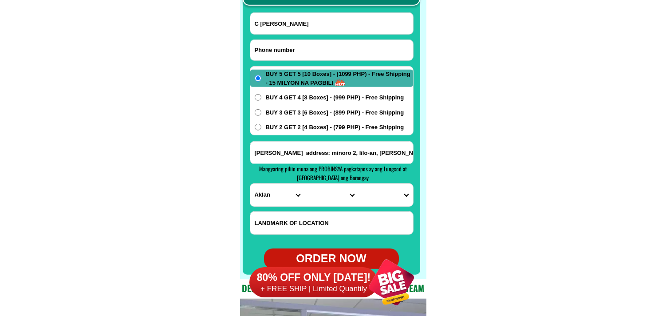
click at [286, 49] on input "Input phone_number" at bounding box center [331, 50] width 163 height 20
paste input "09663510753"
type input "09663510753"
click at [284, 23] on input "Input full_name" at bounding box center [331, 23] width 163 height 21
paste input "[PERSON_NAME] [PERSON_NAME]"
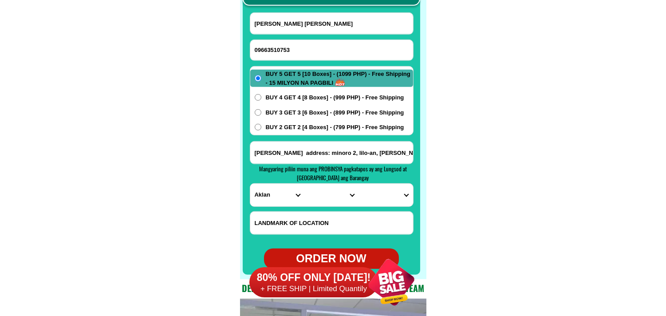
type input "[PERSON_NAME] [PERSON_NAME]"
click at [295, 160] on input "Input address" at bounding box center [331, 152] width 163 height 22
paste input "[PERSON_NAME].street.sangandaan.caloocan.cty.barangay.3"
type input "[PERSON_NAME].street.sangandaan.caloocan.cty.barangay.3"
click at [280, 200] on select "PROVINCE [GEOGRAPHIC_DATA] [GEOGRAPHIC_DATA][PERSON_NAME][GEOGRAPHIC_DATA][GEOG…" at bounding box center [277, 195] width 54 height 23
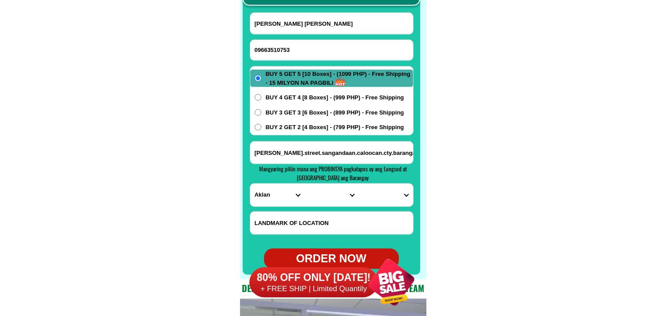
select select "63_219"
click at [250, 184] on select "PROVINCE [GEOGRAPHIC_DATA] [GEOGRAPHIC_DATA][PERSON_NAME][GEOGRAPHIC_DATA][GEOG…" at bounding box center [277, 195] width 54 height 23
click at [332, 194] on select "CITY [GEOGRAPHIC_DATA] [GEOGRAPHIC_DATA] [GEOGRAPHIC_DATA] [GEOGRAPHIC_DATA]-ci…" at bounding box center [331, 195] width 54 height 23
select select "63_2199773"
click at [304, 184] on select "CITY [GEOGRAPHIC_DATA] [GEOGRAPHIC_DATA] [GEOGRAPHIC_DATA] [GEOGRAPHIC_DATA]-ci…" at bounding box center [331, 195] width 54 height 23
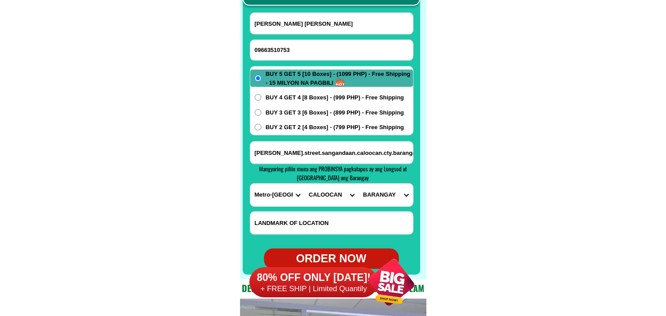
click at [387, 196] on select "[GEOGRAPHIC_DATA]" at bounding box center [385, 195] width 54 height 23
select select "63_21997733711"
click at [358, 184] on select "[GEOGRAPHIC_DATA]" at bounding box center [385, 195] width 54 height 23
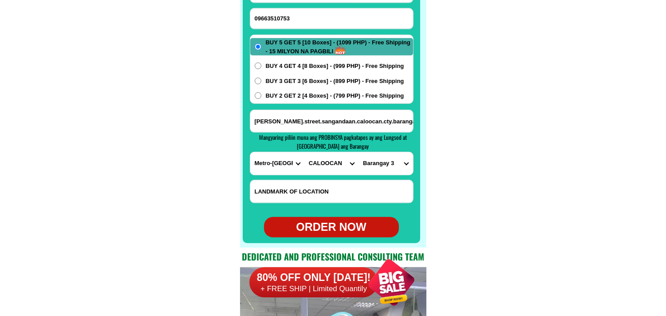
scroll to position [7089, 0]
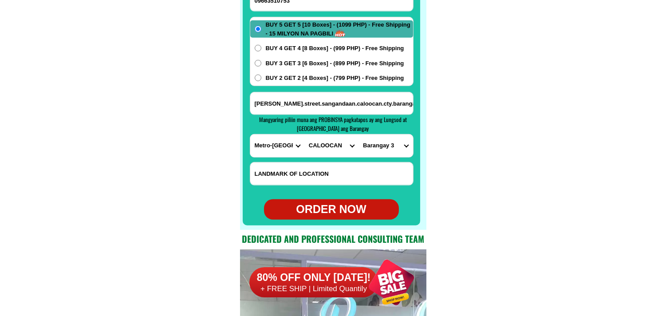
click at [345, 201] on div "ORDER NOW" at bounding box center [331, 209] width 135 height 20
radio input "true"
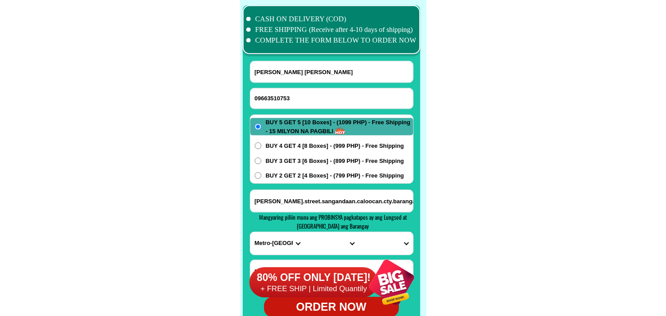
scroll to position [6991, 0]
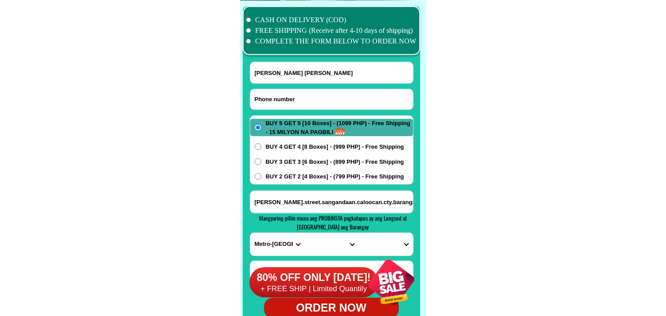
drag, startPoint x: 283, startPoint y: 95, endPoint x: 187, endPoint y: 25, distance: 118.9
click at [283, 95] on input "Input phone_number" at bounding box center [331, 99] width 163 height 20
paste input "09700452186"
type input "09700452186"
drag, startPoint x: 308, startPoint y: 86, endPoint x: 308, endPoint y: 81, distance: 5.8
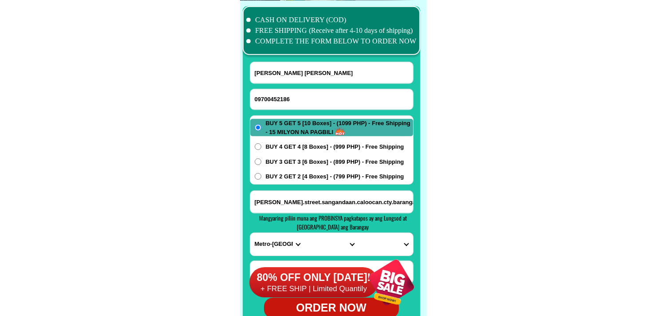
click at [308, 85] on form "[PERSON_NAME] [PERSON_NAME] 09700452186 ORDER NOW [PERSON_NAME][GEOGRAPHIC_DATA…" at bounding box center [332, 190] width 164 height 256
click at [308, 81] on input "[PERSON_NAME] [PERSON_NAME]" at bounding box center [331, 72] width 163 height 21
paste input "[PERSON_NAME] c [PERSON_NAME]"
type input "[PERSON_NAME] c [PERSON_NAME]"
paste input "block 57 lot 15 phase 2 subd [PERSON_NAME] ibayo silangan naic cavite"
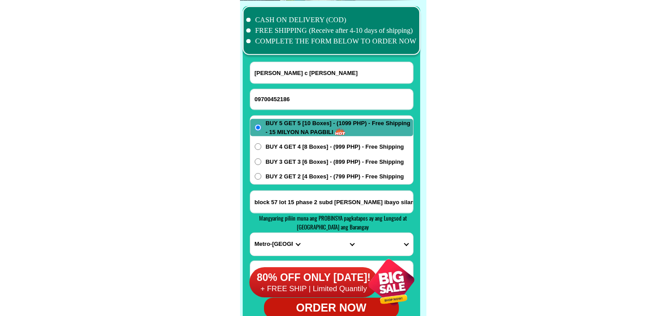
click at [335, 194] on input "block 57 lot 15 phase 2 subd [PERSON_NAME] ibayo silangan naic cavite" at bounding box center [331, 202] width 163 height 22
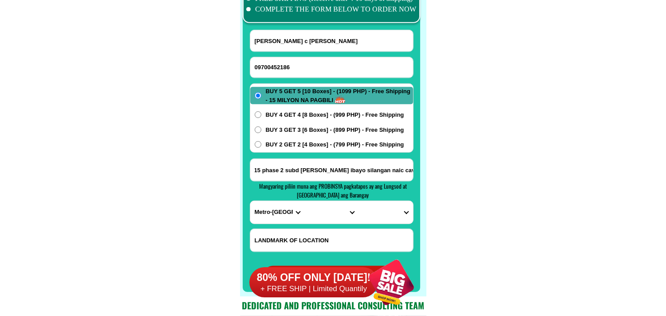
scroll to position [7040, 0]
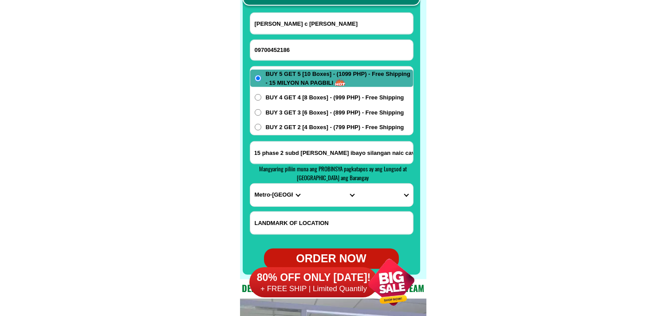
type input "block 57 lot 15 phase 2 subd [PERSON_NAME] ibayo silangan naic cavite"
click at [280, 191] on select "PROVINCE [GEOGRAPHIC_DATA] [GEOGRAPHIC_DATA][PERSON_NAME][GEOGRAPHIC_DATA][GEOG…" at bounding box center [277, 195] width 54 height 23
select select "63_826"
click at [250, 184] on select "PROVINCE [GEOGRAPHIC_DATA] [GEOGRAPHIC_DATA][PERSON_NAME][GEOGRAPHIC_DATA][GEOG…" at bounding box center [277, 195] width 54 height 23
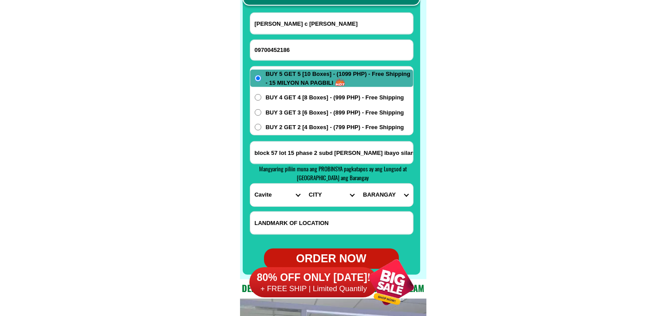
click at [325, 193] on select "CITY [PERSON_NAME] Bacoor [PERSON_NAME] [GEOGRAPHIC_DATA]-city [GEOGRAPHIC_DATA…" at bounding box center [331, 195] width 54 height 23
select select "63_8262470"
click at [304, 184] on select "CITY [PERSON_NAME] Bacoor [PERSON_NAME] [GEOGRAPHIC_DATA]-city [GEOGRAPHIC_DATA…" at bounding box center [331, 195] width 54 height 23
click at [392, 148] on input "block 57 lot 15 phase 2 subd [PERSON_NAME] ibayo silangan naic cavite" at bounding box center [331, 152] width 163 height 22
click at [389, 193] on select "BARANGAY Bagong karsada Balsahan Bancaan Bucana malaki Bucana sasahan [PERSON_N…" at bounding box center [385, 195] width 54 height 23
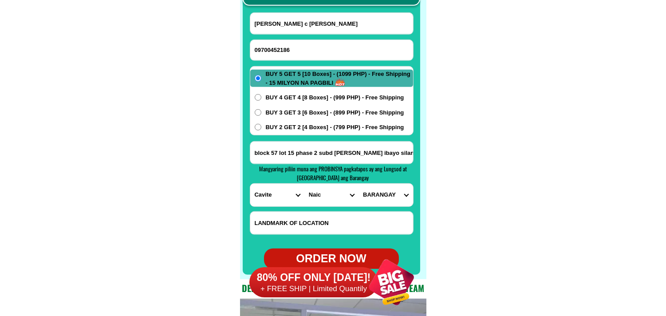
select select "63_82624709807"
click at [358, 184] on select "BARANGAY Bagong karsada Balsahan Bancaan Bucana malaki Bucana sasahan [PERSON_N…" at bounding box center [385, 195] width 54 height 23
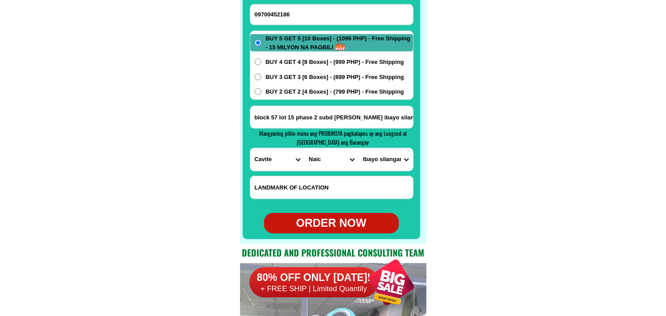
scroll to position [7089, 0]
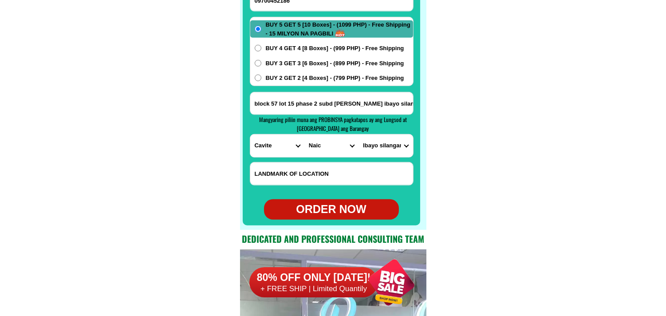
click at [322, 214] on div "ORDER NOW" at bounding box center [331, 209] width 135 height 17
type input "block 57 lot 15 phase 2 subd [PERSON_NAME] ibayo silangan naic cavite"
radio input "true"
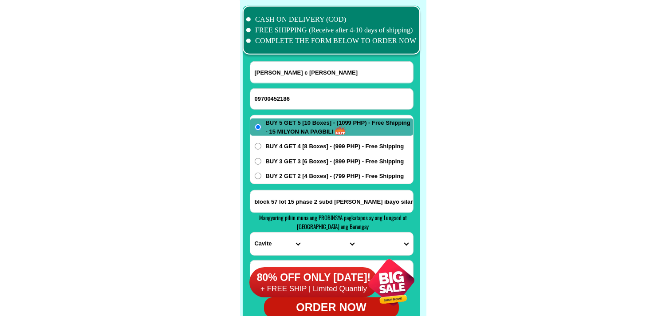
scroll to position [6991, 0]
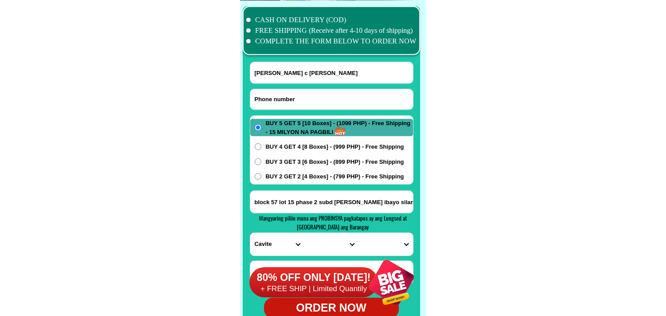
drag, startPoint x: 289, startPoint y: 95, endPoint x: 208, endPoint y: 39, distance: 98.0
click at [289, 95] on input "Input phone_number" at bounding box center [331, 99] width 163 height 20
paste input "09367501023"
type input "09367501023"
drag, startPoint x: 309, startPoint y: 72, endPoint x: 304, endPoint y: 70, distance: 5.4
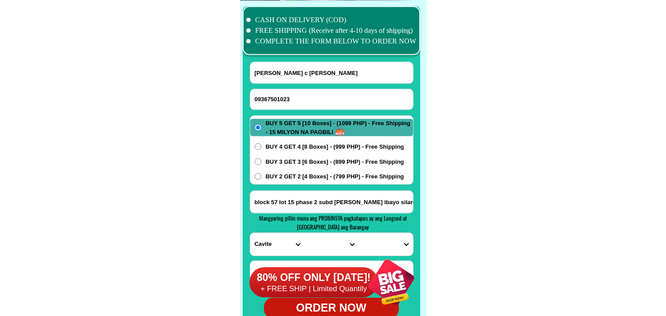
click at [309, 72] on input "[PERSON_NAME] c [PERSON_NAME]" at bounding box center [331, 72] width 163 height 21
paste input "[PERSON_NAME]"
type input "[PERSON_NAME]"
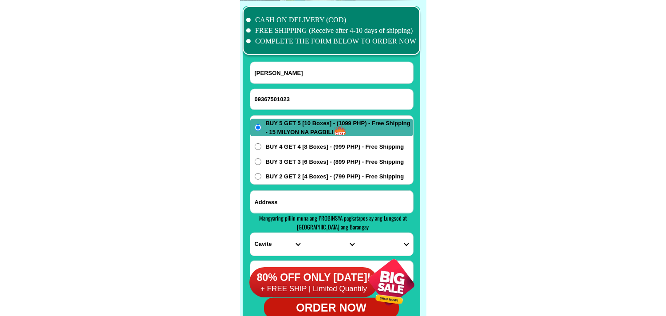
click at [305, 200] on input "Input address" at bounding box center [331, 202] width 163 height 22
paste input "Mercedes st.purok.san.francisco [DOMAIN_NAME][PERSON_NAME][GEOGRAPHIC_DATA]"
type input "Mercedes st.purok.san.francisco [DOMAIN_NAME][PERSON_NAME][GEOGRAPHIC_DATA]"
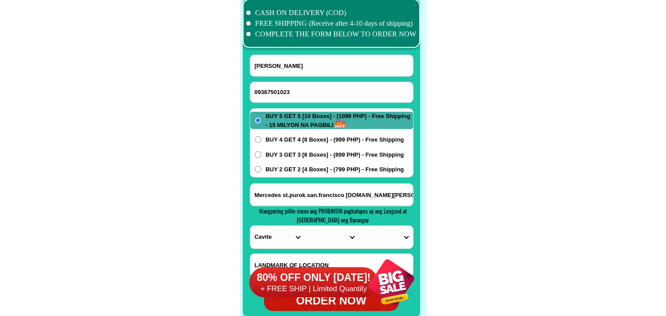
scroll to position [7089, 0]
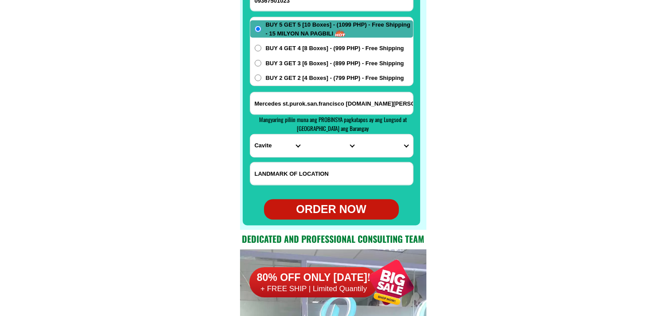
click at [270, 148] on select "PROVINCE [GEOGRAPHIC_DATA] [GEOGRAPHIC_DATA][PERSON_NAME][GEOGRAPHIC_DATA][GEOG…" at bounding box center [277, 145] width 54 height 23
select select "63_427"
click at [250, 134] on select "PROVINCE [GEOGRAPHIC_DATA] [GEOGRAPHIC_DATA][PERSON_NAME][GEOGRAPHIC_DATA][GEOG…" at bounding box center [277, 145] width 54 height 23
click at [321, 151] on select "CITY Bayog [GEOGRAPHIC_DATA] Dinas [PERSON_NAME][GEOGRAPHIC_DATA][GEOGRAPHIC_DA…" at bounding box center [331, 145] width 54 height 23
select select "63_4271825"
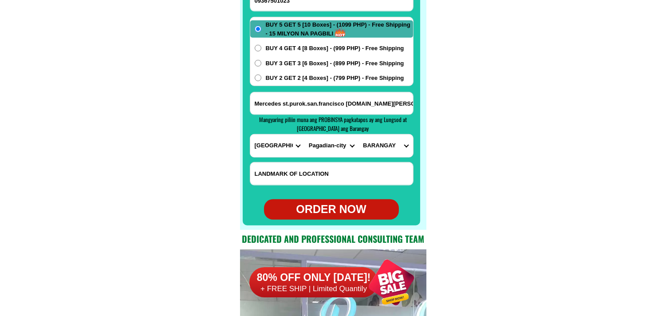
click at [304, 134] on select "CITY Bayog [GEOGRAPHIC_DATA] Dinas [PERSON_NAME][GEOGRAPHIC_DATA][GEOGRAPHIC_DA…" at bounding box center [331, 145] width 54 height 23
click at [389, 150] on select "BARANGAY Alegria [GEOGRAPHIC_DATA] (pob.) Balintawak Baloyboan [PERSON_NAME] Bu…" at bounding box center [385, 145] width 54 height 23
select select "63_42718253477"
click at [358, 134] on select "BARANGAY Alegria [GEOGRAPHIC_DATA] (pob.) Balintawak Baloyboan [PERSON_NAME] Bu…" at bounding box center [385, 145] width 54 height 23
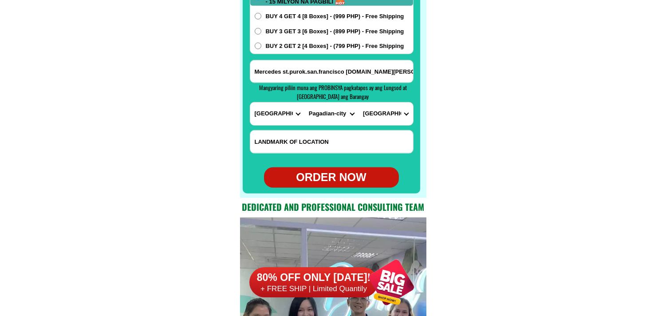
scroll to position [7139, 0]
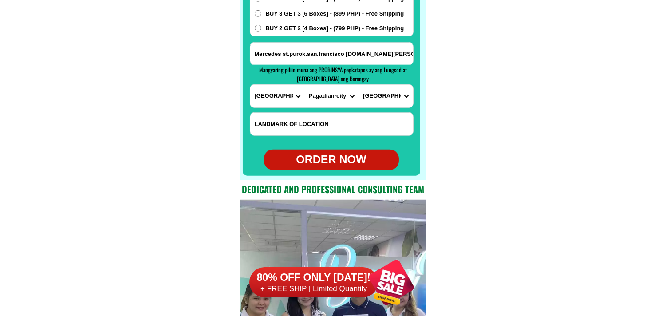
click at [346, 148] on form "[PERSON_NAME] 09367501023 ORDER NOW [GEOGRAPHIC_DATA][GEOGRAPHIC_DATA][DOMAIN_N…" at bounding box center [332, 42] width 164 height 256
click at [327, 161] on div "ORDER NOW" at bounding box center [331, 159] width 135 height 17
radio input "true"
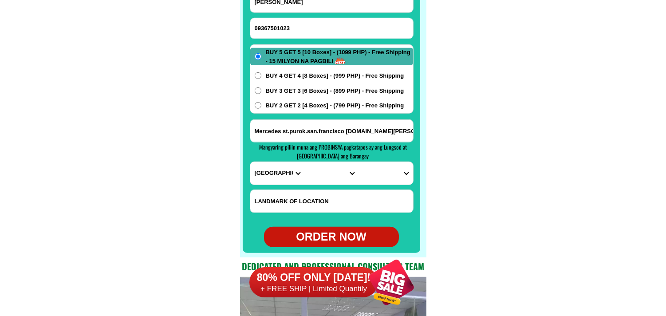
scroll to position [7040, 0]
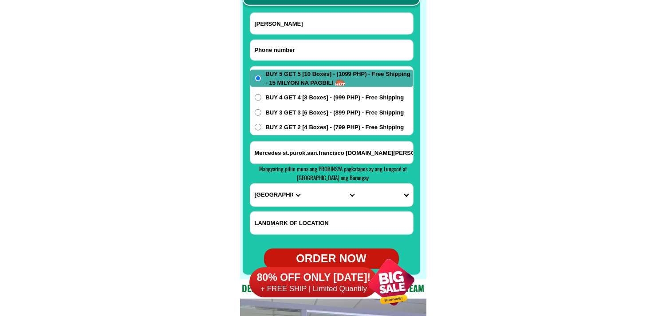
paste input "0936 195 8070."
click at [310, 46] on input "0936 195 8070." at bounding box center [331, 50] width 163 height 20
click at [280, 48] on input "0936 195 8070" at bounding box center [331, 50] width 163 height 20
click at [268, 48] on input "0936 1958070" at bounding box center [331, 50] width 163 height 20
type input "09361958070"
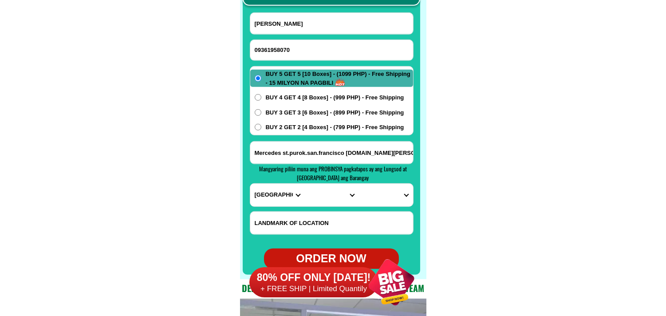
drag, startPoint x: 125, startPoint y: 120, endPoint x: 61, endPoint y: 4, distance: 133.4
drag, startPoint x: 194, startPoint y: 74, endPoint x: 169, endPoint y: 59, distance: 29.4
drag, startPoint x: 303, startPoint y: 24, endPoint x: 298, endPoint y: 22, distance: 5.9
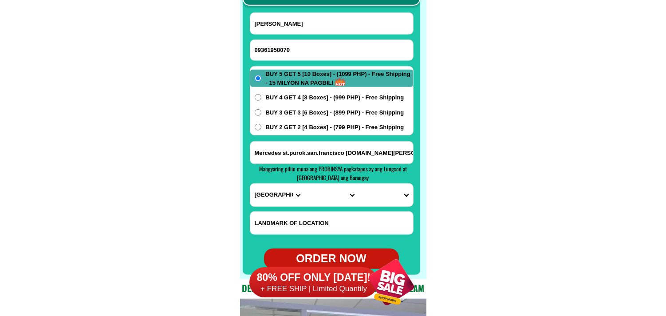
click at [303, 24] on input "[PERSON_NAME]" at bounding box center [331, 23] width 163 height 21
paste input "[PERSON_NAME]"
type input "[PERSON_NAME]"
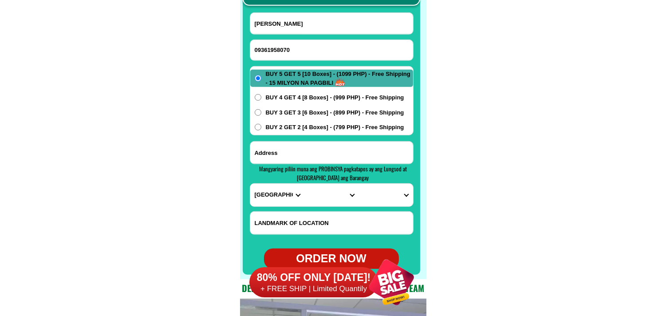
paste input "Sitio Urban Brgy. Prinza [PERSON_NAME]"
click at [296, 154] on input "Sitio Urban Brgy. Prinza [PERSON_NAME]" at bounding box center [331, 152] width 163 height 22
type input "Sitio Urban Brgy. Prinza [PERSON_NAME]"
click at [275, 197] on select "PROVINCE [GEOGRAPHIC_DATA] [GEOGRAPHIC_DATA][PERSON_NAME][GEOGRAPHIC_DATA][GEOG…" at bounding box center [277, 195] width 54 height 23
select select "63_993"
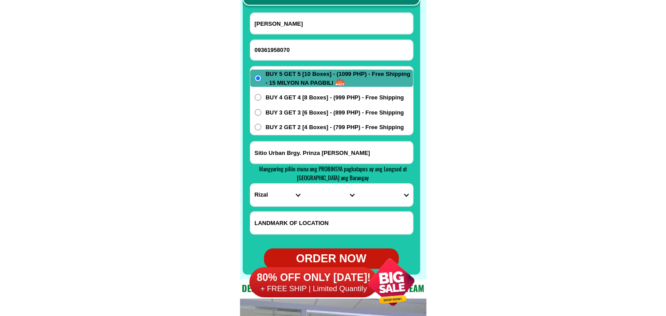
click at [250, 184] on select "PROVINCE [GEOGRAPHIC_DATA] [GEOGRAPHIC_DATA][PERSON_NAME][GEOGRAPHIC_DATA][GEOG…" at bounding box center [277, 195] width 54 height 23
click at [336, 193] on select "CITY Angono Antipolo-city [GEOGRAPHIC_DATA] [GEOGRAPHIC_DATA] [PERSON_NAME][GEO…" at bounding box center [331, 195] width 54 height 23
select select "63_9931050"
click at [304, 184] on select "CITY Angono Antipolo-city [GEOGRAPHIC_DATA] [GEOGRAPHIC_DATA] [PERSON_NAME][GEO…" at bounding box center [331, 195] width 54 height 23
click at [365, 197] on select "BARANGAY Bagumbayan Calumpang santo cristo Dalig Dulumbayan May-iba [GEOGRAPHIC…" at bounding box center [385, 195] width 54 height 23
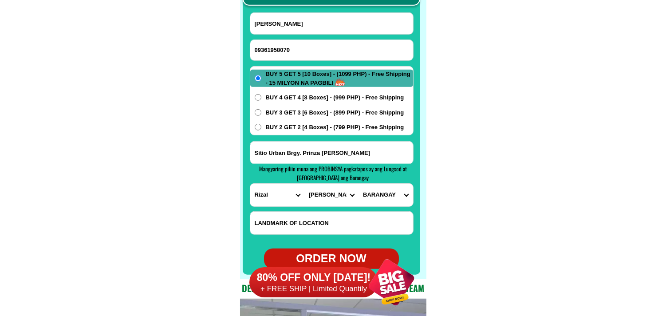
select select "63_99310507397"
click at [358, 184] on select "BARANGAY Bagumbayan Calumpang santo cristo Dalig Dulumbayan May-iba [GEOGRAPHIC…" at bounding box center [385, 195] width 54 height 23
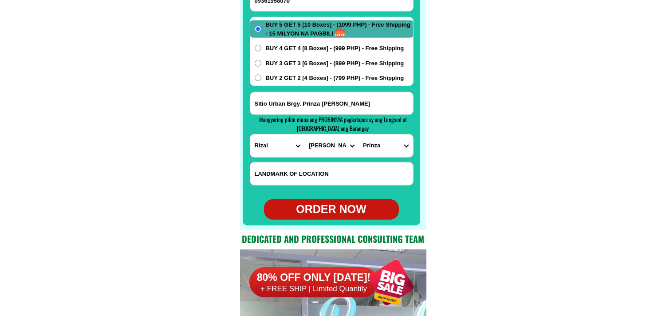
click at [336, 206] on div "ORDER NOW" at bounding box center [331, 209] width 135 height 17
radio input "true"
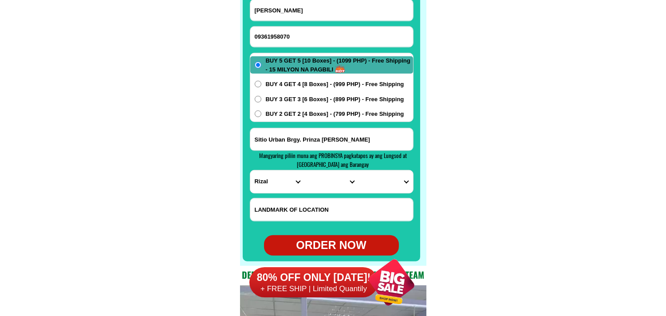
scroll to position [6991, 0]
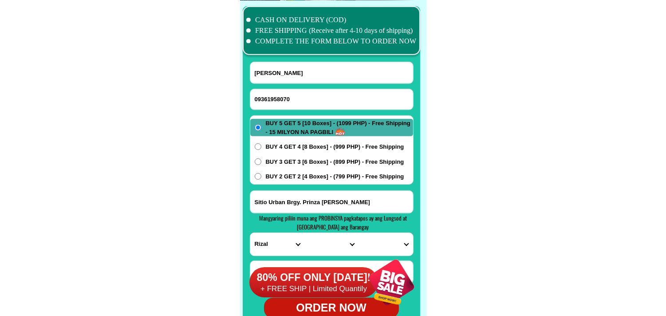
drag, startPoint x: 293, startPoint y: 98, endPoint x: 237, endPoint y: 59, distance: 67.8
click at [293, 98] on input "09361958070" at bounding box center [331, 99] width 163 height 20
paste input "09319897841"
type input "09319897841"
drag, startPoint x: 287, startPoint y: 73, endPoint x: 243, endPoint y: 33, distance: 59.7
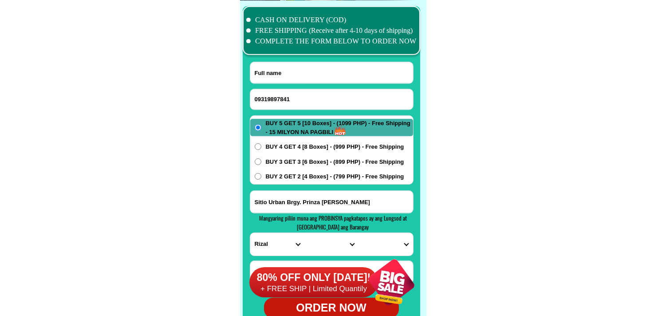
click at [287, 73] on input "Input full_name" at bounding box center [331, 72] width 163 height 21
paste input "[PERSON_NAME]"
type input "[PERSON_NAME]"
click at [292, 202] on input "Input address" at bounding box center [331, 202] width 163 height 22
paste input "calinog tambac district [GEOGRAPHIC_DATA]"
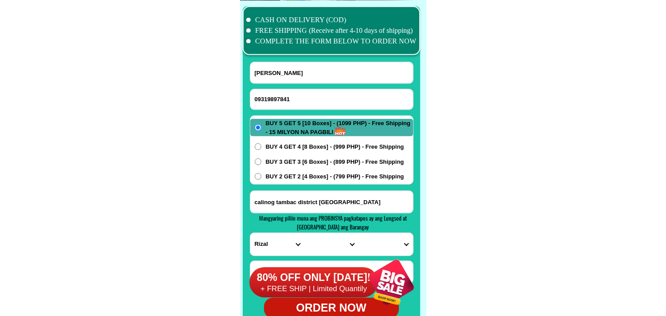
type input "calinog tambac district [GEOGRAPHIC_DATA]"
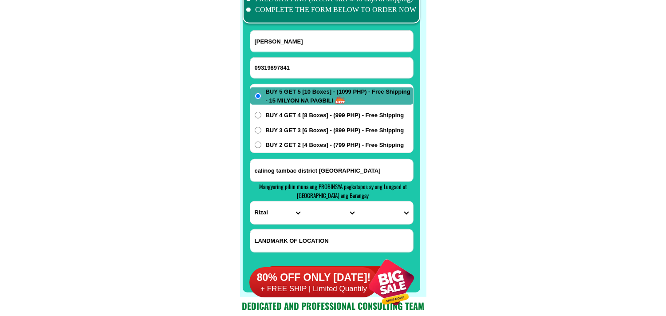
scroll to position [7040, 0]
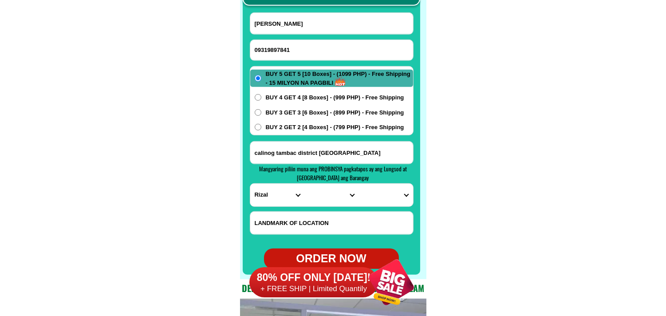
click at [280, 196] on select "PROVINCE [GEOGRAPHIC_DATA] [GEOGRAPHIC_DATA][PERSON_NAME][GEOGRAPHIC_DATA][GEOG…" at bounding box center [277, 195] width 54 height 23
select select "63_247"
click at [250, 184] on select "PROVINCE [GEOGRAPHIC_DATA] [GEOGRAPHIC_DATA][PERSON_NAME][GEOGRAPHIC_DATA][GEOG…" at bounding box center [277, 195] width 54 height 23
click at [316, 194] on select "CITY [GEOGRAPHIC_DATA] [PERSON_NAME]-city [GEOGRAPHIC_DATA] [GEOGRAPHIC_DATA] […" at bounding box center [331, 195] width 54 height 23
select select "63_2479674"
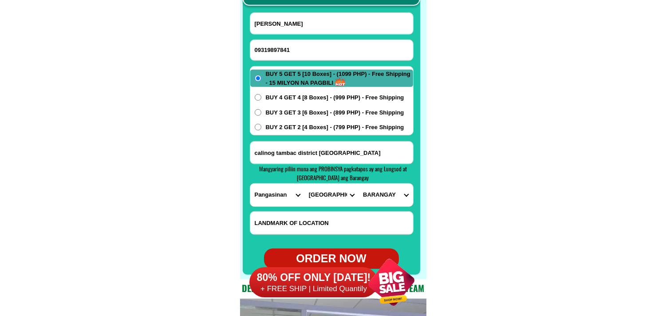
click at [304, 184] on select "CITY [GEOGRAPHIC_DATA] [PERSON_NAME]-city [GEOGRAPHIC_DATA] [GEOGRAPHIC_DATA] […" at bounding box center [331, 195] width 54 height 23
click at [377, 187] on select "[GEOGRAPHIC_DATA] [GEOGRAPHIC_DATA] sur Barangay i (t. bugallon) [GEOGRAPHIC_DA…" at bounding box center [385, 195] width 54 height 23
select select "63_24796743931"
click at [358, 184] on select "[GEOGRAPHIC_DATA] [GEOGRAPHIC_DATA] sur Barangay i (t. bugallon) [GEOGRAPHIC_DA…" at bounding box center [385, 195] width 54 height 23
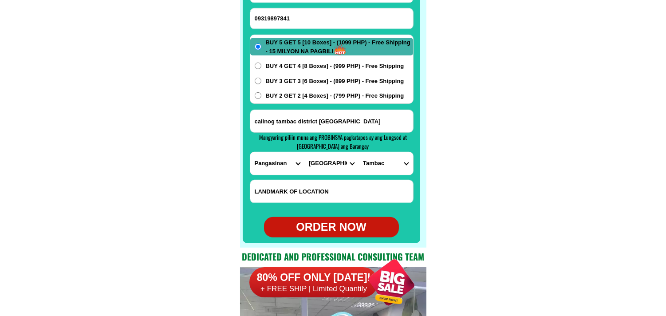
scroll to position [7089, 0]
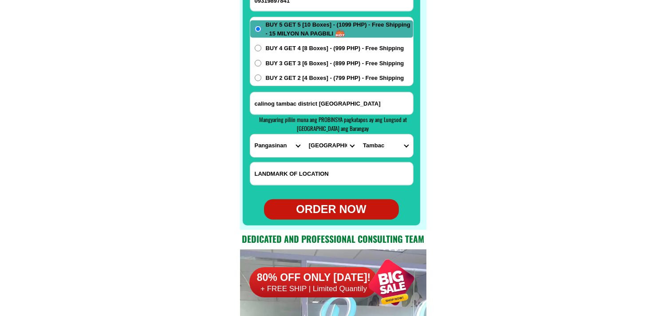
click at [346, 201] on div "ORDER NOW" at bounding box center [331, 209] width 135 height 17
type input "calinog tambac district [GEOGRAPHIC_DATA]"
radio input "true"
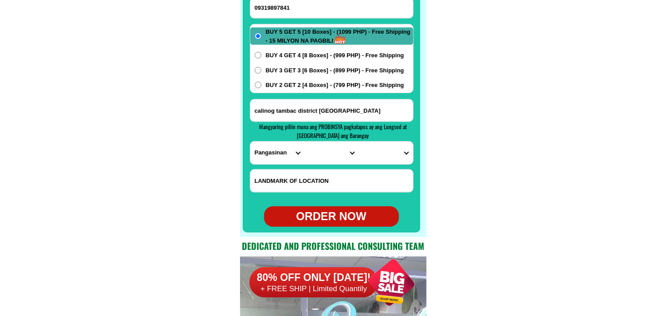
scroll to position [6991, 0]
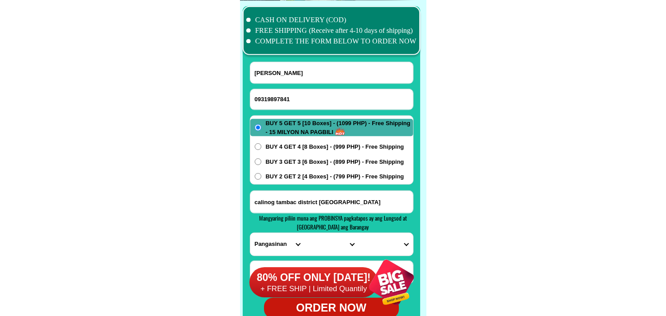
click at [281, 87] on form "[PERSON_NAME][GEOGRAPHIC_DATA][GEOGRAPHIC_DATA] 09319897841 ORDER NOW [GEOGRAPH…" at bounding box center [332, 190] width 164 height 256
click at [291, 96] on input "09319897841" at bounding box center [331, 99] width 163 height 20
paste input "09066737641"
type input "09066737641"
drag, startPoint x: 284, startPoint y: 68, endPoint x: 180, endPoint y: 16, distance: 116.0
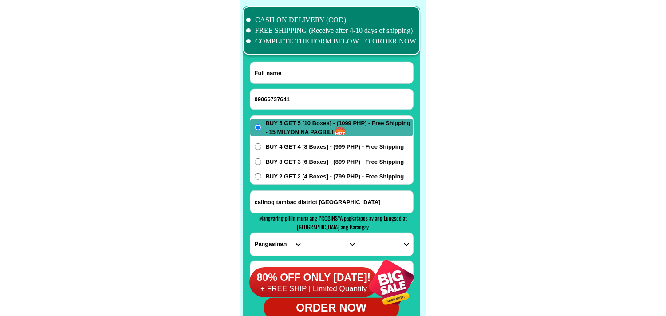
click at [282, 67] on input "Input full_name" at bounding box center [331, 72] width 163 height 21
paste input "[PERSON_NAME] [PERSON_NAME]"
type input "[PERSON_NAME] [PERSON_NAME]"
click at [290, 171] on div "BUY 5 GET 5 [10 Boxes] - (1099 PHP) - Free Shipping - 15 MILYON NA PAGBILI BUY …" at bounding box center [332, 149] width 164 height 69
click at [290, 174] on span "BUY 2 GET 2 [4 Boxes] - (799 PHP) - Free Shipping" at bounding box center [335, 176] width 138 height 9
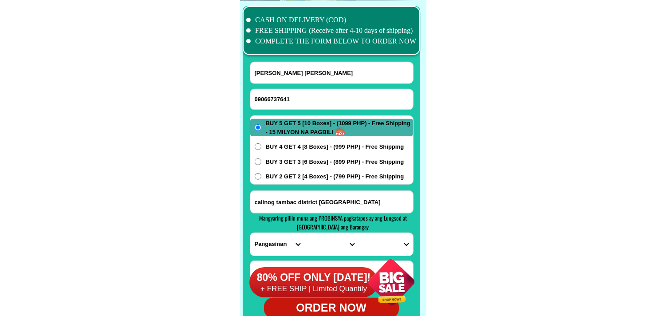
click at [261, 174] on input "BUY 2 GET 2 [4 Boxes] - (799 PHP) - Free Shipping" at bounding box center [258, 176] width 7 height 7
radio input "true"
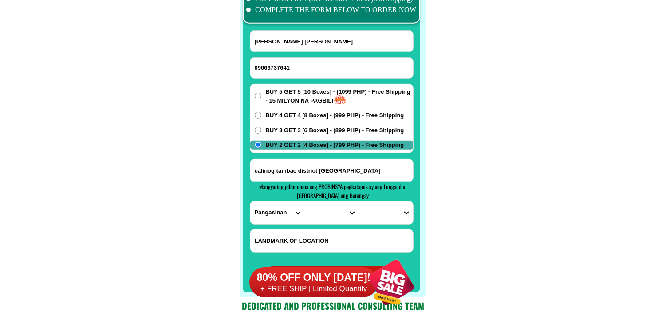
scroll to position [7040, 0]
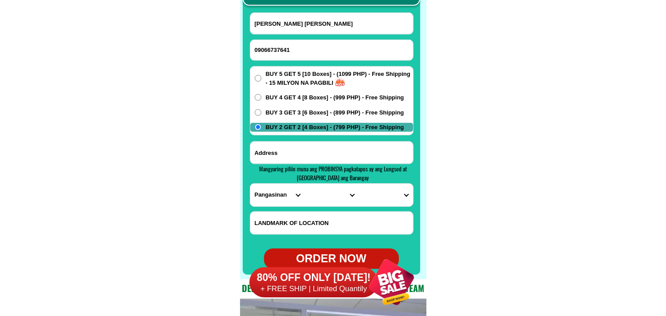
click at [302, 151] on input "Input address" at bounding box center [331, 152] width 163 height 22
paste input "Purok 11. Damilag MFBukinon [PERSON_NAME] 09066737641"
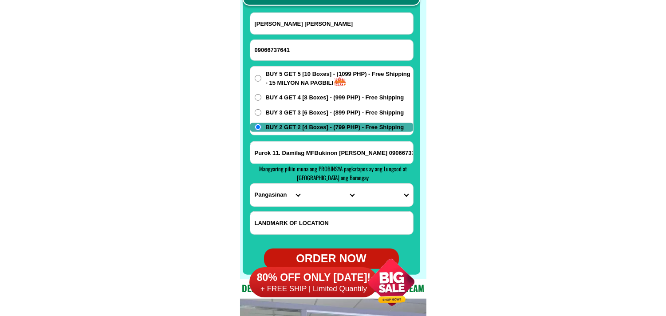
scroll to position [0, 20]
type input "Purok 11. Damilag MFBukinon [PERSON_NAME] 09066737641"
drag, startPoint x: 396, startPoint y: 152, endPoint x: 212, endPoint y: 139, distance: 184.0
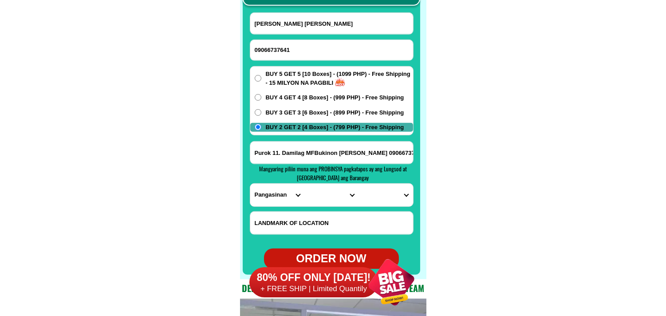
click at [273, 188] on select "PROVINCE [GEOGRAPHIC_DATA] [GEOGRAPHIC_DATA][PERSON_NAME][GEOGRAPHIC_DATA][GEOG…" at bounding box center [277, 195] width 54 height 23
select select "63_623"
click at [250, 184] on select "PROVINCE [GEOGRAPHIC_DATA] [GEOGRAPHIC_DATA][PERSON_NAME][GEOGRAPHIC_DATA][GEOG…" at bounding box center [277, 195] width 54 height 23
click at [320, 201] on select "CITY [GEOGRAPHIC_DATA]-[GEOGRAPHIC_DATA][PERSON_NAME][GEOGRAPHIC_DATA]-[GEOGRAP…" at bounding box center [331, 195] width 54 height 23
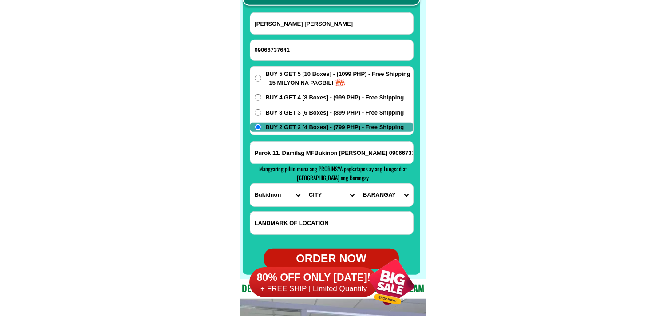
select select "63_6237106"
click at [304, 184] on select "CITY [GEOGRAPHIC_DATA]-[GEOGRAPHIC_DATA][PERSON_NAME][GEOGRAPHIC_DATA]-[GEOGRAP…" at bounding box center [331, 195] width 54 height 23
click at [377, 195] on select "BARANGAY [GEOGRAPHIC_DATA] [PERSON_NAME] Damilag [PERSON_NAME] Lindaban Lingion…" at bounding box center [385, 195] width 54 height 23
select select "63_62371062735"
click at [358, 184] on select "BARANGAY [GEOGRAPHIC_DATA] [PERSON_NAME] Damilag [PERSON_NAME] Lindaban Lingion…" at bounding box center [385, 195] width 54 height 23
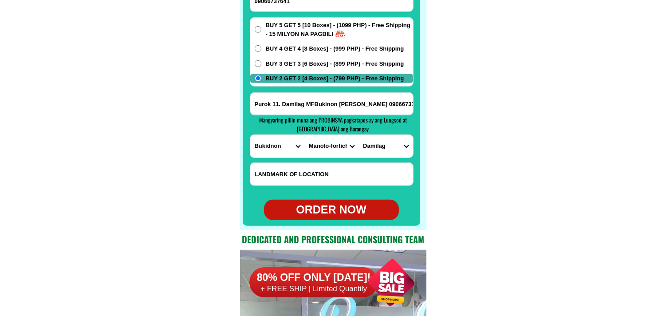
scroll to position [7139, 0]
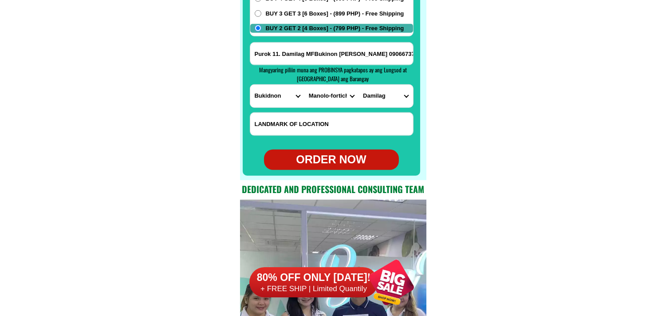
click at [324, 164] on div "ORDER NOW" at bounding box center [331, 159] width 135 height 17
type input "Purok 11. Damilag MFBukinon [PERSON_NAME] 09066737641"
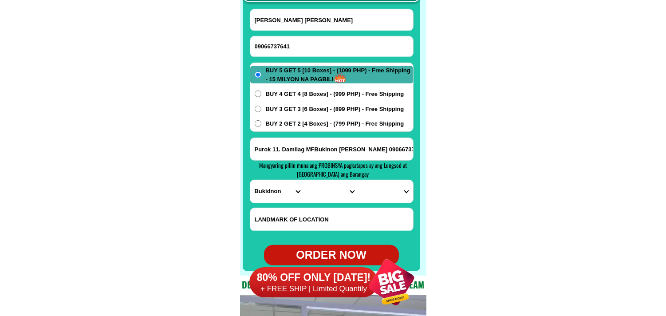
scroll to position [7040, 0]
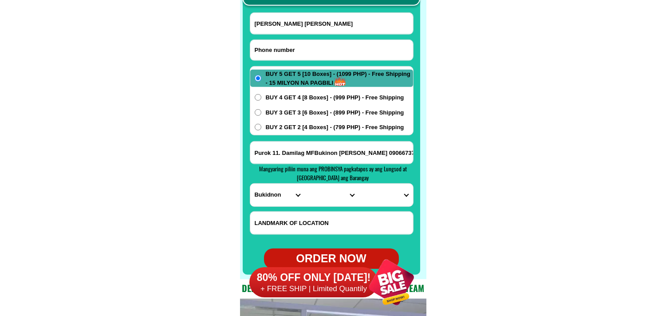
drag, startPoint x: 297, startPoint y: 50, endPoint x: 208, endPoint y: 7, distance: 98.4
click at [297, 49] on input "Input phone_number" at bounding box center [331, 50] width 163 height 20
paste input "09174859898"
click at [288, 24] on input "Input full_name" at bounding box center [331, 23] width 163 height 21
paste input "[PERSON_NAME]"
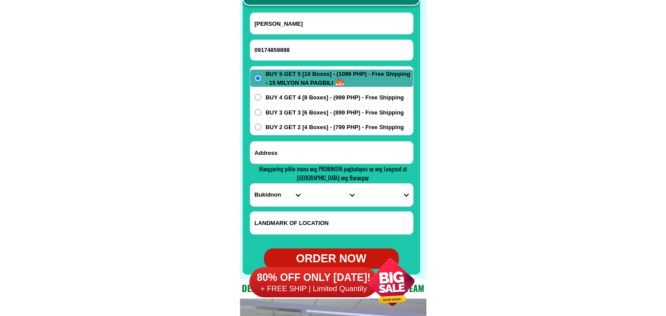
click at [325, 156] on input "Input address" at bounding box center [331, 152] width 163 height 22
paste input "[PERSON_NAME] Sto Domingo Ilocos Sur meat section pls reply me i want to buy"
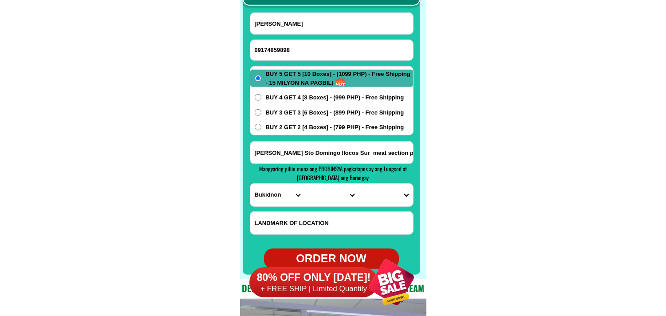
scroll to position [0, 48]
click at [282, 196] on select "PROVINCE [GEOGRAPHIC_DATA] [GEOGRAPHIC_DATA][PERSON_NAME][GEOGRAPHIC_DATA][GEOG…" at bounding box center [277, 195] width 54 height 23
click at [250, 184] on select "PROVINCE [GEOGRAPHIC_DATA] [GEOGRAPHIC_DATA][PERSON_NAME][GEOGRAPHIC_DATA][GEOG…" at bounding box center [277, 195] width 54 height 23
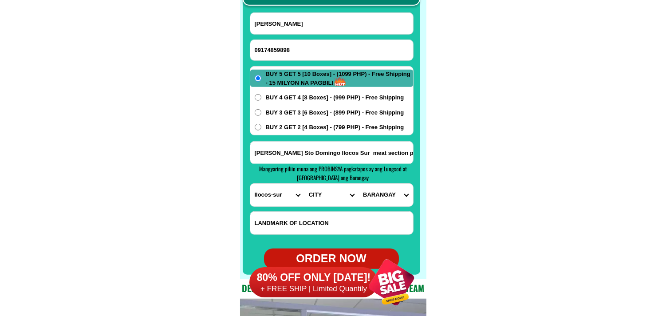
click at [316, 193] on select "CITY [GEOGRAPHIC_DATA][PERSON_NAME][GEOGRAPHIC_DATA][GEOGRAPHIC_DATA]-city [GEO…" at bounding box center [331, 195] width 54 height 23
click at [304, 184] on select "CITY [GEOGRAPHIC_DATA][PERSON_NAME][GEOGRAPHIC_DATA][GEOGRAPHIC_DATA]-city [GEO…" at bounding box center [331, 195] width 54 height 23
click at [384, 200] on select "BARANGAY [GEOGRAPHIC_DATA] Binongan Borobor Cabaritan [GEOGRAPHIC_DATA][PERSON_…" at bounding box center [385, 195] width 54 height 23
click at [358, 184] on select "BARANGAY [GEOGRAPHIC_DATA] Binongan Borobor Cabaritan [GEOGRAPHIC_DATA][PERSON_…" at bounding box center [385, 195] width 54 height 23
click at [281, 121] on div "BUY 5 GET 5 [10 Boxes] - (1099 PHP) - Free Shipping - 15 MILYON NA PAGBILI BUY …" at bounding box center [332, 100] width 164 height 69
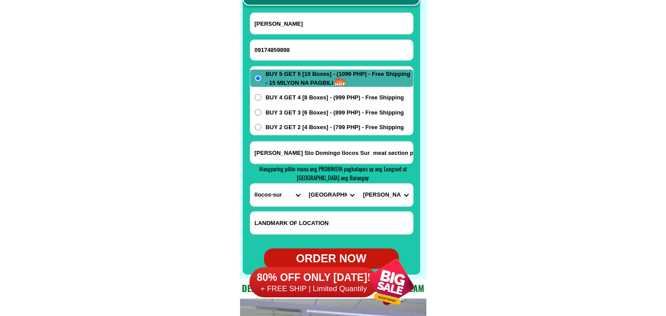
click at [273, 127] on span "BUY 2 GET 2 [4 Boxes] - (799 PHP) - Free Shipping" at bounding box center [335, 127] width 138 height 9
click at [261, 127] on input "BUY 2 GET 2 [4 Boxes] - (799 PHP) - Free Shipping" at bounding box center [258, 127] width 7 height 7
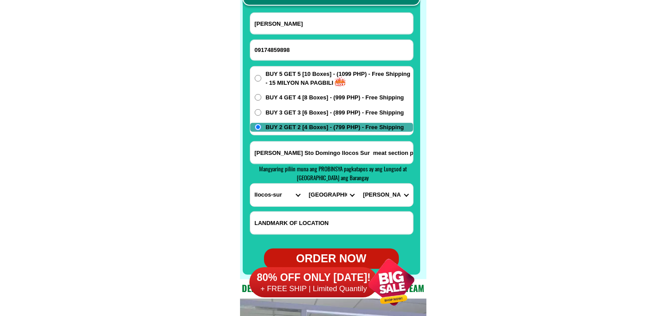
scroll to position [7089, 0]
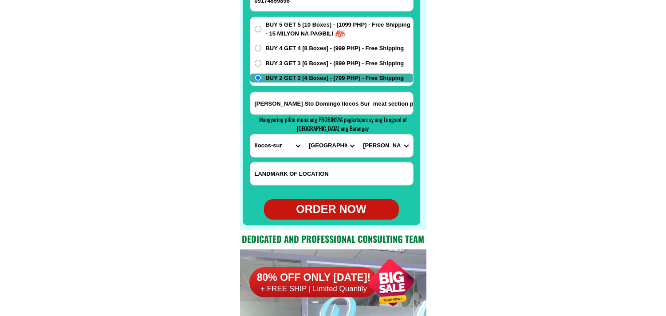
click at [357, 219] on div at bounding box center [331, 66] width 177 height 317
click at [333, 212] on div "ORDER NOW" at bounding box center [331, 209] width 135 height 17
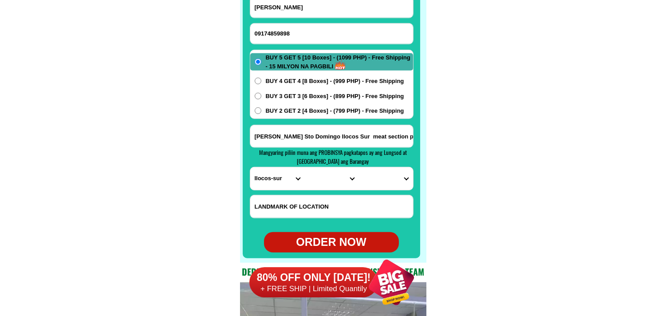
scroll to position [6991, 0]
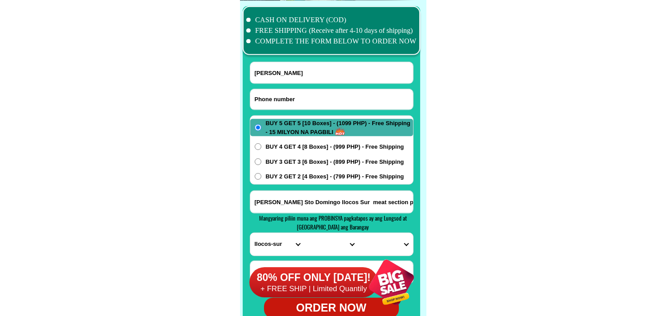
drag, startPoint x: 293, startPoint y: 90, endPoint x: 271, endPoint y: 80, distance: 24.0
click at [291, 98] on input "Input phone_number" at bounding box center [331, 99] width 163 height 20
paste input "09505336337"
drag, startPoint x: 305, startPoint y: 64, endPoint x: 293, endPoint y: 63, distance: 11.6
click at [305, 65] on input "[PERSON_NAME]" at bounding box center [331, 72] width 163 height 21
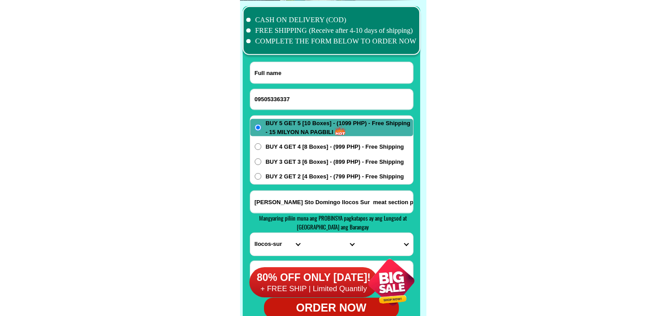
paste input "[PERSON_NAME]"
click at [294, 200] on input "Input address" at bounding box center [331, 202] width 163 height 22
paste input "prk. 18 Pob. Mawab Davao de oro"
click at [270, 242] on select "PROVINCE [GEOGRAPHIC_DATA] [GEOGRAPHIC_DATA][PERSON_NAME][GEOGRAPHIC_DATA][GEOG…" at bounding box center [277, 244] width 54 height 23
click at [250, 233] on select "PROVINCE [GEOGRAPHIC_DATA] [GEOGRAPHIC_DATA][PERSON_NAME][GEOGRAPHIC_DATA][GEOG…" at bounding box center [277, 244] width 54 height 23
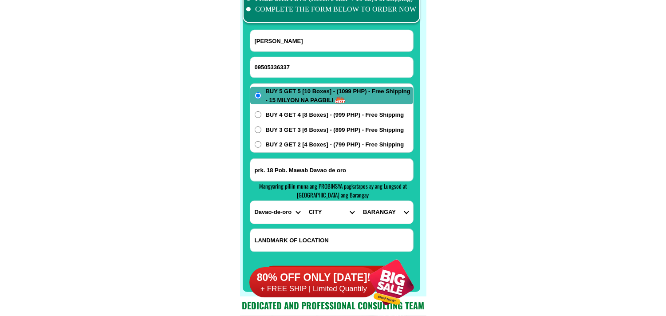
scroll to position [7040, 0]
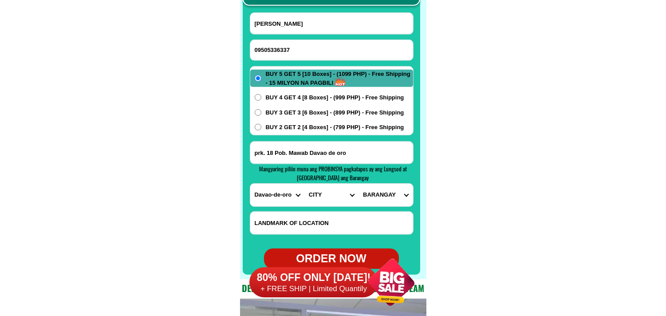
click at [327, 192] on select "CITY [GEOGRAPHIC_DATA]-DE-ORO-[GEOGRAPHIC_DATA] DAVAO-DE-ORO-[PERSON_NAME] Mawa…" at bounding box center [331, 195] width 54 height 23
click at [304, 184] on select "CITY [GEOGRAPHIC_DATA]-DE-ORO-[GEOGRAPHIC_DATA] DAVAO-DE-ORO-[PERSON_NAME] Mawa…" at bounding box center [331, 195] width 54 height 23
click at [381, 194] on select "BARANGAY [PERSON_NAME][GEOGRAPHIC_DATA] [GEOGRAPHIC_DATA] [GEOGRAPHIC_DATA] [GE…" at bounding box center [385, 195] width 54 height 23
click at [358, 184] on select "BARANGAY [PERSON_NAME][GEOGRAPHIC_DATA] [GEOGRAPHIC_DATA] [GEOGRAPHIC_DATA] [GE…" at bounding box center [385, 195] width 54 height 23
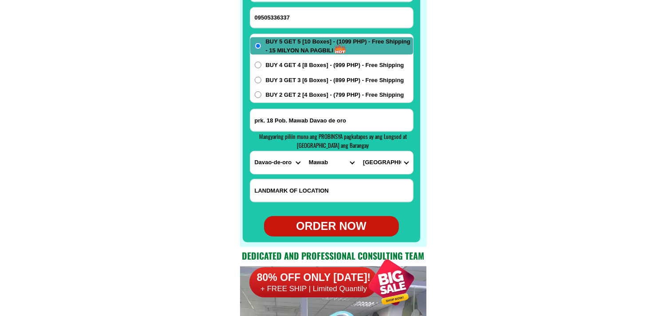
scroll to position [7089, 0]
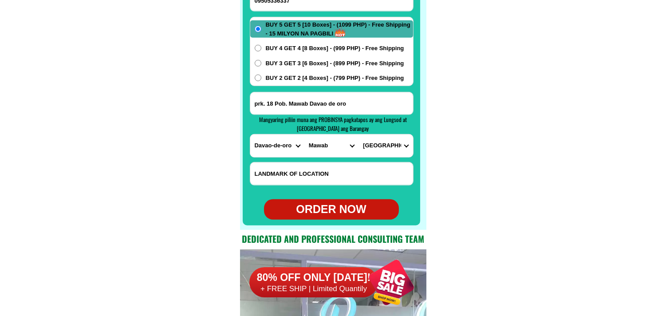
click at [336, 210] on div "ORDER NOW" at bounding box center [331, 209] width 135 height 17
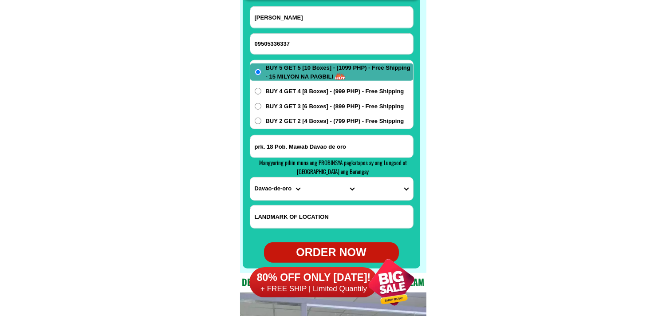
scroll to position [6991, 0]
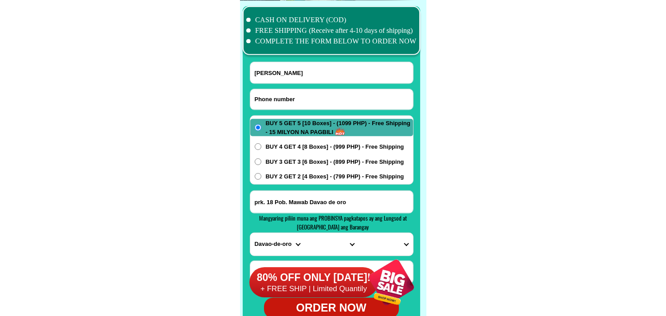
click at [296, 103] on input "Input phone_number" at bounding box center [331, 99] width 163 height 20
paste input "0955 463 81r2"
click at [290, 96] on input "0955 463 81r2" at bounding box center [331, 99] width 163 height 20
click at [282, 99] on input "0955 463 8142" at bounding box center [331, 99] width 163 height 20
click at [272, 98] on input "0955 4638142" at bounding box center [331, 99] width 163 height 20
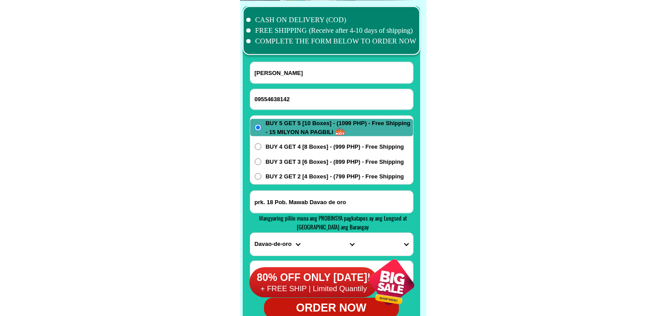
drag, startPoint x: 270, startPoint y: 67, endPoint x: 220, endPoint y: 56, distance: 51.7
click at [271, 65] on input "Input full_name" at bounding box center [331, 72] width 163 height 21
paste input "[PERSON_NAME]"
click at [284, 197] on input "Input address" at bounding box center [331, 202] width 163 height 22
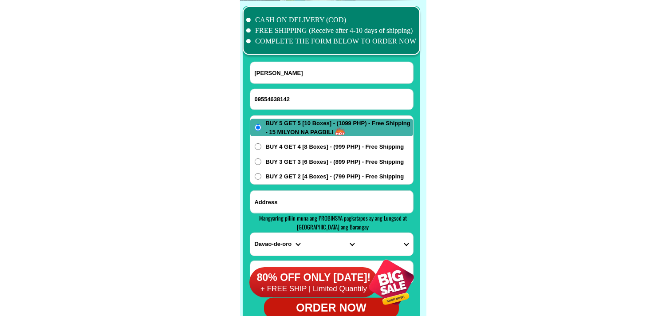
paste input "[PERSON_NAME] address [STREET_ADDRESS][GEOGRAPHIC_DATA] binangonan rizal mobile…"
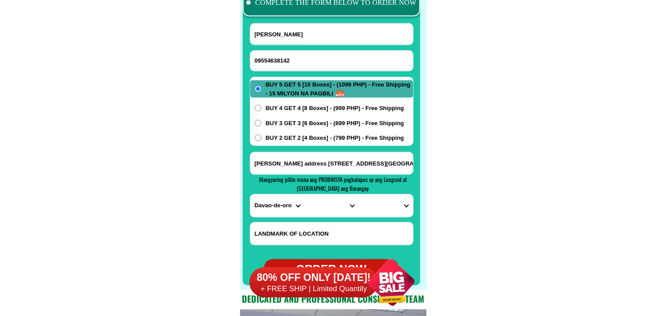
scroll to position [7040, 0]
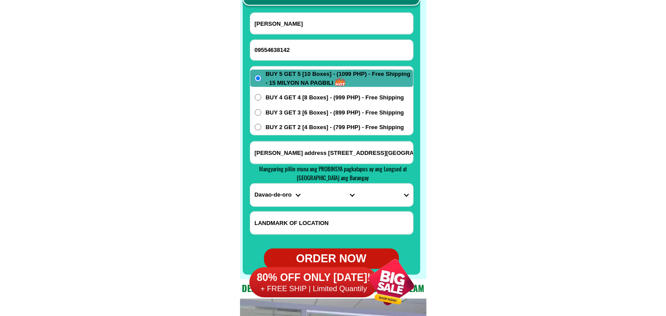
click at [271, 201] on select "PROVINCE [GEOGRAPHIC_DATA] [GEOGRAPHIC_DATA][PERSON_NAME][GEOGRAPHIC_DATA][GEOG…" at bounding box center [277, 195] width 54 height 23
click at [250, 184] on select "PROVINCE [GEOGRAPHIC_DATA] [GEOGRAPHIC_DATA][PERSON_NAME][GEOGRAPHIC_DATA][GEOG…" at bounding box center [277, 195] width 54 height 23
click at [325, 191] on select "CITY Angono Antipolo-city [GEOGRAPHIC_DATA] [GEOGRAPHIC_DATA] [PERSON_NAME][GEO…" at bounding box center [331, 195] width 54 height 23
click at [304, 184] on select "CITY Angono Antipolo-city [GEOGRAPHIC_DATA] [GEOGRAPHIC_DATA] [PERSON_NAME][GEO…" at bounding box center [331, 195] width 54 height 23
click at [394, 199] on select "BARANGAY Bangad Batingan Bilibiran Binitagan Bombong Buhangin Calumpang Ginoong…" at bounding box center [385, 195] width 54 height 23
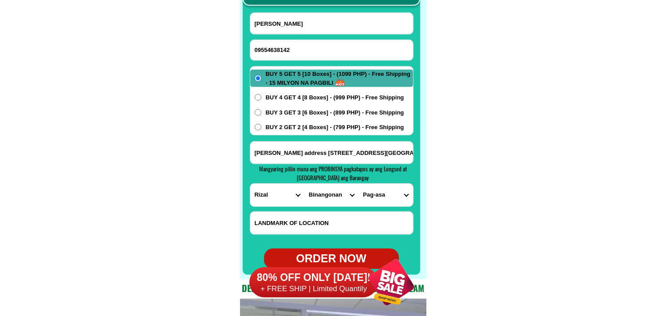
click at [376, 194] on select "BARANGAY Bangad Batingan Bilibiran Binitagan Bombong Buhangin Calumpang Ginoong…" at bounding box center [385, 195] width 54 height 23
click at [358, 184] on select "BARANGAY Bangad Batingan Bilibiran Binitagan Bombong Buhangin Calumpang Ginoong…" at bounding box center [385, 195] width 54 height 23
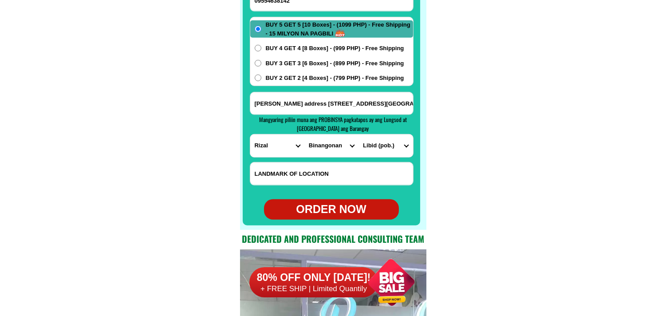
click at [331, 207] on div "ORDER NOW" at bounding box center [331, 209] width 135 height 17
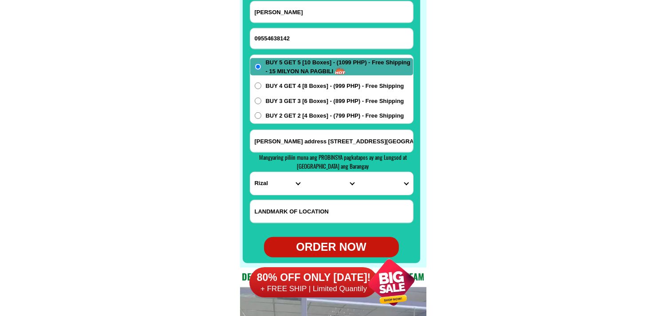
scroll to position [7040, 0]
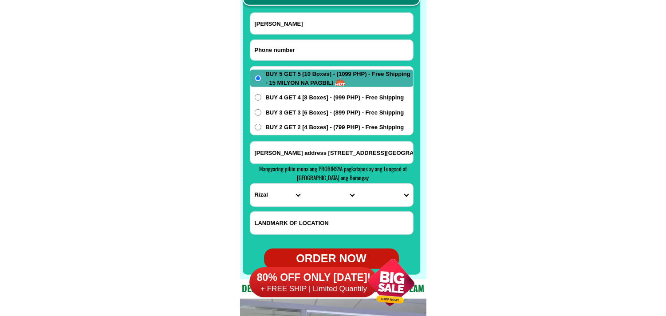
drag, startPoint x: 299, startPoint y: 46, endPoint x: 231, endPoint y: 23, distance: 71.5
click at [299, 43] on input "Input phone_number" at bounding box center [331, 50] width 163 height 20
paste input "09532442901"
drag, startPoint x: 298, startPoint y: 26, endPoint x: 280, endPoint y: 19, distance: 19.9
click at [298, 26] on input "[PERSON_NAME]" at bounding box center [331, 23] width 163 height 21
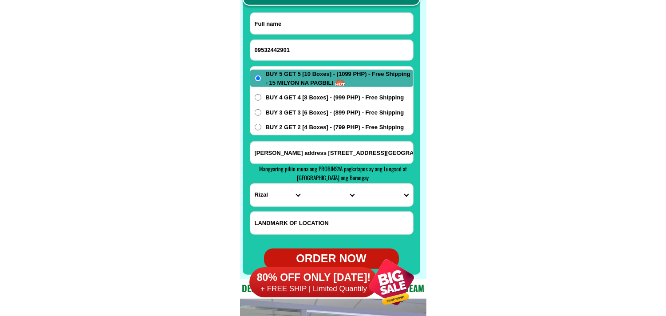
paste input "[PERSON_NAME]Atchicoso"
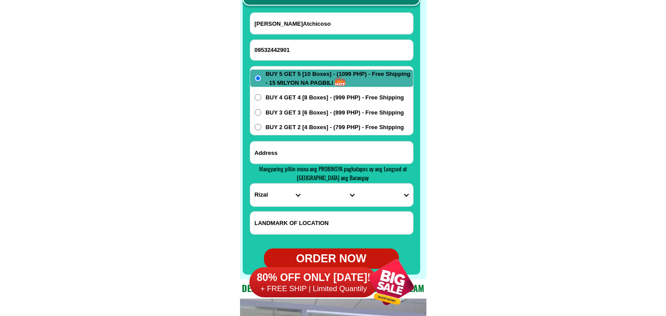
click at [286, 151] on input "Input address" at bounding box center [331, 152] width 163 height 22
paste input "B9 L9 P1 Brgy Pinagsama [GEOGRAPHIC_DATA]"
click at [271, 199] on select "PROVINCE [GEOGRAPHIC_DATA] [GEOGRAPHIC_DATA][PERSON_NAME][GEOGRAPHIC_DATA][GEOG…" at bounding box center [277, 195] width 54 height 23
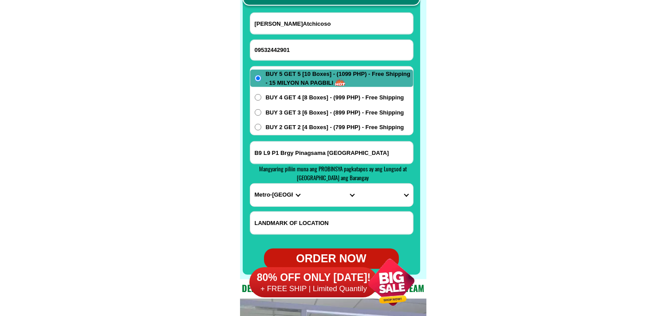
click at [250, 184] on select "PROVINCE [GEOGRAPHIC_DATA] [GEOGRAPHIC_DATA][PERSON_NAME][GEOGRAPHIC_DATA][GEOG…" at bounding box center [277, 195] width 54 height 23
click at [311, 196] on select "CITY [GEOGRAPHIC_DATA] [GEOGRAPHIC_DATA] [GEOGRAPHIC_DATA] [GEOGRAPHIC_DATA]-ci…" at bounding box center [331, 195] width 54 height 23
click at [304, 184] on select "CITY [GEOGRAPHIC_DATA] [GEOGRAPHIC_DATA] [GEOGRAPHIC_DATA] [GEOGRAPHIC_DATA]-ci…" at bounding box center [331, 195] width 54 height 23
click at [382, 185] on select "BARANGAY Bagumbayan [GEOGRAPHIC_DATA][PERSON_NAME][GEOGRAPHIC_DATA] [GEOGRAPHIC…" at bounding box center [385, 195] width 54 height 23
click at [358, 184] on select "BARANGAY Bagumbayan [GEOGRAPHIC_DATA][PERSON_NAME][GEOGRAPHIC_DATA] [GEOGRAPHIC…" at bounding box center [385, 195] width 54 height 23
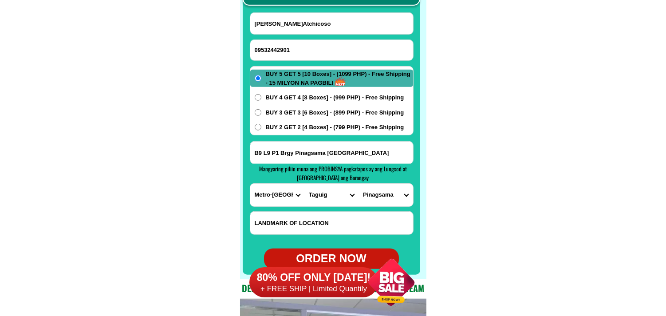
click at [269, 127] on span "BUY 2 GET 2 [4 Boxes] - (799 PHP) - Free Shipping" at bounding box center [335, 127] width 138 height 9
click at [261, 127] on input "BUY 2 GET 2 [4 Boxes] - (799 PHP) - Free Shipping" at bounding box center [258, 127] width 7 height 7
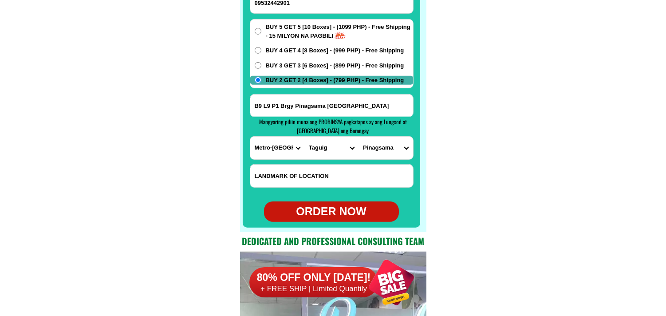
scroll to position [7089, 0]
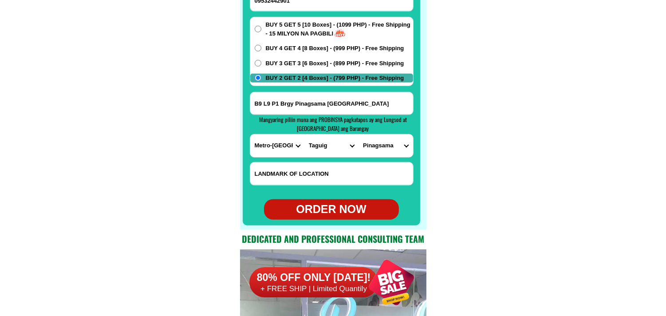
click at [338, 201] on div "ORDER NOW" at bounding box center [331, 209] width 135 height 17
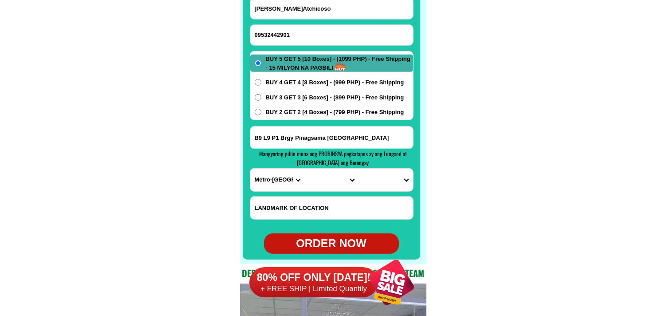
scroll to position [6991, 0]
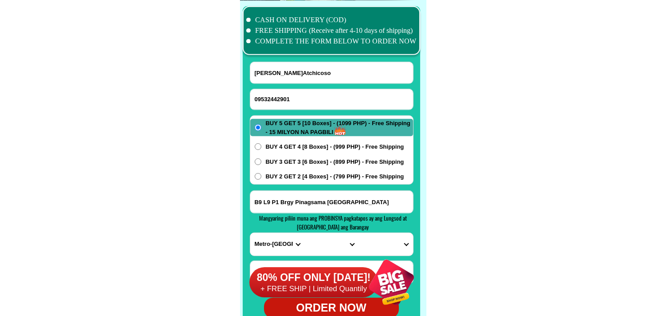
click at [294, 92] on input "09532442901" at bounding box center [331, 99] width 163 height 20
paste input "09173421665"
click at [302, 77] on input "Input full_name" at bounding box center [331, 72] width 163 height 21
paste input "[PERSON_NAME]"
click at [290, 206] on input "B9 L9 P1 Brgy Pinagsama [GEOGRAPHIC_DATA]" at bounding box center [331, 202] width 163 height 22
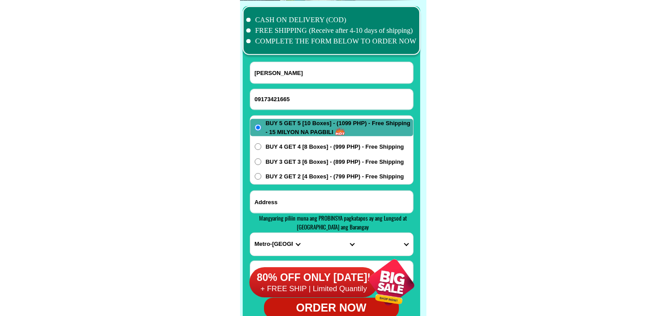
paste input "[STREET_ADDRESS] [GEOGRAPHIC_DATA] subd. [GEOGRAPHIC_DATA][PERSON_NAME]. [GEOGR…"
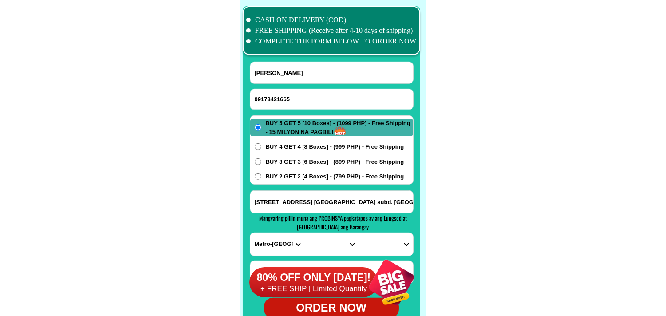
scroll to position [0, 166]
click at [292, 147] on span "BUY 4 GET 4 [8 Boxes] - (999 PHP) - Free Shipping" at bounding box center [335, 146] width 138 height 9
click at [261, 147] on input "BUY 4 GET 4 [8 Boxes] - (999 PHP) - Free Shipping" at bounding box center [258, 146] width 7 height 7
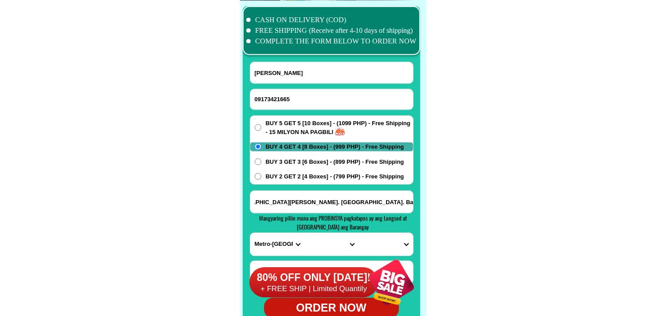
scroll to position [0, 0]
click at [377, 200] on input "[STREET_ADDRESS] [GEOGRAPHIC_DATA] subd. [GEOGRAPHIC_DATA][PERSON_NAME]. [GEOGR…" at bounding box center [331, 202] width 163 height 22
click at [274, 245] on select "PROVINCE [GEOGRAPHIC_DATA] [GEOGRAPHIC_DATA][PERSON_NAME][GEOGRAPHIC_DATA][GEOG…" at bounding box center [277, 244] width 54 height 23
click at [250, 233] on select "PROVINCE [GEOGRAPHIC_DATA] [GEOGRAPHIC_DATA][PERSON_NAME][GEOGRAPHIC_DATA][GEOG…" at bounding box center [277, 244] width 54 height 23
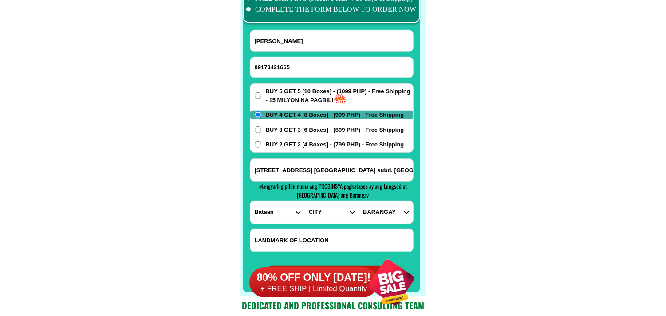
scroll to position [7040, 0]
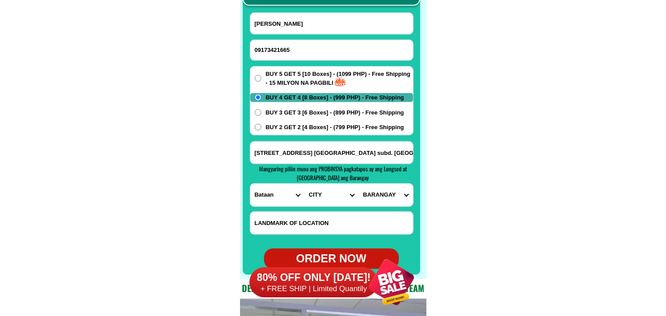
click at [340, 191] on select "CITY Abucay Bagac [GEOGRAPHIC_DATA]-city [GEOGRAPHIC_DATA][PERSON_NAME][GEOGRAP…" at bounding box center [331, 195] width 54 height 23
click at [304, 184] on select "CITY Abucay Bagac [GEOGRAPHIC_DATA]-city [GEOGRAPHIC_DATA][PERSON_NAME][GEOGRAP…" at bounding box center [331, 195] width 54 height 23
click at [387, 194] on select "BARANGAY Bagong silang Bagumbayan Cabog-[GEOGRAPHIC_DATA][PERSON_NAME] [GEOGRAP…" at bounding box center [385, 195] width 54 height 23
click at [358, 184] on select "BARANGAY Bagong silang Bagumbayan Cabog-[GEOGRAPHIC_DATA][PERSON_NAME] [GEOGRAP…" at bounding box center [385, 195] width 54 height 23
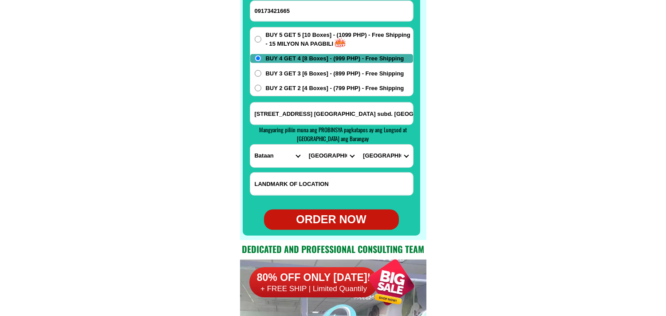
scroll to position [7089, 0]
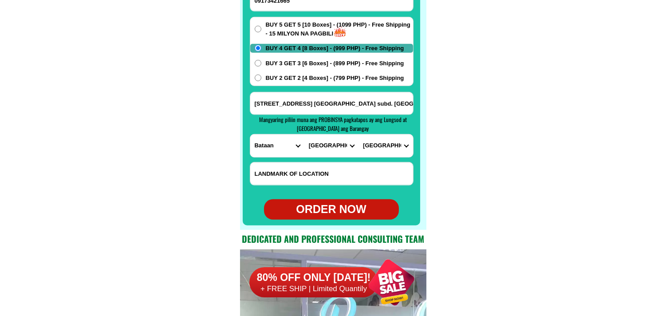
click at [345, 61] on span "BUY 3 GET 3 [6 Boxes] - (899 PHP) - Free Shipping" at bounding box center [335, 63] width 138 height 9
click at [261, 61] on input "BUY 3 GET 3 [6 Boxes] - (899 PHP) - Free Shipping" at bounding box center [258, 63] width 7 height 7
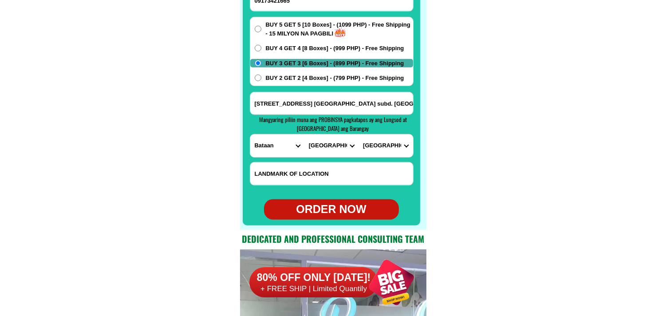
drag, startPoint x: 342, startPoint y: 212, endPoint x: 325, endPoint y: 187, distance: 30.0
click at [342, 213] on div "ORDER NOW" at bounding box center [331, 209] width 135 height 17
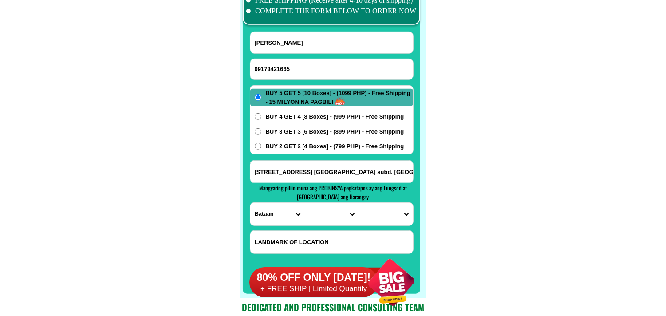
scroll to position [6991, 0]
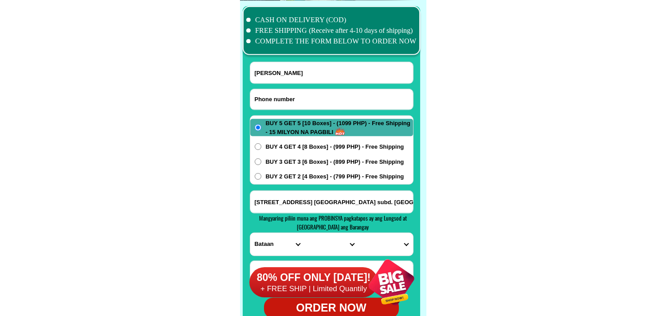
drag, startPoint x: 290, startPoint y: 94, endPoint x: 263, endPoint y: 78, distance: 31.6
click at [290, 95] on input "Input phone_number" at bounding box center [331, 99] width 163 height 20
paste input "09358469142"
drag, startPoint x: 274, startPoint y: 70, endPoint x: 225, endPoint y: 49, distance: 53.4
click at [275, 70] on input "Input full_name" at bounding box center [331, 72] width 163 height 21
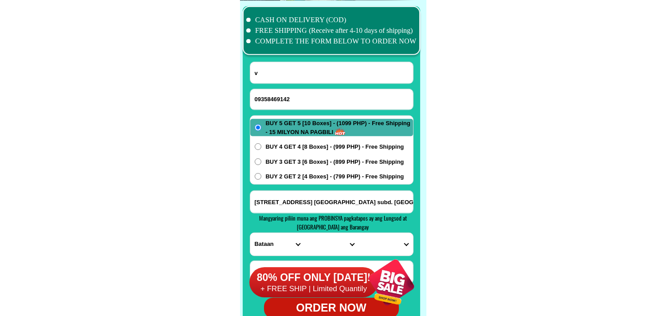
paste input "[PERSON_NAME]"
click at [274, 198] on input "[STREET_ADDRESS] [GEOGRAPHIC_DATA] subd. [GEOGRAPHIC_DATA][PERSON_NAME]. [GEOGR…" at bounding box center [331, 202] width 163 height 22
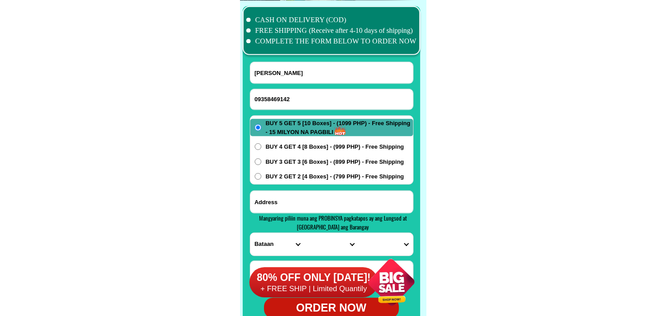
paste input "porok 3 malapit sa may cembahan.barangay taytay guiuan [GEOGRAPHIC_DATA]"
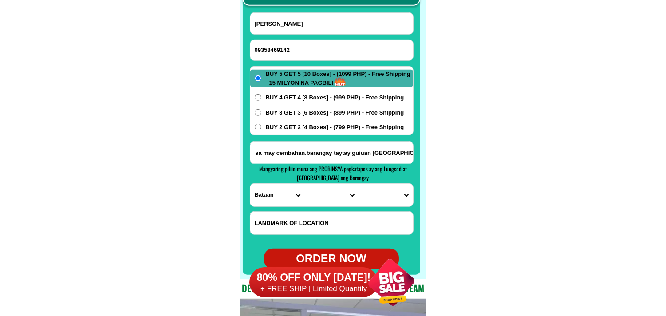
scroll to position [0, 0]
click at [266, 197] on select "PROVINCE [GEOGRAPHIC_DATA] [GEOGRAPHIC_DATA][PERSON_NAME][GEOGRAPHIC_DATA][GEOG…" at bounding box center [277, 195] width 54 height 23
click at [250, 184] on select "PROVINCE [GEOGRAPHIC_DATA] [GEOGRAPHIC_DATA][PERSON_NAME][GEOGRAPHIC_DATA][GEOG…" at bounding box center [277, 195] width 54 height 23
click at [395, 153] on input "porok 3 malapit sa may cembahan.barangay taytay guiuan [GEOGRAPHIC_DATA]" at bounding box center [331, 152] width 163 height 22
click at [322, 198] on select "CITY [PERSON_NAME] [PERSON_NAME]-city Can-[GEOGRAPHIC_DATA] Eastern-[GEOGRAPHIC…" at bounding box center [331, 195] width 54 height 23
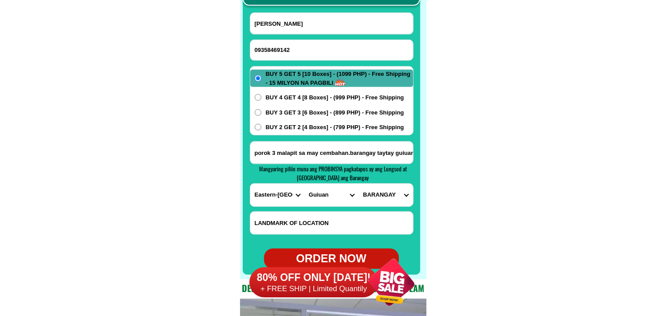
click at [304, 184] on select "CITY [PERSON_NAME] [PERSON_NAME]-city Can-[GEOGRAPHIC_DATA] Eastern-[GEOGRAPHIC…" at bounding box center [331, 195] width 54 height 23
click at [391, 187] on select "BARANGAY [PERSON_NAME] Bagua [GEOGRAPHIC_DATA][PERSON_NAME][GEOGRAPHIC_DATA][GE…" at bounding box center [385, 195] width 54 height 23
click at [358, 184] on select "BARANGAY [PERSON_NAME] Bagua [GEOGRAPHIC_DATA][PERSON_NAME][GEOGRAPHIC_DATA][GE…" at bounding box center [385, 195] width 54 height 23
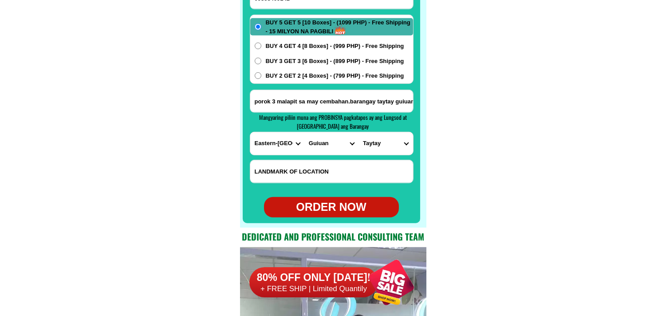
scroll to position [7139, 0]
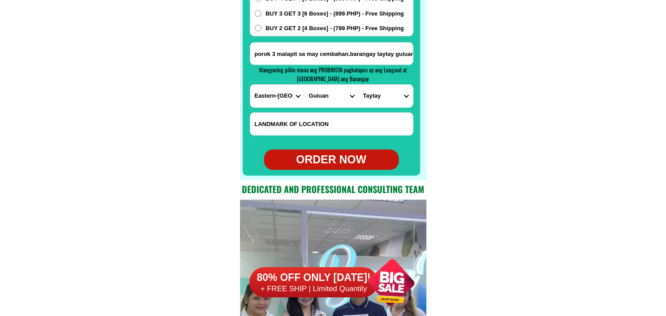
click at [339, 154] on div "ORDER NOW" at bounding box center [331, 159] width 135 height 17
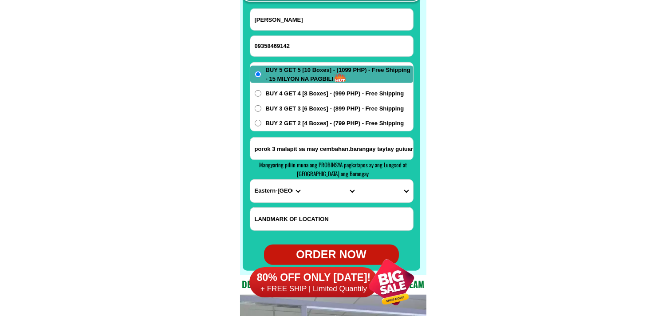
scroll to position [7040, 0]
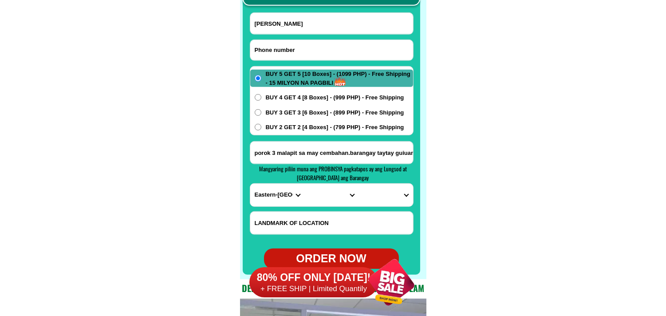
click at [303, 44] on input "Input phone_number" at bounding box center [331, 50] width 163 height 20
paste input "09851105414"
click at [275, 28] on input "Input full_name" at bounding box center [331, 23] width 163 height 21
paste input "[PERSON_NAME]"
click at [300, 158] on input "porok 3 malapit sa may cembahan.barangay taytay guiuan [GEOGRAPHIC_DATA]" at bounding box center [331, 152] width 163 height 22
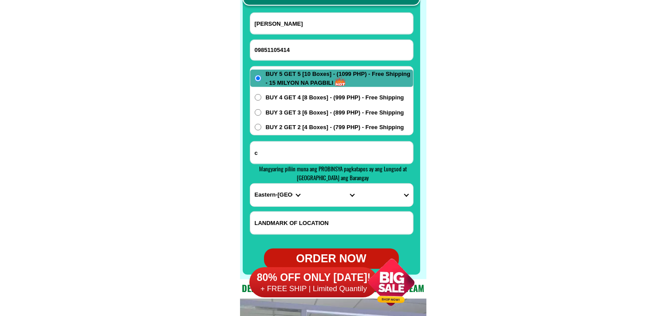
paste input "Zone 6, [GEOGRAPHIC_DATA], [GEOGRAPHIC_DATA], Camarines Sur"
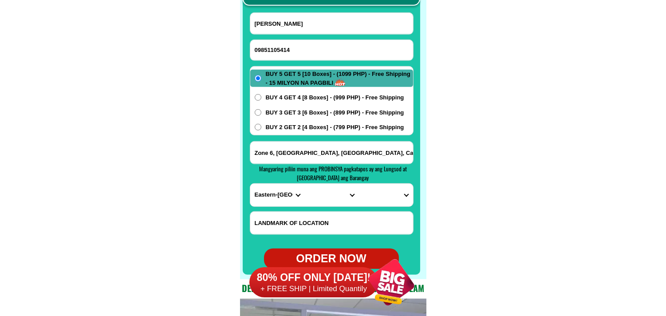
paste input "Zone 6, [GEOGRAPHIC_DATA], [GEOGRAPHIC_DATA], Camarines Sur"
click at [275, 189] on select "PROVINCE [GEOGRAPHIC_DATA] [GEOGRAPHIC_DATA][PERSON_NAME][GEOGRAPHIC_DATA][GEOG…" at bounding box center [277, 195] width 54 height 23
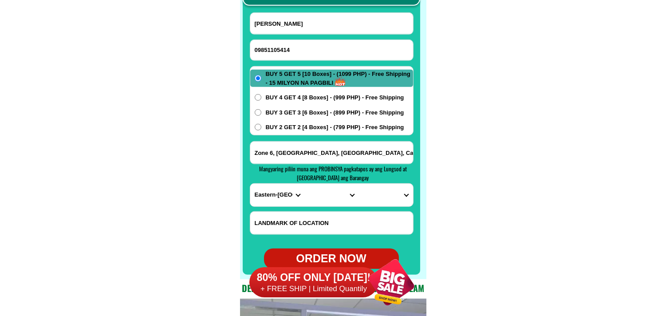
click at [275, 204] on select "PROVINCE [GEOGRAPHIC_DATA] [GEOGRAPHIC_DATA][PERSON_NAME][GEOGRAPHIC_DATA][GEOG…" at bounding box center [277, 195] width 54 height 23
click at [250, 184] on select "PROVINCE [GEOGRAPHIC_DATA] [GEOGRAPHIC_DATA][PERSON_NAME][GEOGRAPHIC_DATA][GEOG…" at bounding box center [277, 195] width 54 height 23
click at [320, 194] on select "CITY Baao Balatan [PERSON_NAME] [GEOGRAPHIC_DATA] [PERSON_NAME][GEOGRAPHIC_DATA…" at bounding box center [331, 195] width 54 height 23
click at [304, 184] on select "CITY Baao Balatan [PERSON_NAME] [GEOGRAPHIC_DATA] [PERSON_NAME][GEOGRAPHIC_DATA…" at bounding box center [331, 195] width 54 height 23
click at [375, 192] on select "BARANGAY Abucayan [GEOGRAPHIC_DATA] (pob.) Bagumbayan pequeno (pob.) [PERSON_NA…" at bounding box center [385, 195] width 54 height 23
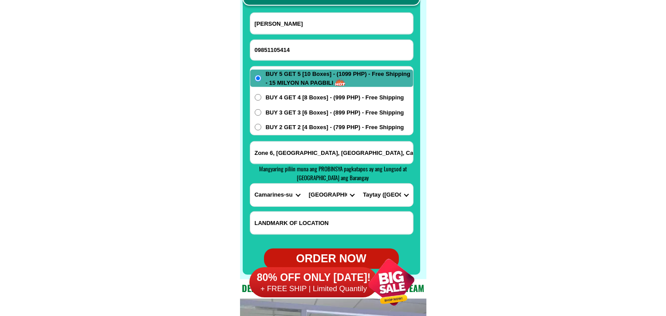
click at [358, 184] on select "BARANGAY Abucayan [GEOGRAPHIC_DATA] (pob.) Bagumbayan pequeno (pob.) [PERSON_NA…" at bounding box center [385, 195] width 54 height 23
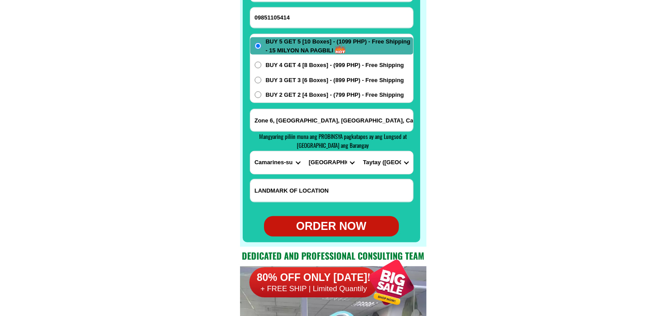
scroll to position [7089, 0]
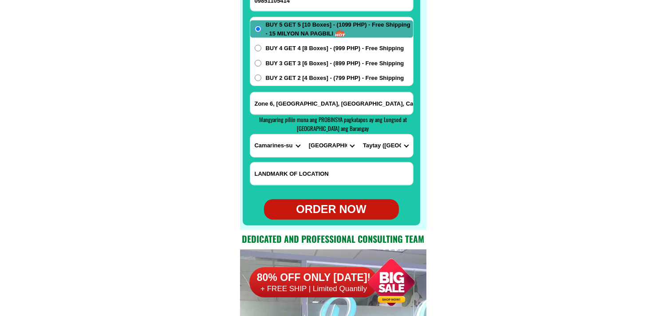
drag, startPoint x: 337, startPoint y: 208, endPoint x: 272, endPoint y: 109, distance: 118.8
click at [336, 209] on div "ORDER NOW" at bounding box center [331, 209] width 135 height 17
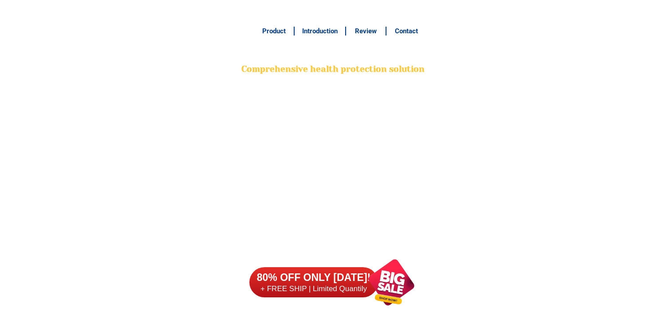
scroll to position [6942, 0]
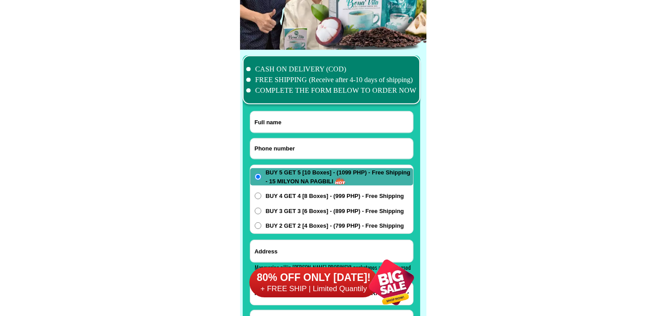
click at [287, 148] on input "Input phone_number" at bounding box center [331, 148] width 163 height 20
paste input "09159009453"
type input "09159009453"
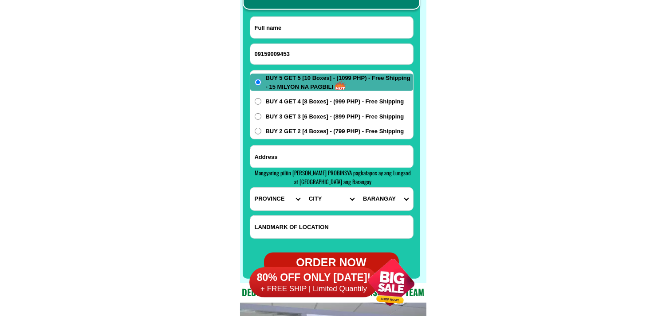
scroll to position [7040, 0]
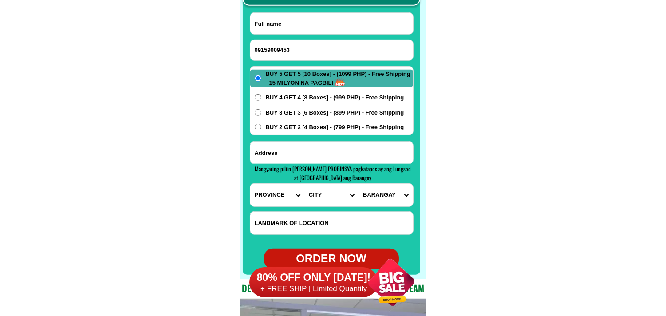
click at [327, 152] on input "Input address" at bounding box center [331, 152] width 163 height 22
paste input "brgy 12 pulong matong gen tinio nueva ecija.purok 6"
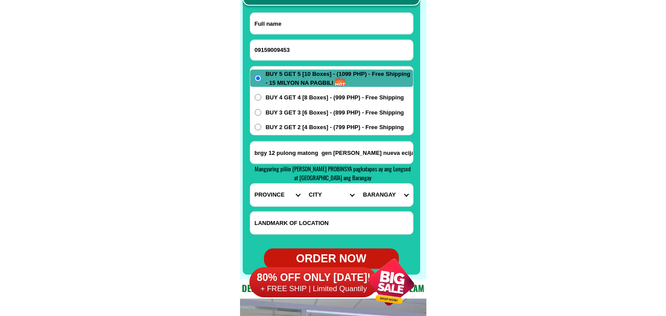
type input "brgy 12 pulong matong gen tinio nueva ecija.purok 6"
click at [298, 20] on input "Input full_name" at bounding box center [331, 23] width 163 height 21
paste input "Tess Pajarillaga"
type input "Tess Pajarillaga"
click at [275, 187] on select "PROVINCE [GEOGRAPHIC_DATA] [GEOGRAPHIC_DATA][PERSON_NAME][GEOGRAPHIC_DATA][GEOG…" at bounding box center [277, 195] width 54 height 23
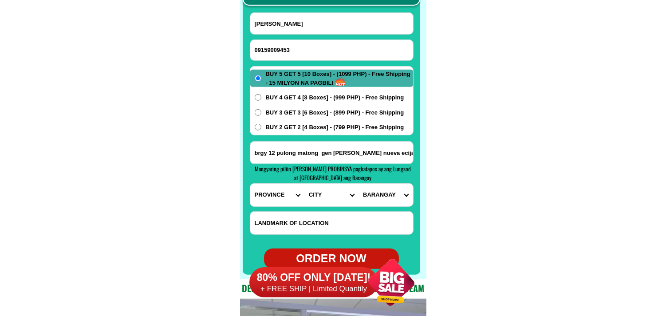
select select "63_198"
click at [250, 184] on select "PROVINCE [GEOGRAPHIC_DATA] [GEOGRAPHIC_DATA][PERSON_NAME][GEOGRAPHIC_DATA][GEOG…" at bounding box center [277, 195] width 54 height 23
click at [333, 191] on select "CITY Aliaga Bongabon Cabanatuan-city Cabiao Carranglan Cuyapo Gabaldon Gapan-ci…" at bounding box center [331, 195] width 54 height 23
select select "63_1983624"
click at [304, 184] on select "CITY Aliaga Bongabon Cabanatuan-city Cabiao Carranglan Cuyapo Gabaldon Gapan-ci…" at bounding box center [331, 195] width 54 height 23
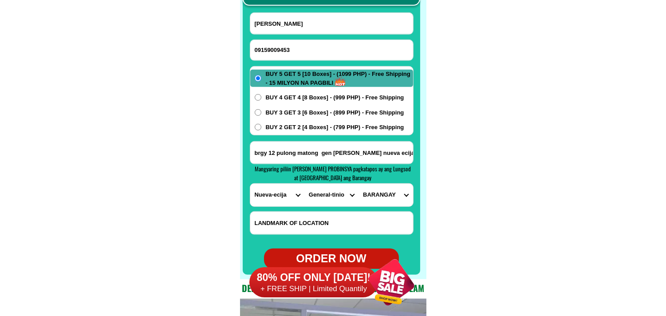
click at [389, 201] on select "BARANGAY Bago Concepcion Nazareth Padolina Palale Pias Poblacion central Poblac…" at bounding box center [385, 195] width 54 height 23
select select "63_19836241380"
click at [358, 184] on select "BARANGAY Bago Concepcion Nazareth Padolina Palale Pias Poblacion central Poblac…" at bounding box center [385, 195] width 54 height 23
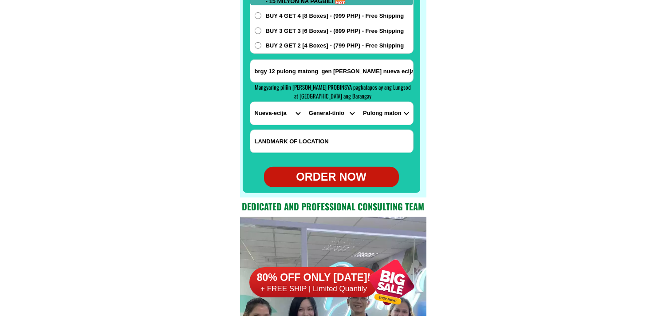
scroll to position [7139, 0]
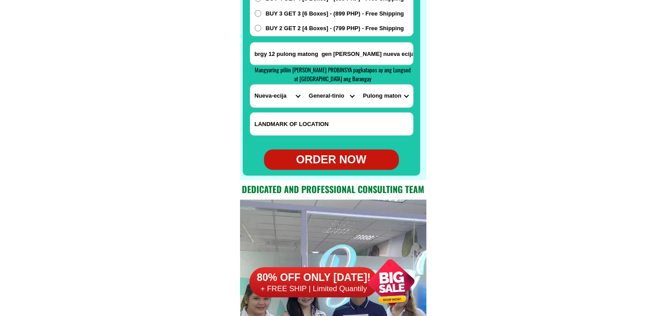
click at [334, 161] on div "ORDER NOW" at bounding box center [331, 159] width 135 height 17
radio input "true"
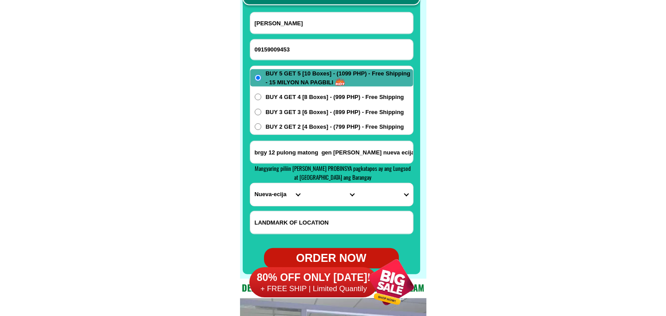
scroll to position [7040, 0]
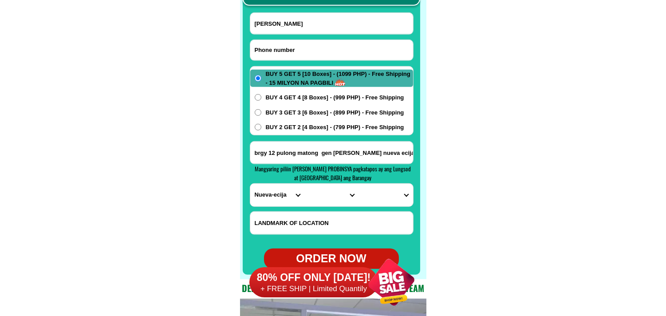
click at [286, 47] on input "Input phone_number" at bounding box center [331, 50] width 163 height 20
paste input "2.09339448913"
drag, startPoint x: 259, startPoint y: 49, endPoint x: 239, endPoint y: 55, distance: 20.5
click at [240, 55] on div "CASH ON DELIVERY (COD) FREE SHIPPING (Receive after 4-10 days of shipping) COMP…" at bounding box center [333, 115] width 186 height 328
type input "09339448913"
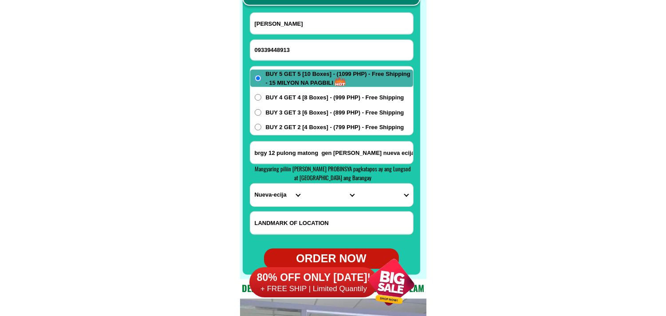
click at [287, 24] on input "Tess Pajarillaga" at bounding box center [331, 23] width 163 height 21
paste input "Rosalinda domingo"
type input "Rosalinda domingo"
click at [286, 151] on input "Input address" at bounding box center [331, 152] width 163 height 22
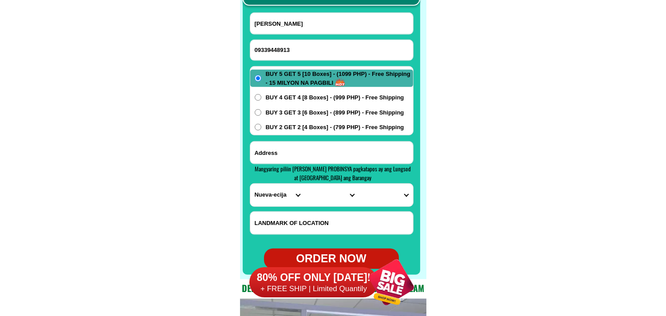
paste input ".blk 6 lot 1 Beverly Homes Subdivision 1 m Prenza 2 marilao bulacan"
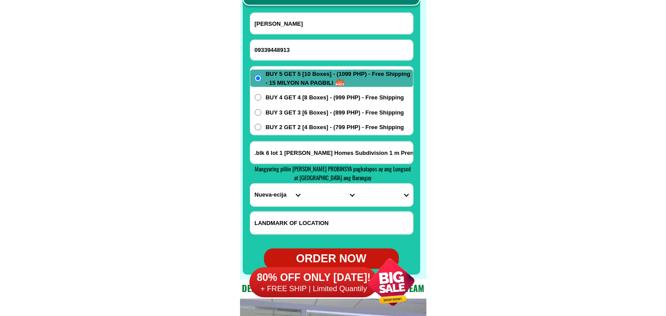
scroll to position [0, 30]
type input ".blk 6 lot 1 Beverly Homes Subdivision 1 m Prenza 2 marilao bulacan"
click at [294, 112] on span "BUY 3 GET 3 [6 Boxes] - (899 PHP) - Free Shipping" at bounding box center [335, 112] width 138 height 9
click at [261, 112] on input "BUY 3 GET 3 [6 Boxes] - (899 PHP) - Free Shipping" at bounding box center [258, 112] width 7 height 7
radio input "true"
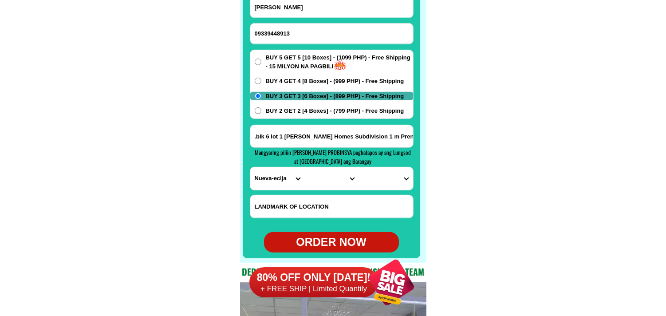
scroll to position [7060, 0]
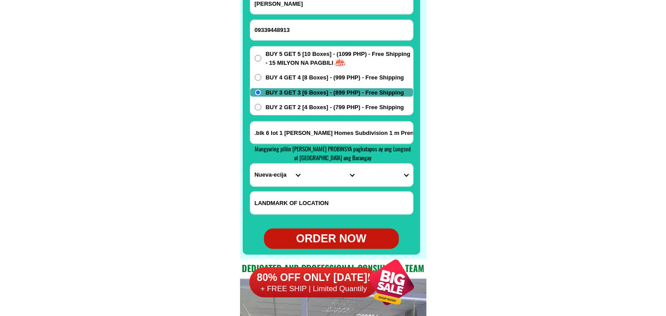
click at [386, 120] on form "Rosalinda domingo 09339448913 ORDER NOW .blk 6 lot 1 Beverly Homes Subdivision …" at bounding box center [332, 120] width 164 height 256
click at [380, 137] on input ".blk 6 lot 1 Beverly Homes Subdivision 1 m Prenza 2 marilao bulacan" at bounding box center [331, 132] width 163 height 22
click at [268, 170] on select "PROVINCE [GEOGRAPHIC_DATA] [GEOGRAPHIC_DATA][PERSON_NAME][GEOGRAPHIC_DATA][GEOG…" at bounding box center [277, 175] width 54 height 23
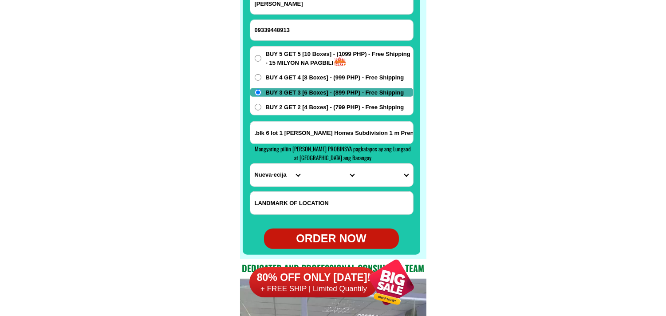
select select "63_761"
click at [250, 164] on select "PROVINCE [GEOGRAPHIC_DATA] [GEOGRAPHIC_DATA][PERSON_NAME][GEOGRAPHIC_DATA][GEOG…" at bounding box center [277, 175] width 54 height 23
click at [320, 168] on select "CITY Angat Balagtas Baliuag Bocaue Bulacan Bulacan-hagonoy Bulacan-plaridel Bul…" at bounding box center [331, 175] width 54 height 23
select select "63_7614706"
click at [304, 164] on select "CITY Angat Balagtas Baliuag Bocaue Bulacan Bulacan-hagonoy Bulacan-plaridel Bul…" at bounding box center [331, 175] width 54 height 23
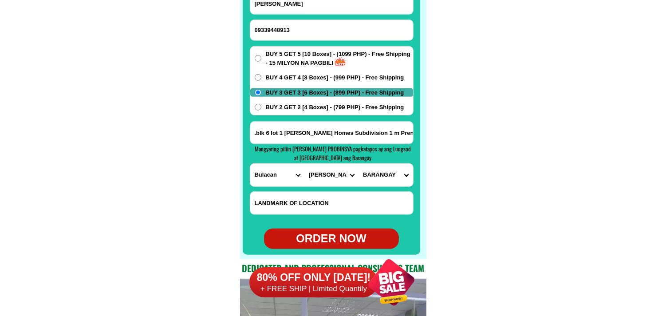
click at [394, 130] on input ".blk 6 lot 1 Beverly Homes Subdivision 1 m Prenza 2 marilao bulacan" at bounding box center [331, 132] width 163 height 22
click at [386, 169] on select "BARANGAY Abangan norte Abangan sur Ibayo Lambakin Lias Loma de gato Nagbalon Pa…" at bounding box center [385, 175] width 54 height 23
select select "63_76147063735"
click at [358, 164] on select "BARANGAY Abangan norte Abangan sur Ibayo Lambakin Lias Loma de gato Nagbalon Pa…" at bounding box center [385, 175] width 54 height 23
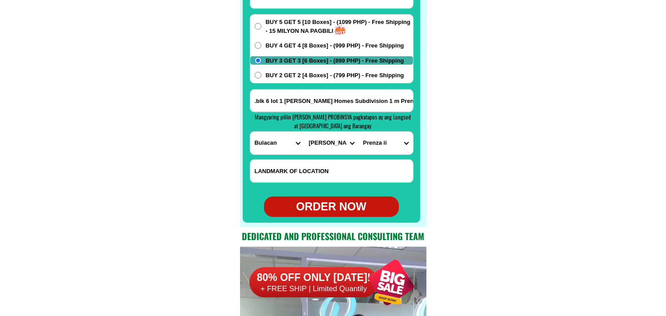
scroll to position [7109, 0]
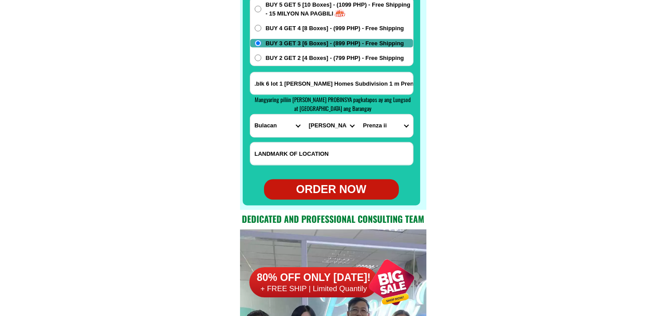
click at [355, 184] on div "ORDER NOW" at bounding box center [331, 189] width 135 height 20
radio input "true"
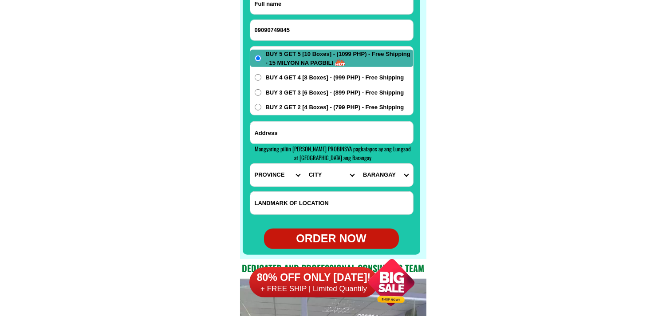
type input "09090749845"
click at [303, 12] on input "Input full_name" at bounding box center [331, 3] width 163 height 21
paste input "Jennifer andaya"
type input "Jennifer andaya"
drag, startPoint x: 299, startPoint y: 135, endPoint x: 290, endPoint y: 142, distance: 11.7
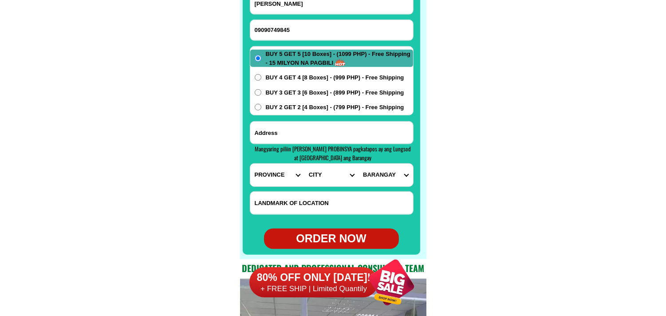
click at [299, 135] on input "Input address" at bounding box center [331, 132] width 163 height 22
paste input "8615th Ave socoro Quezon city metro manila"
type input "8615th Ave socoro Quezon city metro manila"
click at [270, 171] on select "PROVINCE [GEOGRAPHIC_DATA] [GEOGRAPHIC_DATA][PERSON_NAME][GEOGRAPHIC_DATA][GEOG…" at bounding box center [277, 175] width 54 height 23
select select "63_219"
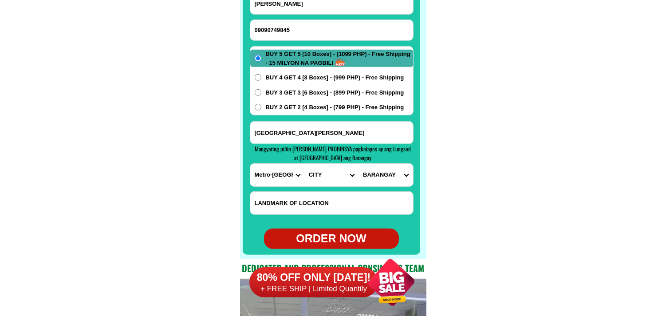
click at [250, 164] on select "PROVINCE [GEOGRAPHIC_DATA] [GEOGRAPHIC_DATA][PERSON_NAME][GEOGRAPHIC_DATA][GEOG…" at bounding box center [277, 175] width 54 height 23
click at [315, 174] on select "CITY [GEOGRAPHIC_DATA] [GEOGRAPHIC_DATA] [GEOGRAPHIC_DATA] [GEOGRAPHIC_DATA]-ci…" at bounding box center [331, 175] width 54 height 23
select select "63_2194070"
click at [304, 164] on select "CITY [GEOGRAPHIC_DATA] [GEOGRAPHIC_DATA] [GEOGRAPHIC_DATA] [GEOGRAPHIC_DATA]-ci…" at bounding box center [331, 175] width 54 height 23
click at [382, 176] on select "BARANGAY [PERSON_NAME] [PERSON_NAME] Bagbag Bago bantay Bagong lipunan ng crame…" at bounding box center [385, 175] width 54 height 23
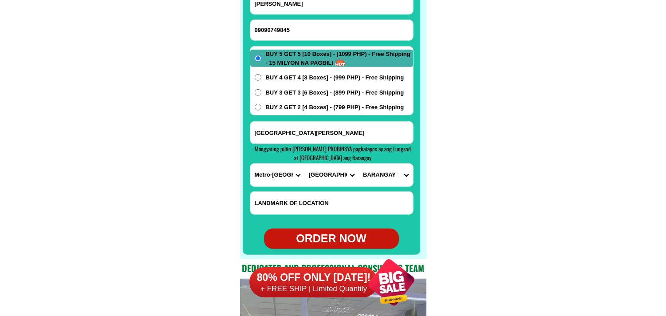
select select "63_219407015944"
click at [358, 164] on select "BARANGAY [PERSON_NAME] [PERSON_NAME] Bagbag Bago bantay Bagong lipunan ng crame…" at bounding box center [385, 175] width 54 height 23
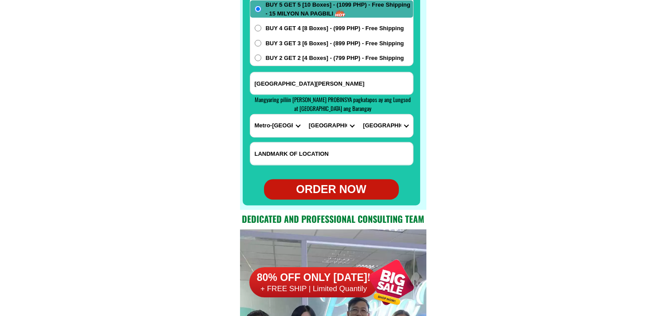
click at [341, 182] on div "ORDER NOW" at bounding box center [331, 189] width 135 height 20
type input "09090749845"
radio input "true"
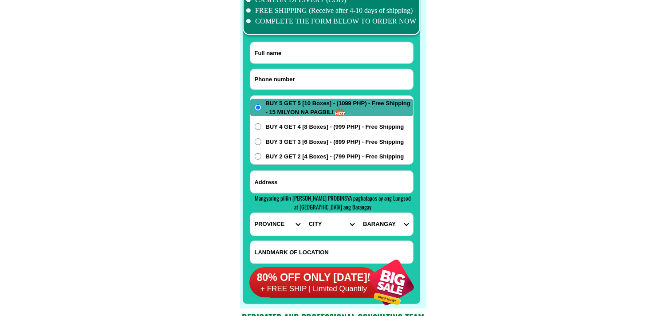
scroll to position [7011, 0]
type input "09289848811"
drag, startPoint x: 278, startPoint y: 55, endPoint x: 179, endPoint y: 5, distance: 111.8
click at [277, 54] on input "Input full_name" at bounding box center [331, 52] width 163 height 21
paste input "[PERSON_NAME]"
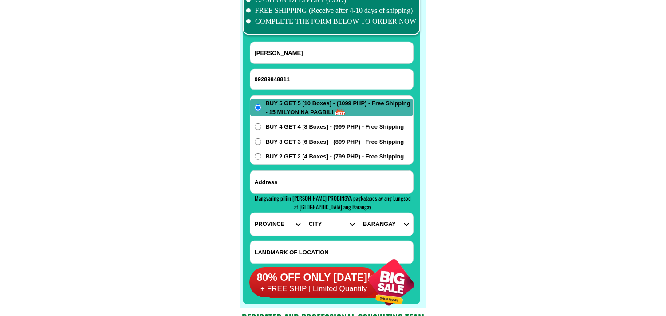
type input "[PERSON_NAME]"
click at [292, 188] on input "Input address" at bounding box center [331, 182] width 163 height 22
paste input "Benito p dequito blk 7 lot 2o brgy caingin sta Rosa Laguna vella 1 sta Rosa lag…"
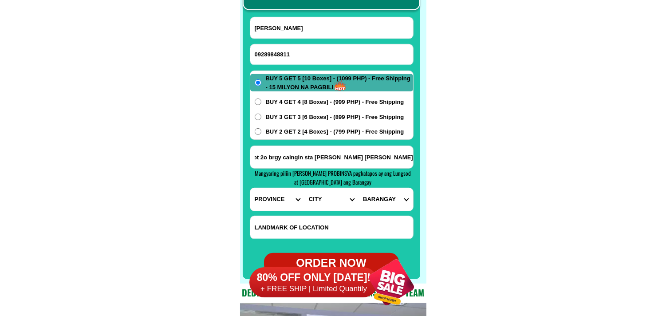
scroll to position [7060, 0]
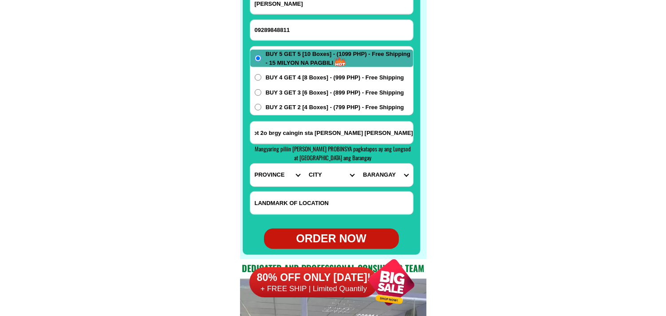
type input "Benito p dequito blk 7 lot 2o brgy caingin sta Rosa Laguna vella 1 sta Rosa lag…"
click at [269, 178] on select "PROVINCE [GEOGRAPHIC_DATA] [GEOGRAPHIC_DATA][PERSON_NAME][GEOGRAPHIC_DATA][GEOG…" at bounding box center [277, 175] width 54 height 23
select select "63_904"
click at [250, 164] on select "PROVINCE [GEOGRAPHIC_DATA] [GEOGRAPHIC_DATA][PERSON_NAME][GEOGRAPHIC_DATA][GEOG…" at bounding box center [277, 175] width 54 height 23
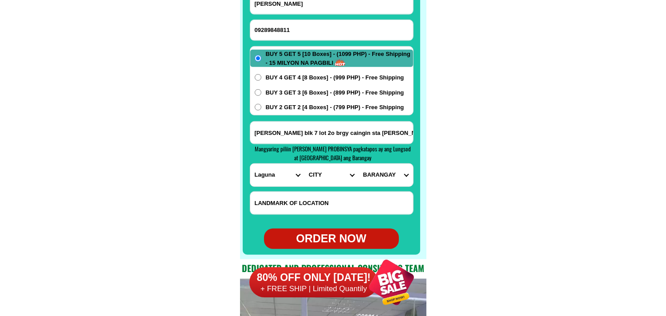
click at [320, 180] on select "CITY [GEOGRAPHIC_DATA]-city [GEOGRAPHIC_DATA]-city [GEOGRAPHIC_DATA][PERSON_NAM…" at bounding box center [331, 175] width 54 height 23
select select "63_9047485"
click at [304, 164] on select "CITY [GEOGRAPHIC_DATA]-city [GEOGRAPHIC_DATA]-city [GEOGRAPHIC_DATA][PERSON_NAM…" at bounding box center [331, 175] width 54 height 23
click at [384, 177] on select "BARANGAY Aplaya Balibago Caingin Dila Dita Don jose Ibaba Kanluran (pob.) Labas…" at bounding box center [385, 175] width 54 height 23
select select "63_90474854663"
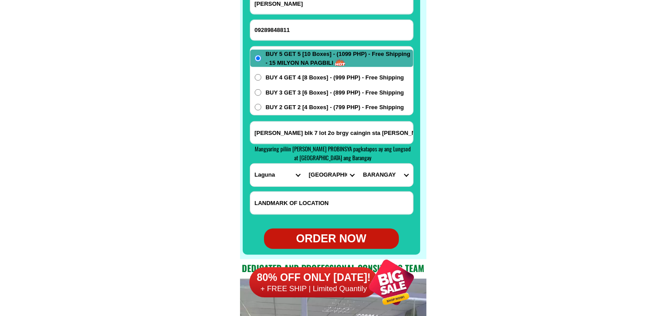
click at [358, 164] on select "BARANGAY Aplaya Balibago Caingin Dila Dita Don jose Ibaba Kanluran (pob.) Labas…" at bounding box center [385, 175] width 54 height 23
click at [343, 240] on div "ORDER NOW" at bounding box center [331, 238] width 135 height 17
radio input "true"
